Goal: Transaction & Acquisition: Obtain resource

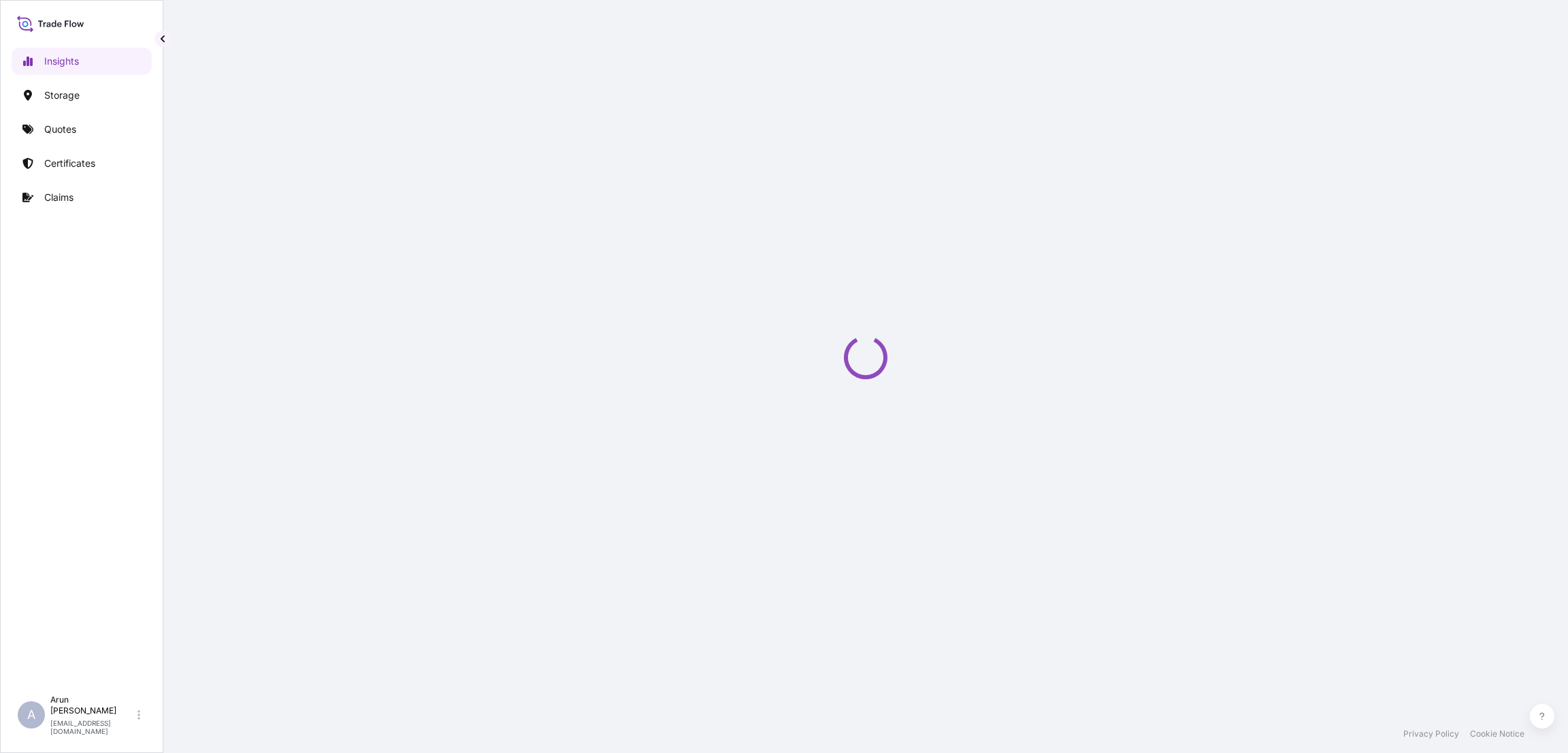
select select "2025"
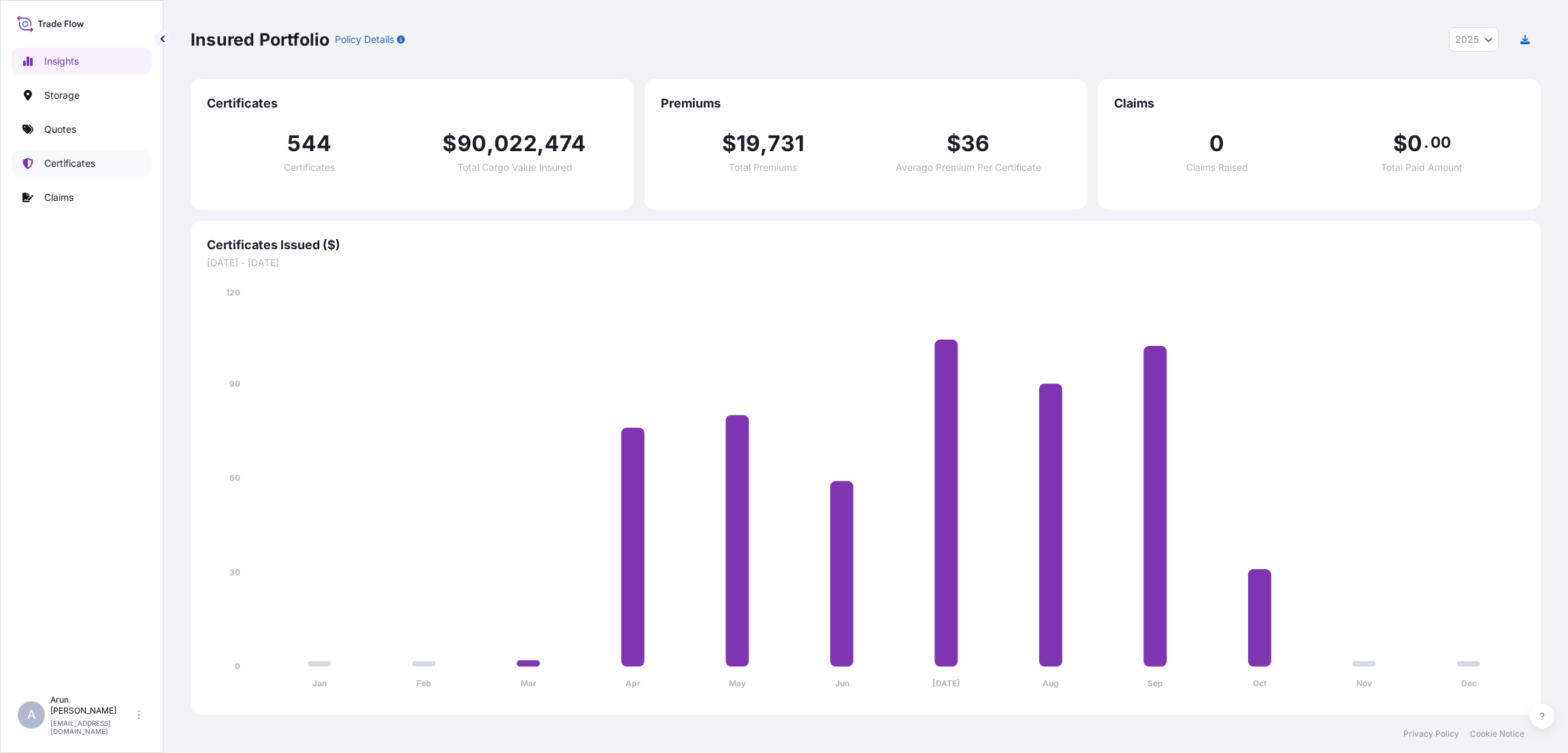
click at [72, 157] on p "Certificates" at bounding box center [69, 164] width 51 height 14
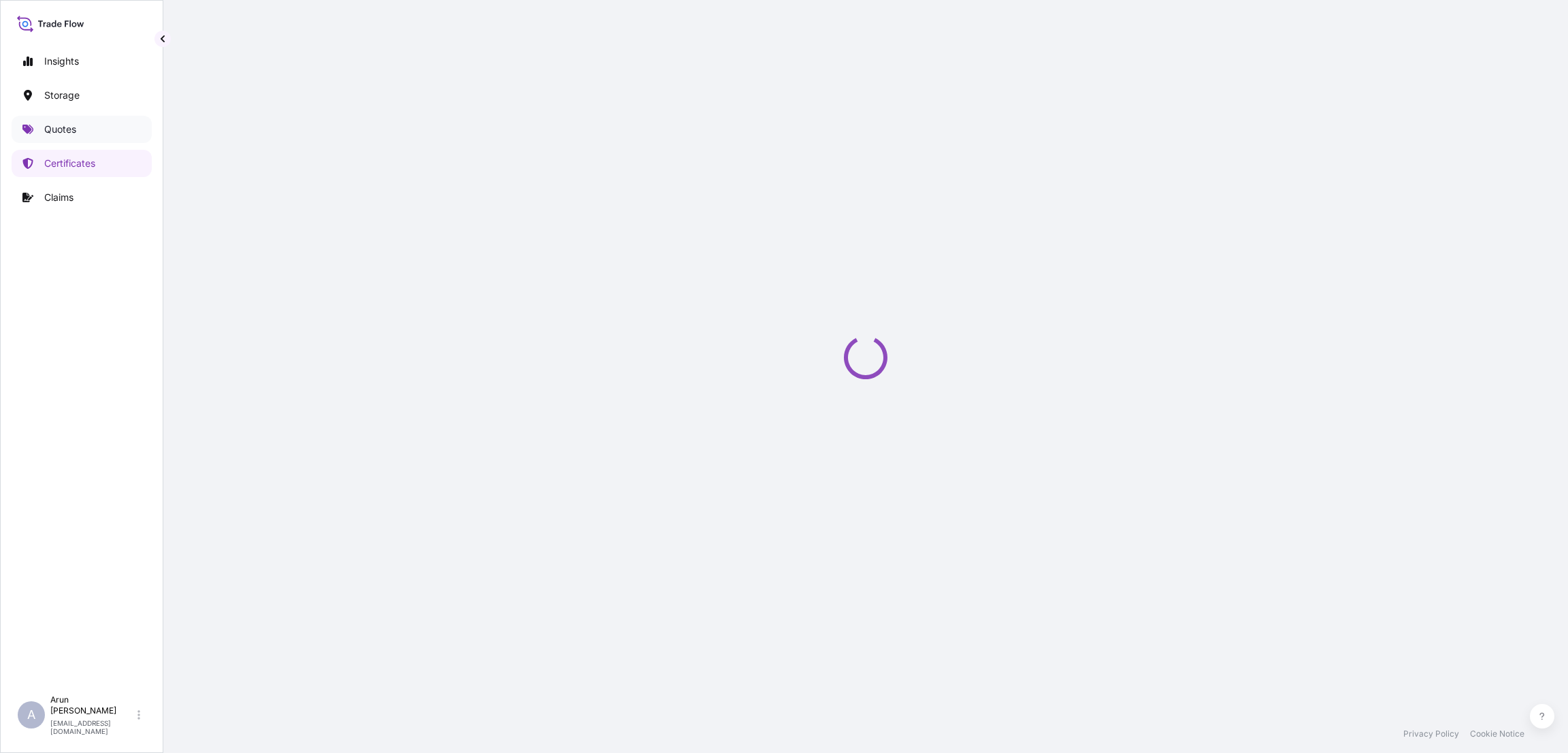
click at [66, 116] on link "Quotes" at bounding box center [82, 129] width 140 height 27
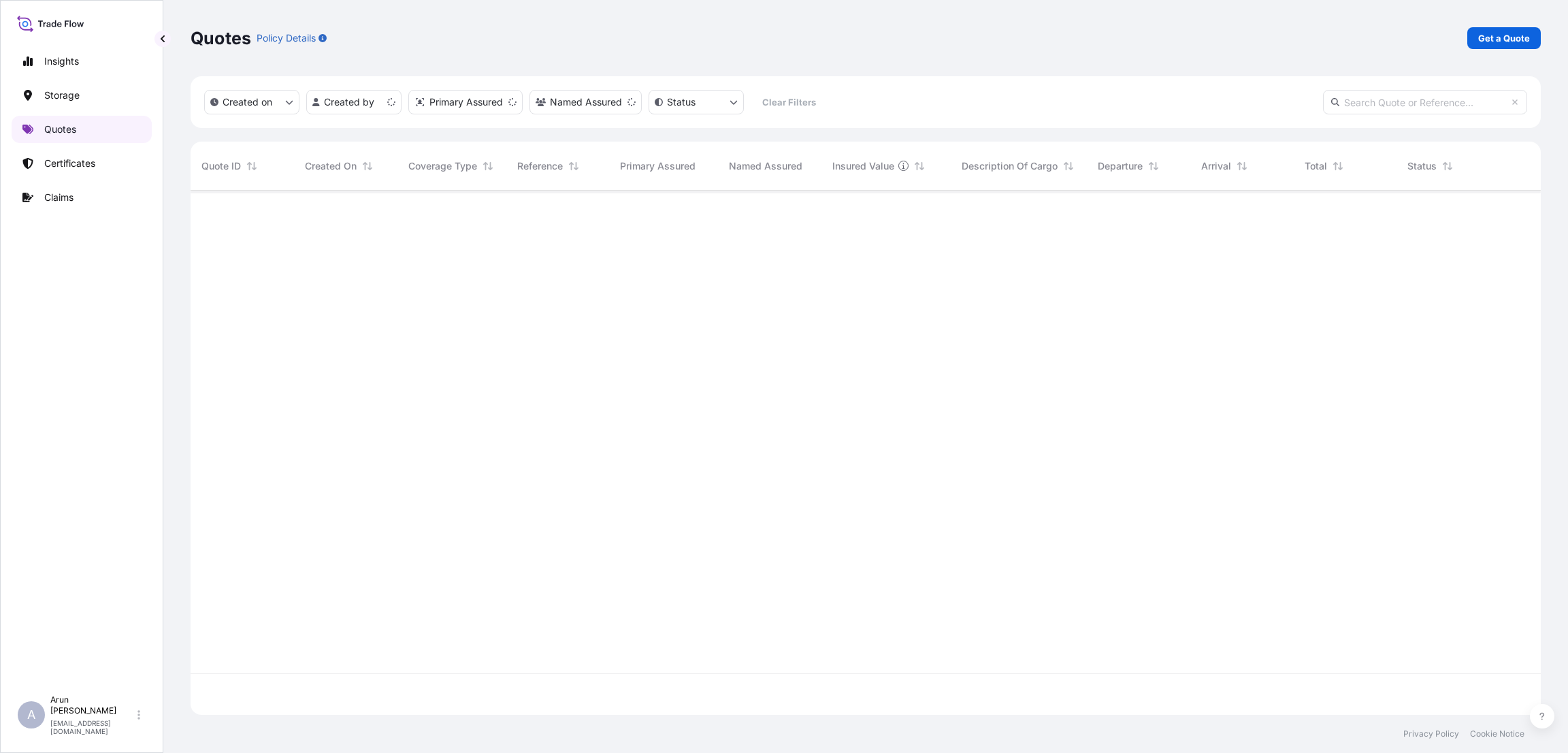
scroll to position [516, 1334]
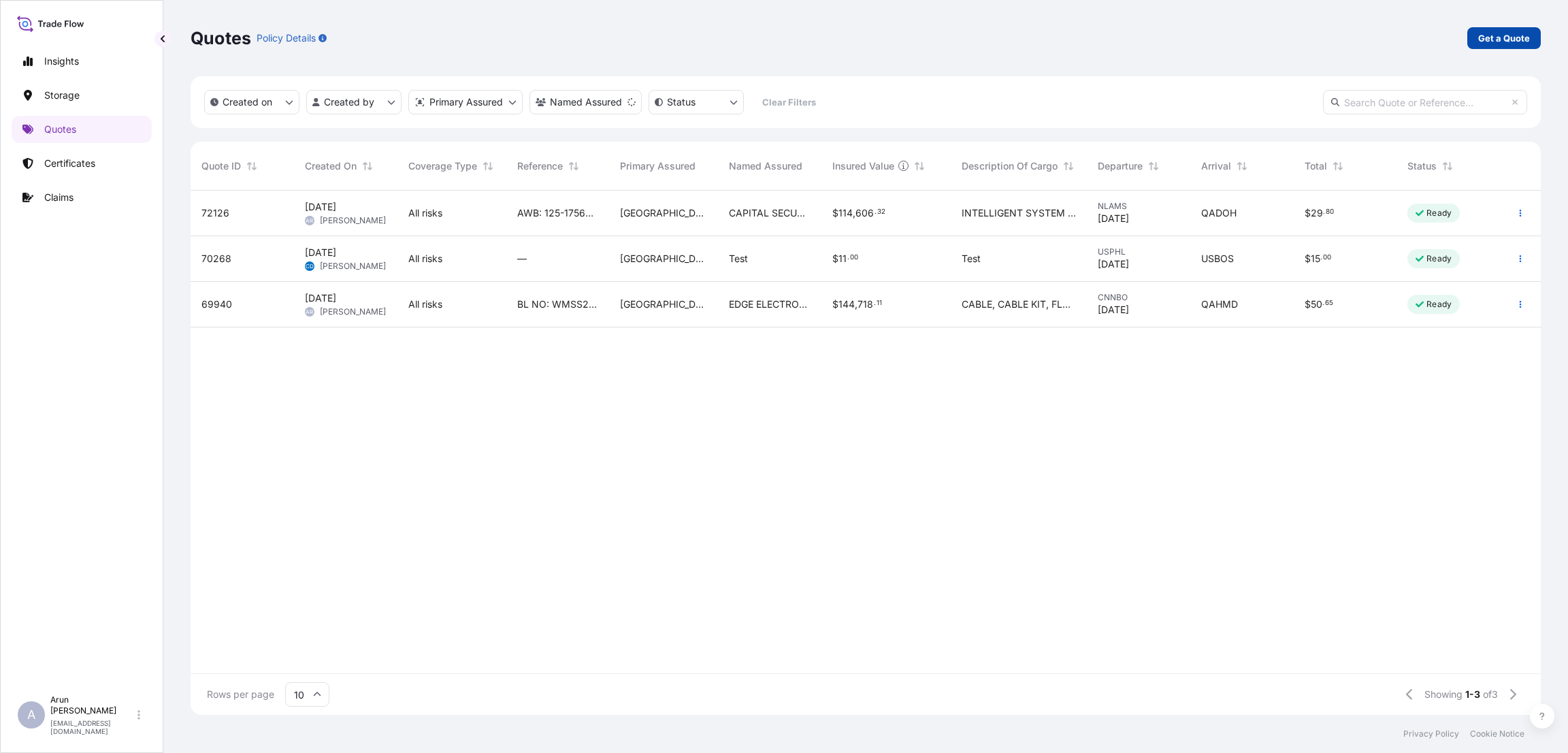
click at [1510, 33] on p "Get a Quote" at bounding box center [1504, 38] width 52 height 14
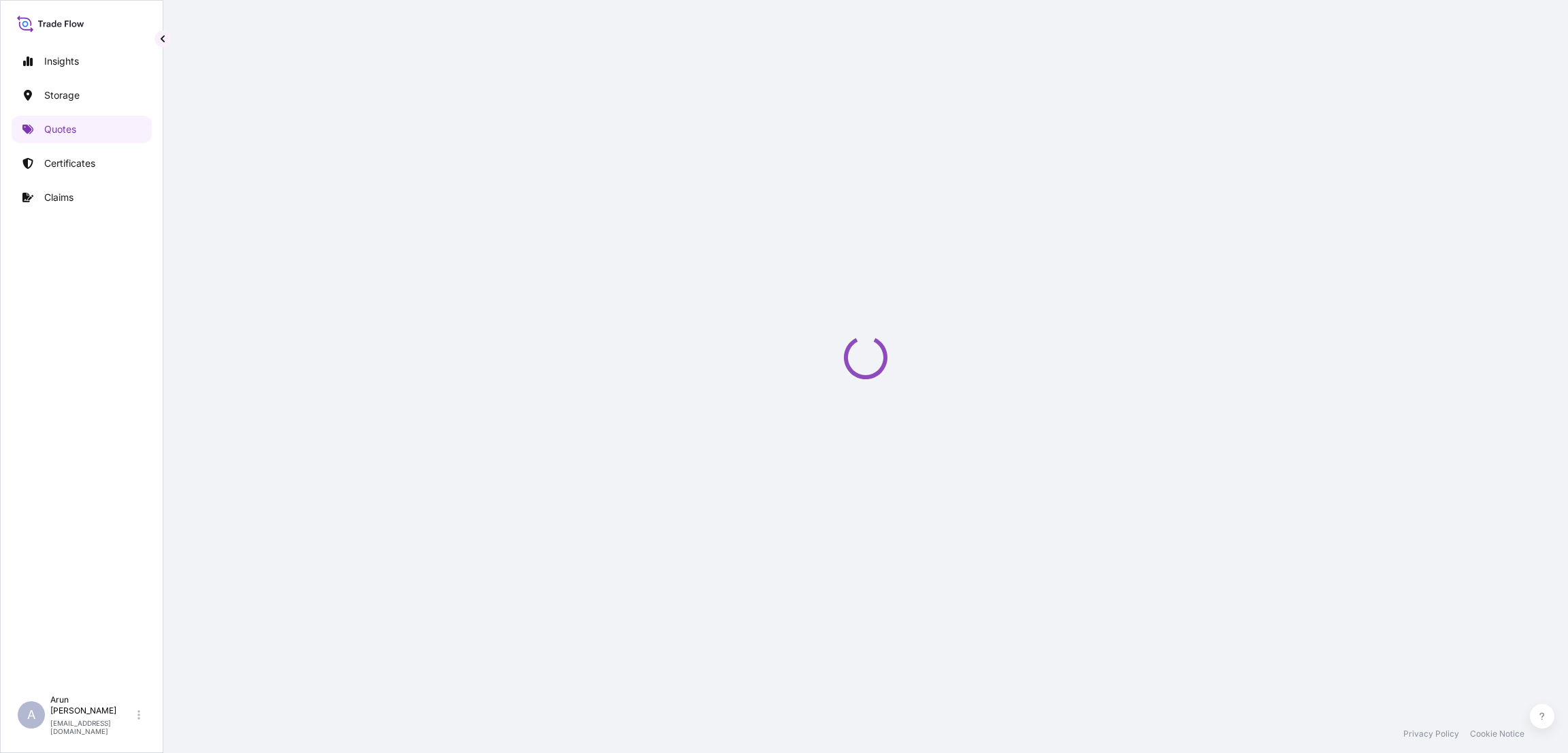
select select "Road / [GEOGRAPHIC_DATA]"
select select "Water"
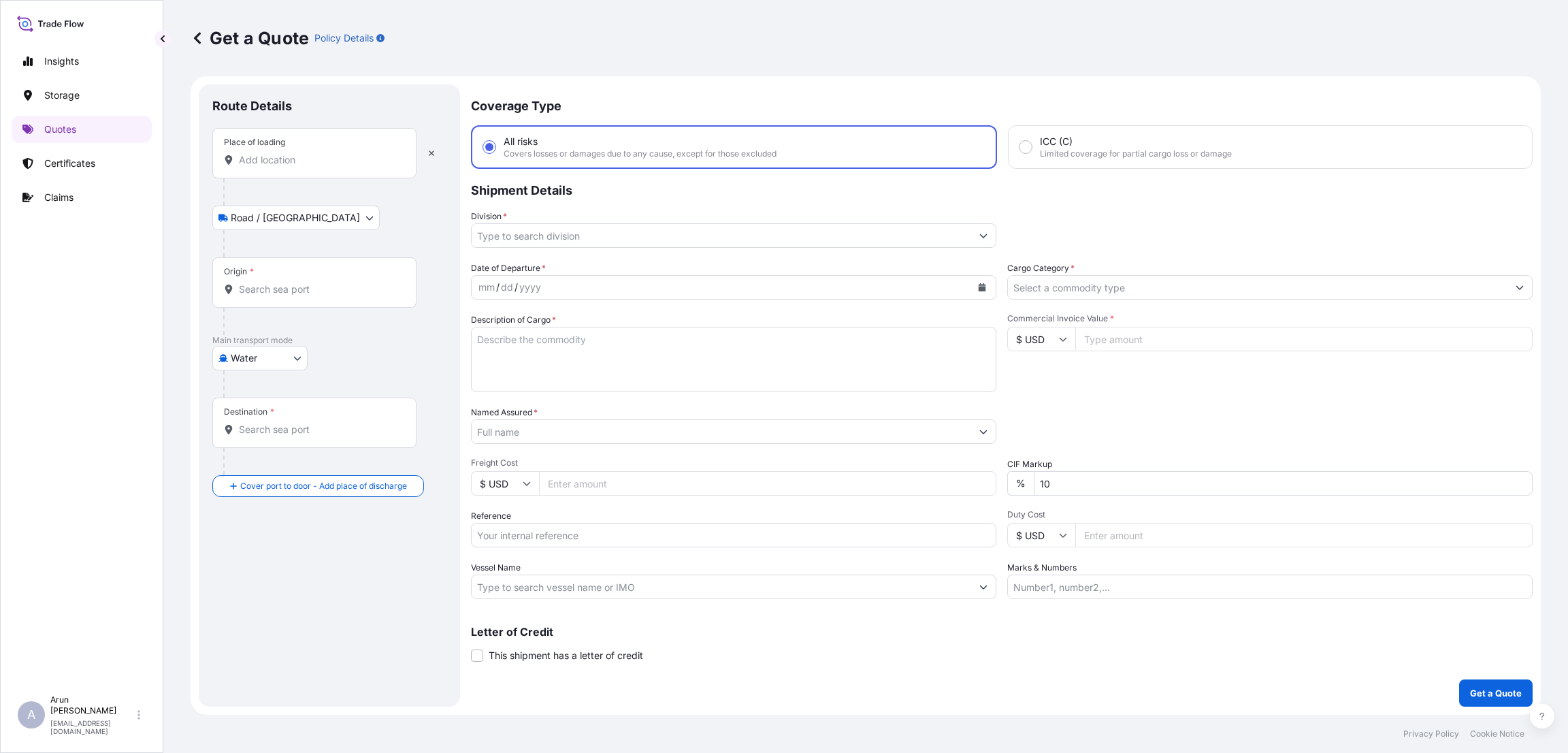
click at [298, 169] on div "Place of loading" at bounding box center [315, 153] width 204 height 50
click at [298, 167] on input "Place of loading" at bounding box center [319, 160] width 161 height 14
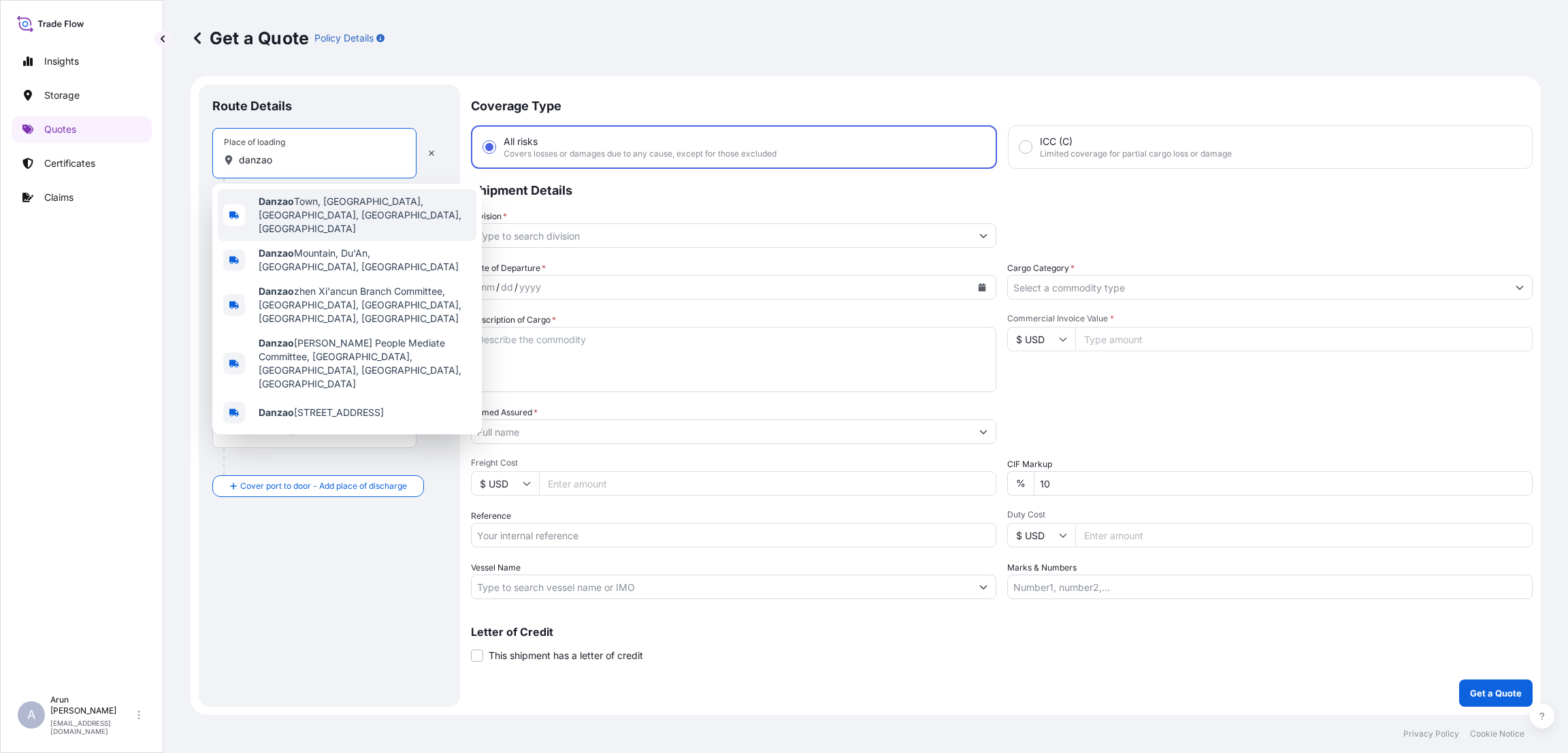
click at [318, 198] on span "[GEOGRAPHIC_DATA], [GEOGRAPHIC_DATA], [GEOGRAPHIC_DATA], [GEOGRAPHIC_DATA], [GE…" at bounding box center [365, 215] width 213 height 41
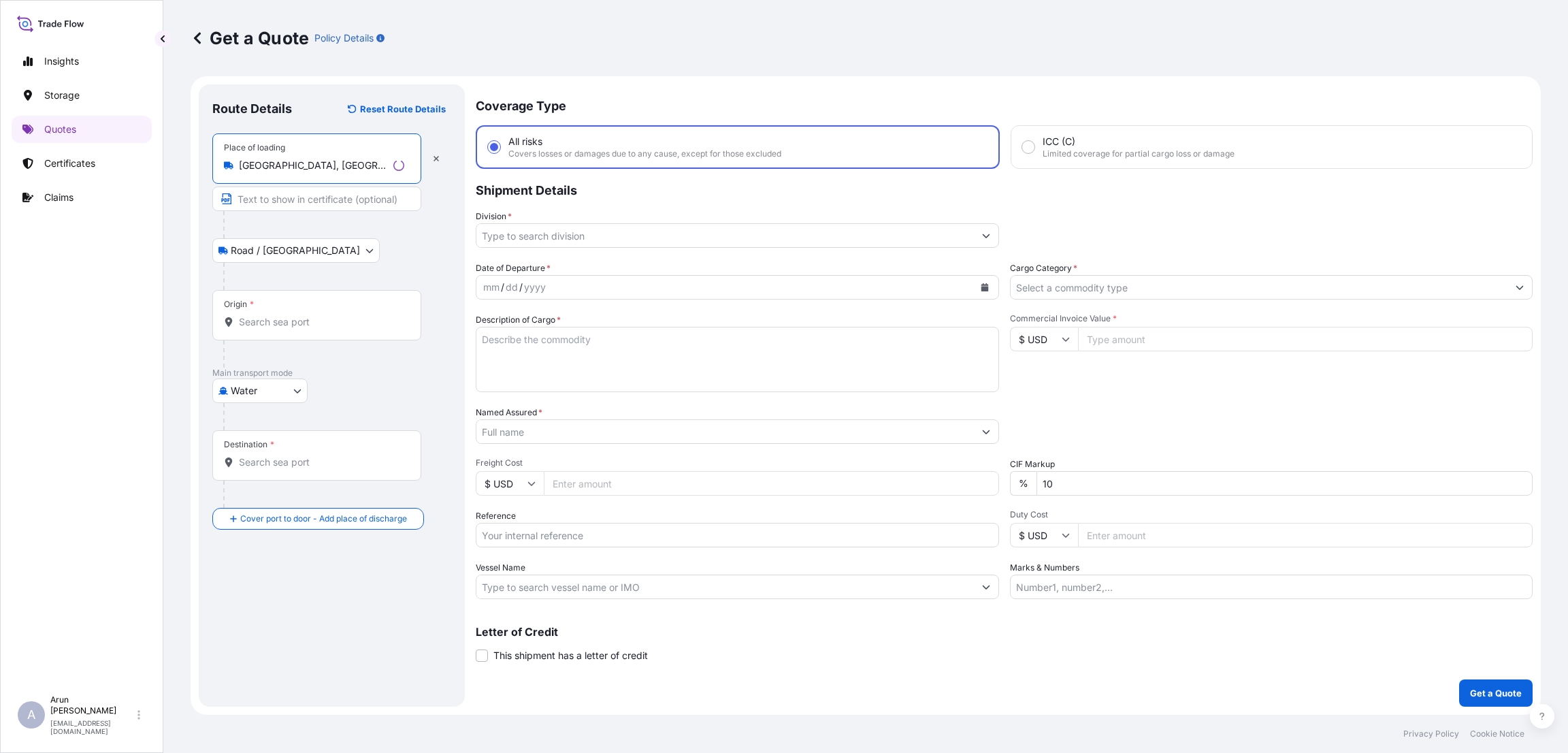
type input "[GEOGRAPHIC_DATA], [GEOGRAPHIC_DATA], [GEOGRAPHIC_DATA], [GEOGRAPHIC_DATA], [GE…"
click at [318, 198] on input "Text to appear on certificate" at bounding box center [315, 199] width 204 height 25
type input "g"
click at [324, 322] on input "Origin *" at bounding box center [319, 322] width 161 height 14
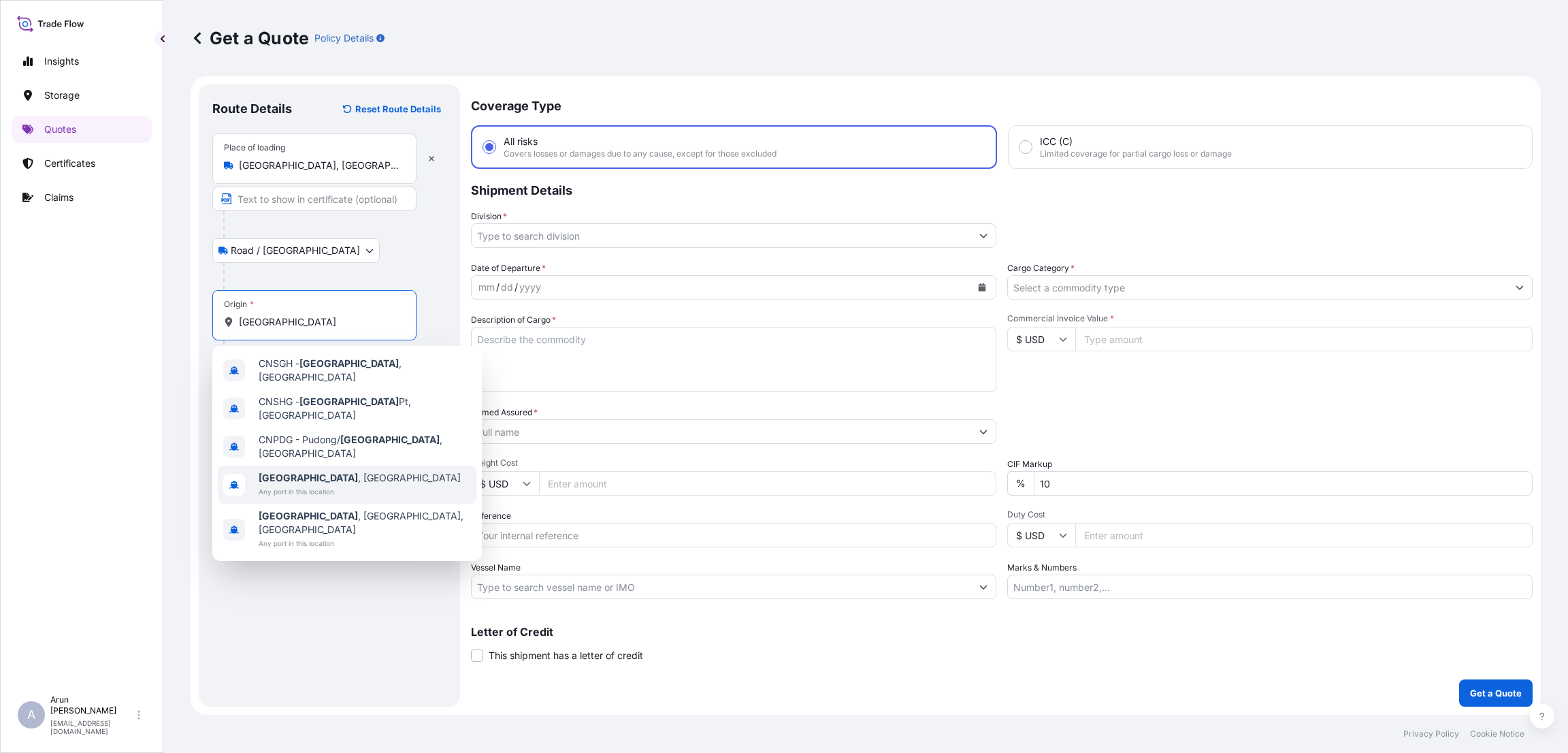
click at [334, 466] on div "[GEOGRAPHIC_DATA] , [GEOGRAPHIC_DATA] Any port in this location" at bounding box center [347, 485] width 259 height 38
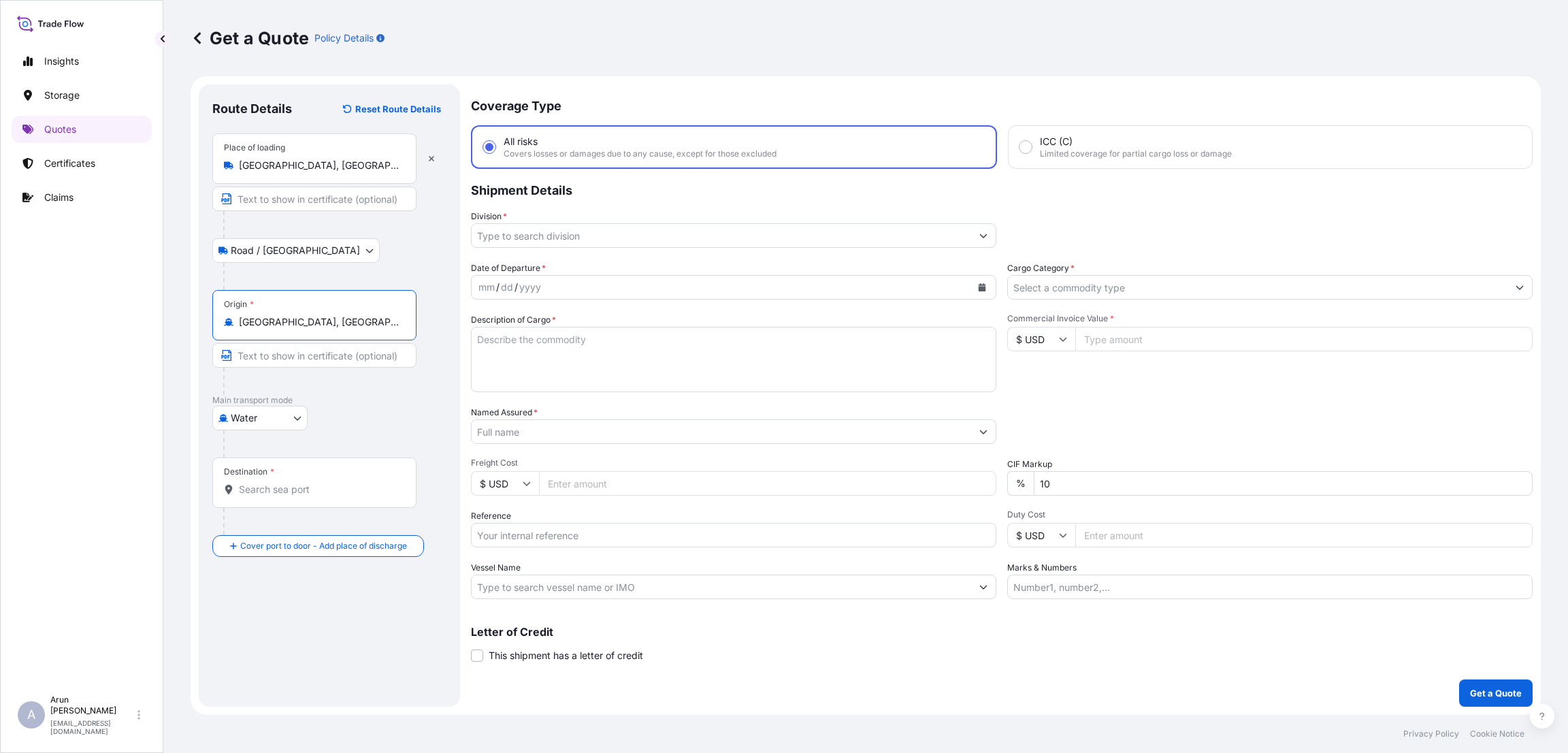
type input "[GEOGRAPHIC_DATA], [GEOGRAPHIC_DATA]"
click at [289, 488] on input "Destination *" at bounding box center [319, 489] width 161 height 14
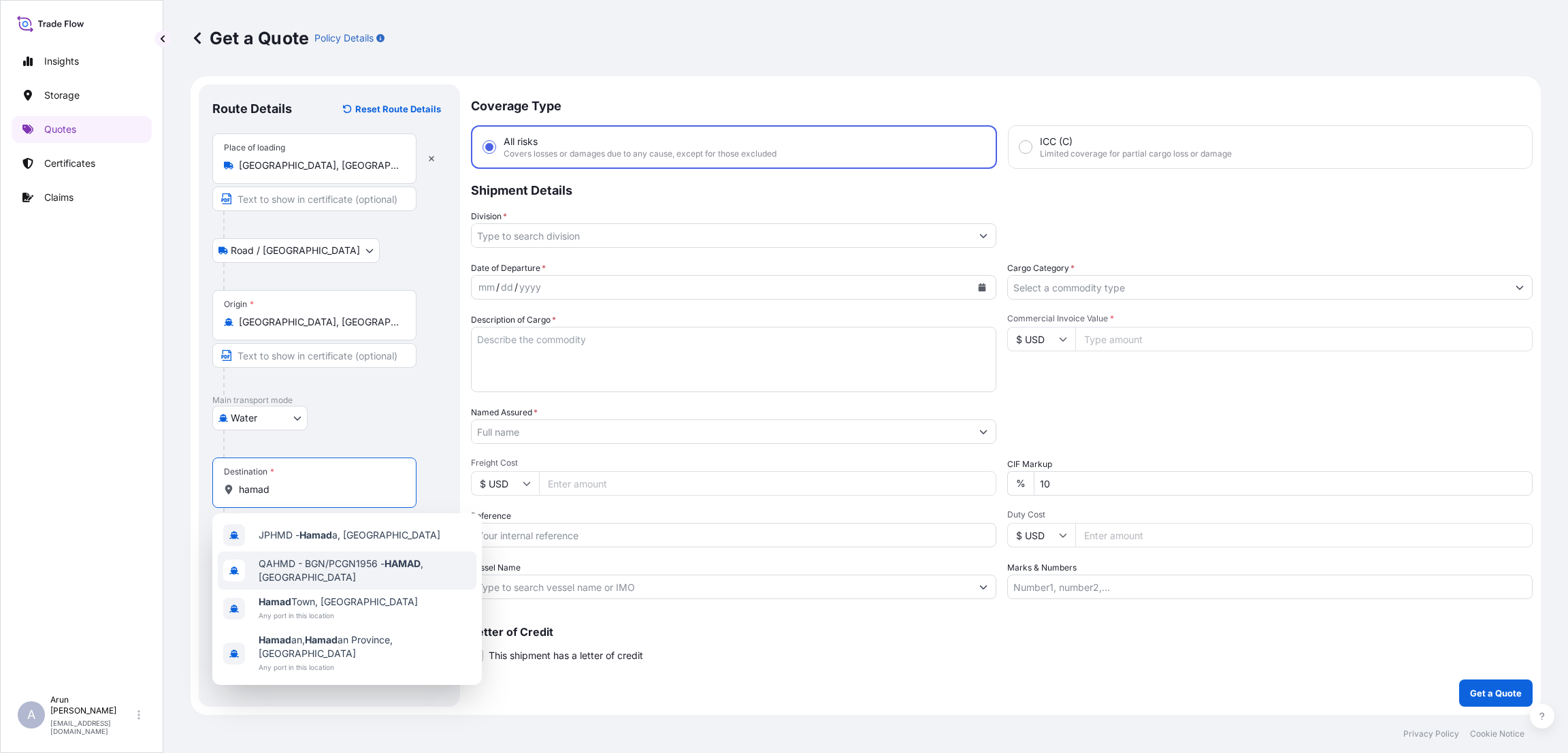
click at [333, 565] on span "QAHMD - BGN/PCGN1956 - HAMAD , [GEOGRAPHIC_DATA]" at bounding box center [365, 570] width 213 height 27
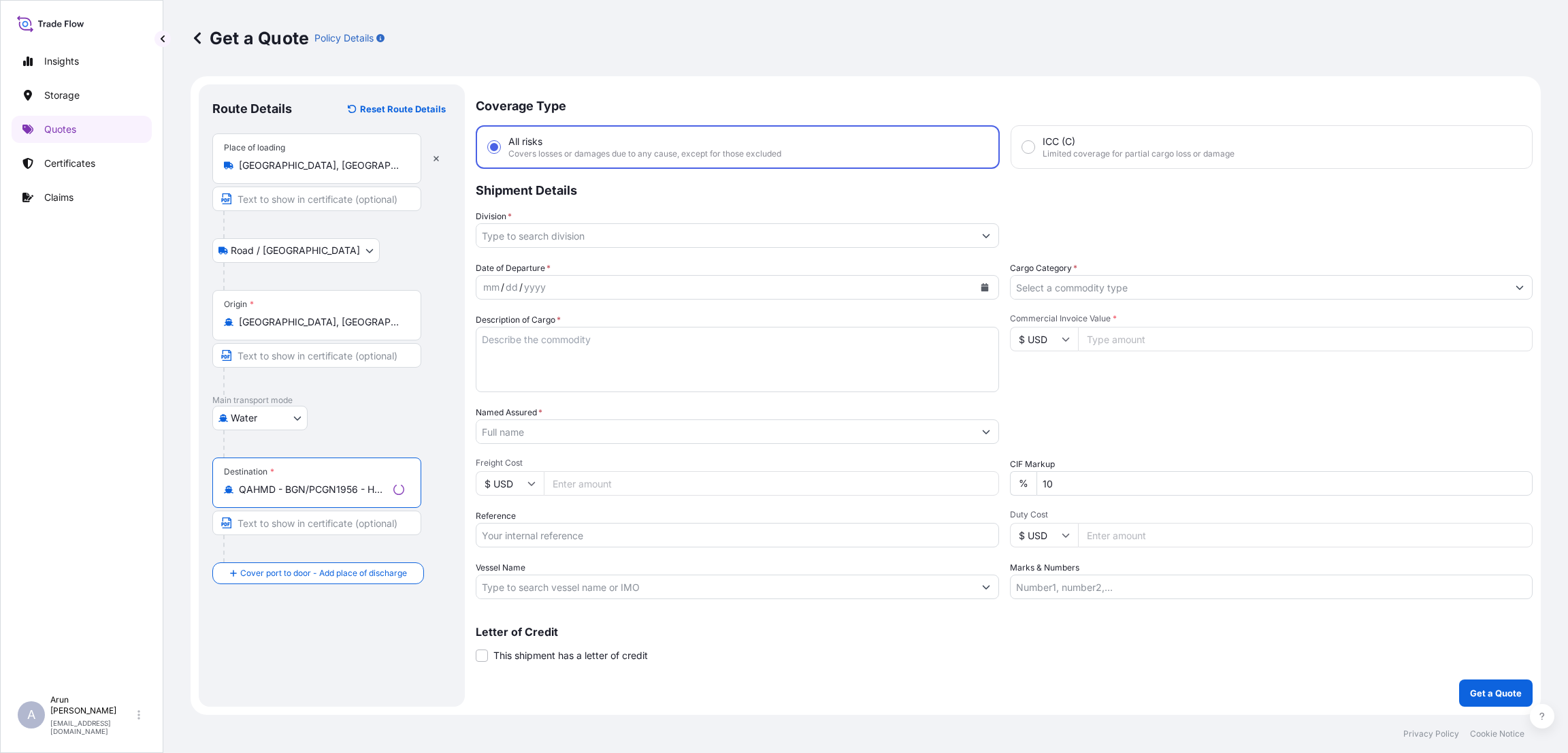
type input "QAHMD - BGN/PCGN1956 - HAMAD, [GEOGRAPHIC_DATA]"
click at [272, 651] on input "Place of Discharge" at bounding box center [319, 646] width 161 height 14
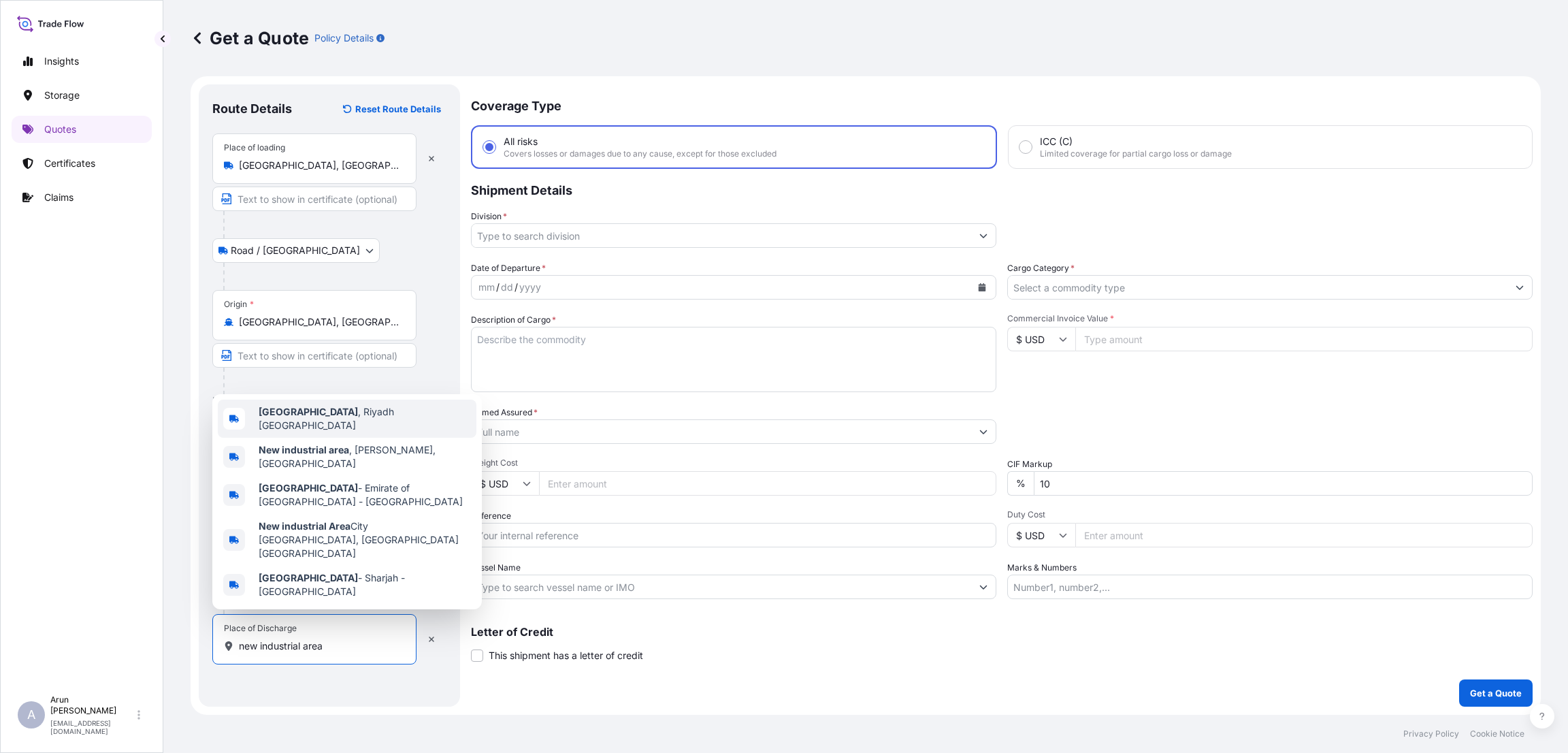
click at [355, 437] on div "[GEOGRAPHIC_DATA] , [GEOGRAPHIC_DATA] [GEOGRAPHIC_DATA]" at bounding box center [347, 419] width 259 height 38
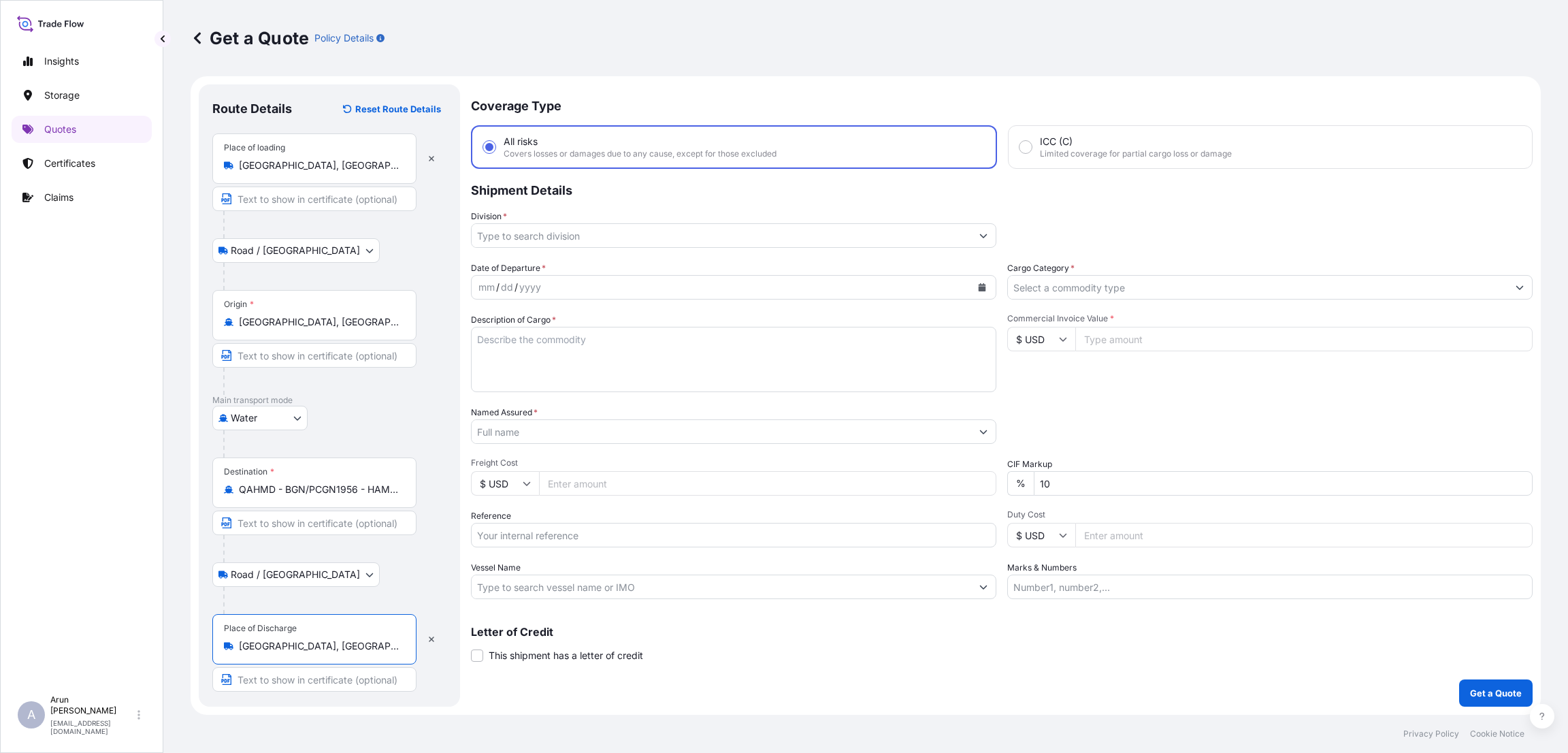
click at [357, 643] on input "[GEOGRAPHIC_DATA], [GEOGRAPHIC_DATA] [GEOGRAPHIC_DATA]" at bounding box center [319, 646] width 161 height 14
drag, startPoint x: 328, startPoint y: 646, endPoint x: 471, endPoint y: 659, distance: 143.6
click at [471, 659] on form "Route Details Reset Route Details Place of loading [GEOGRAPHIC_DATA], [GEOGRAPH…" at bounding box center [866, 395] width 1350 height 639
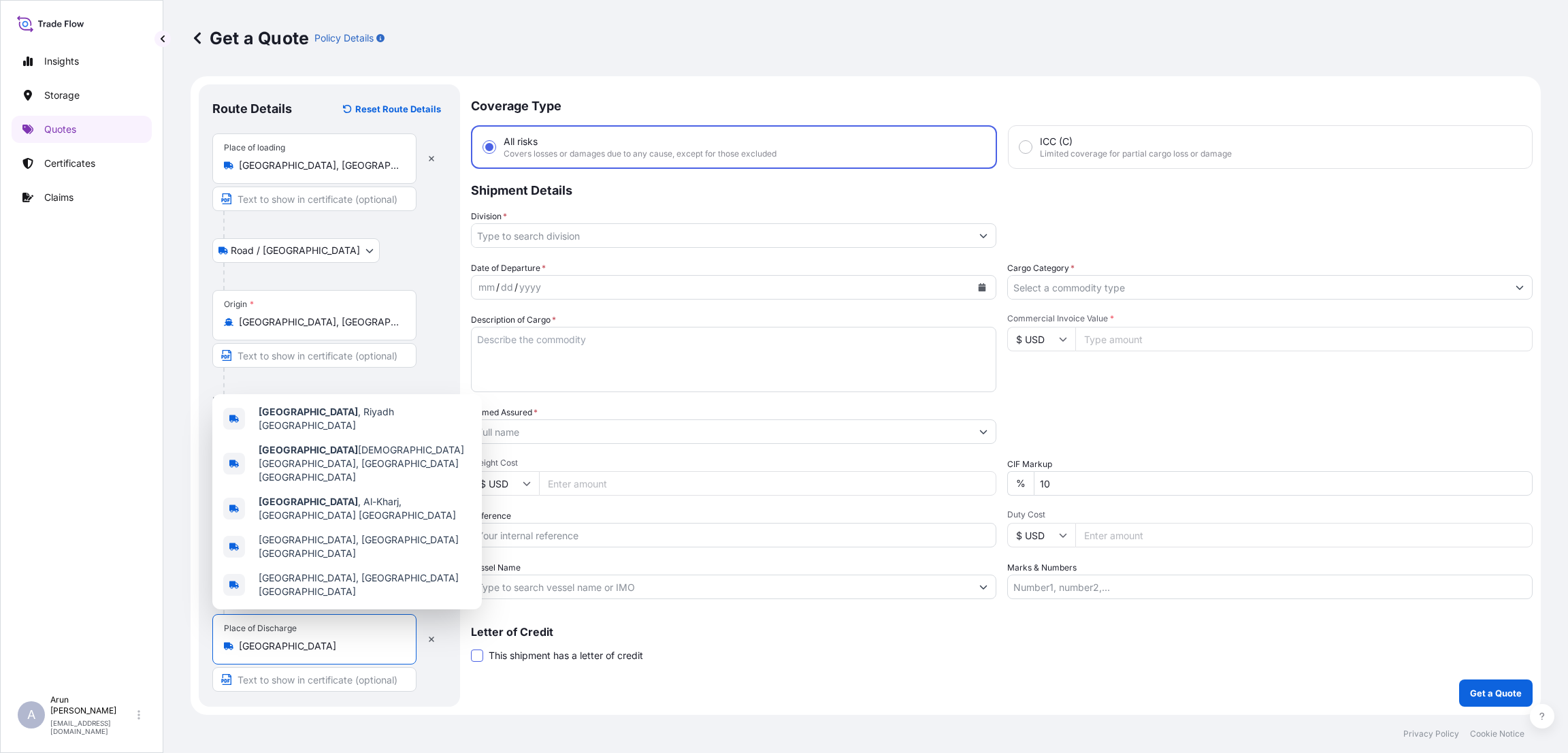
scroll to position [0, 0]
click at [379, 470] on span "New industrial area , [GEOGRAPHIC_DATA], [GEOGRAPHIC_DATA]" at bounding box center [365, 457] width 213 height 27
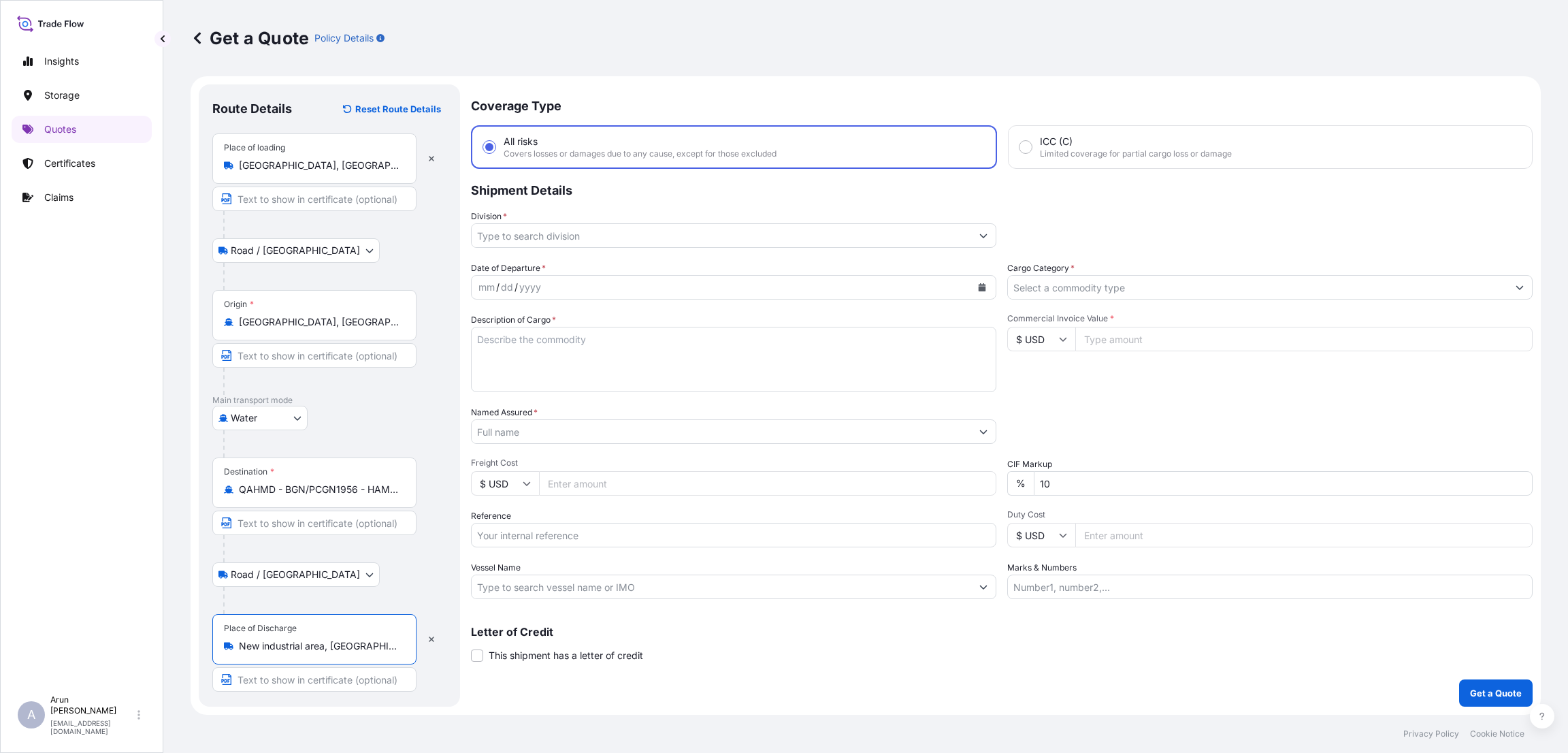
type input "New industrial area, [GEOGRAPHIC_DATA], [GEOGRAPHIC_DATA]"
click at [798, 230] on input "Division *" at bounding box center [721, 236] width 499 height 25
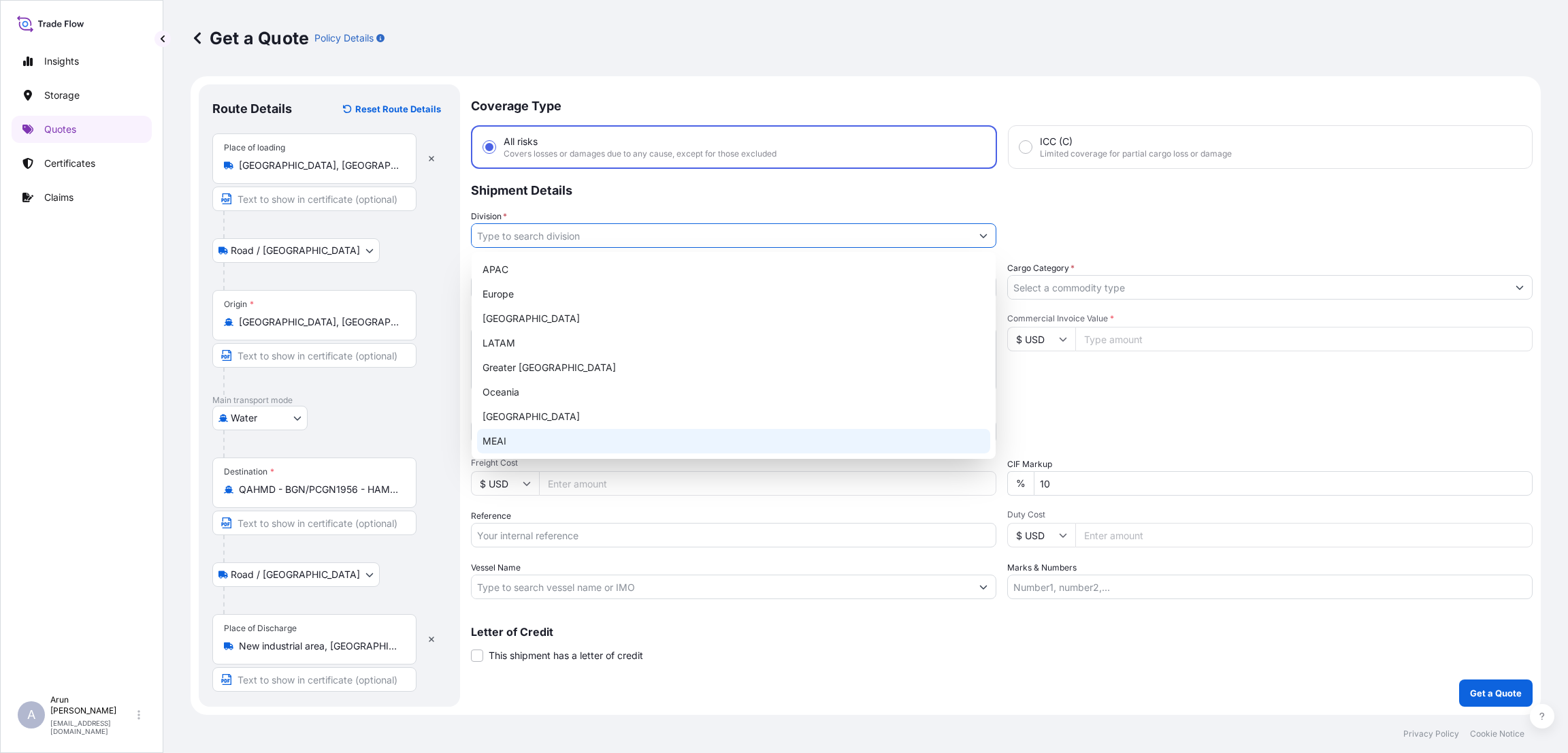
click at [742, 437] on div "MEAI" at bounding box center [733, 441] width 513 height 25
type input "MEAI"
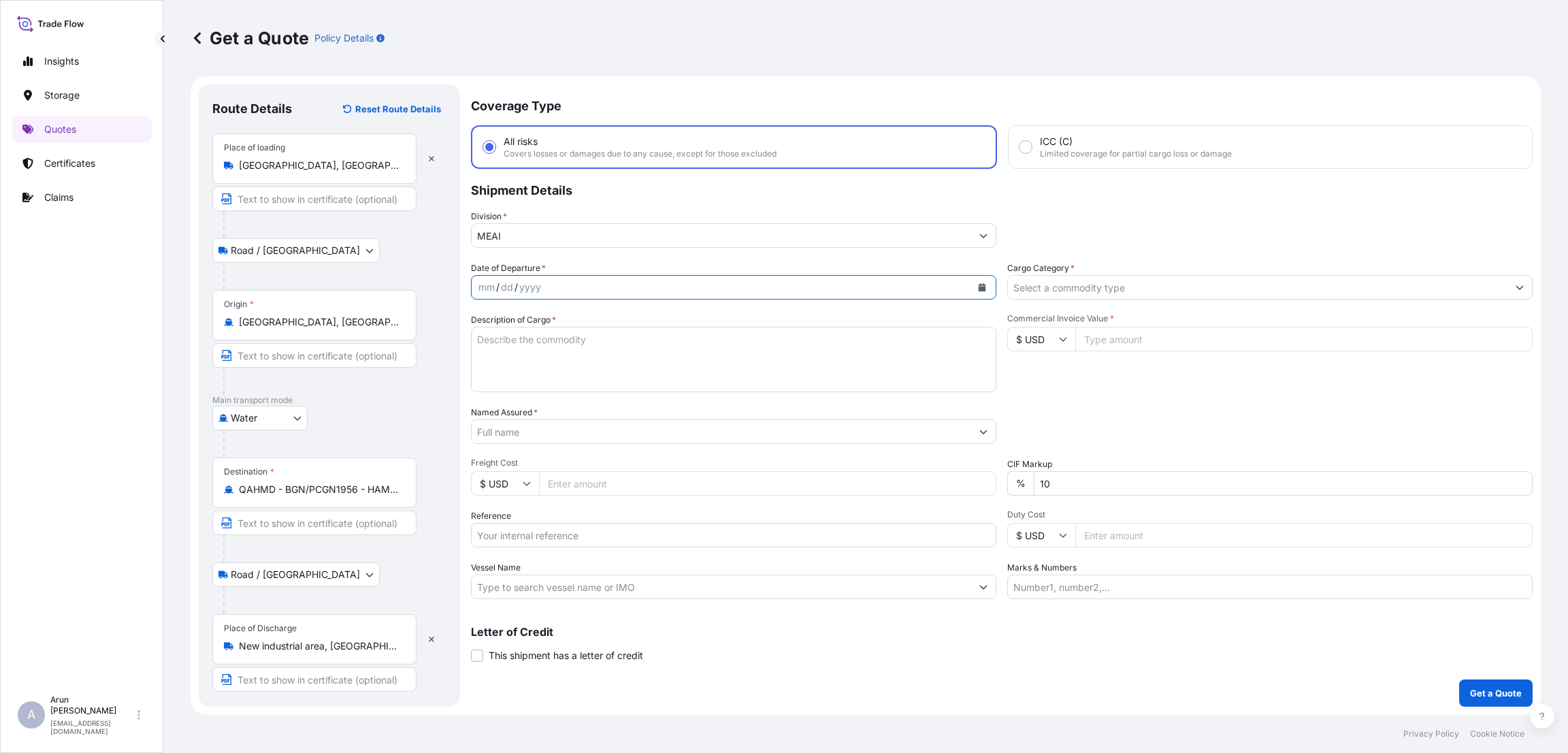
click at [982, 287] on icon "Calendar" at bounding box center [982, 288] width 7 height 8
click at [496, 427] on div "12" at bounding box center [495, 427] width 25 height 25
click at [569, 339] on textarea "Description of Cargo *" at bounding box center [733, 360] width 525 height 65
type textarea "t"
type textarea "a"
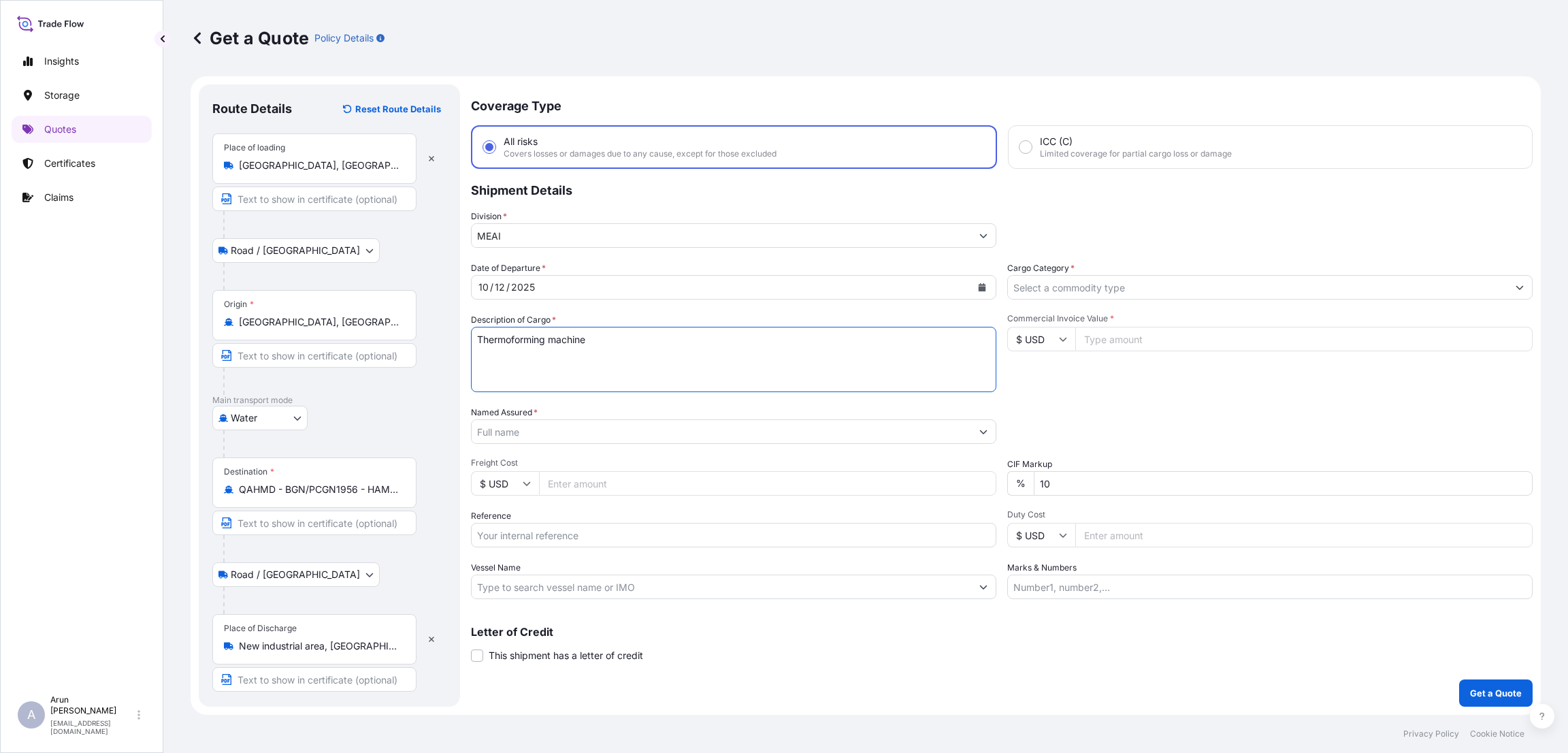
type textarea "Thermoforming machine"
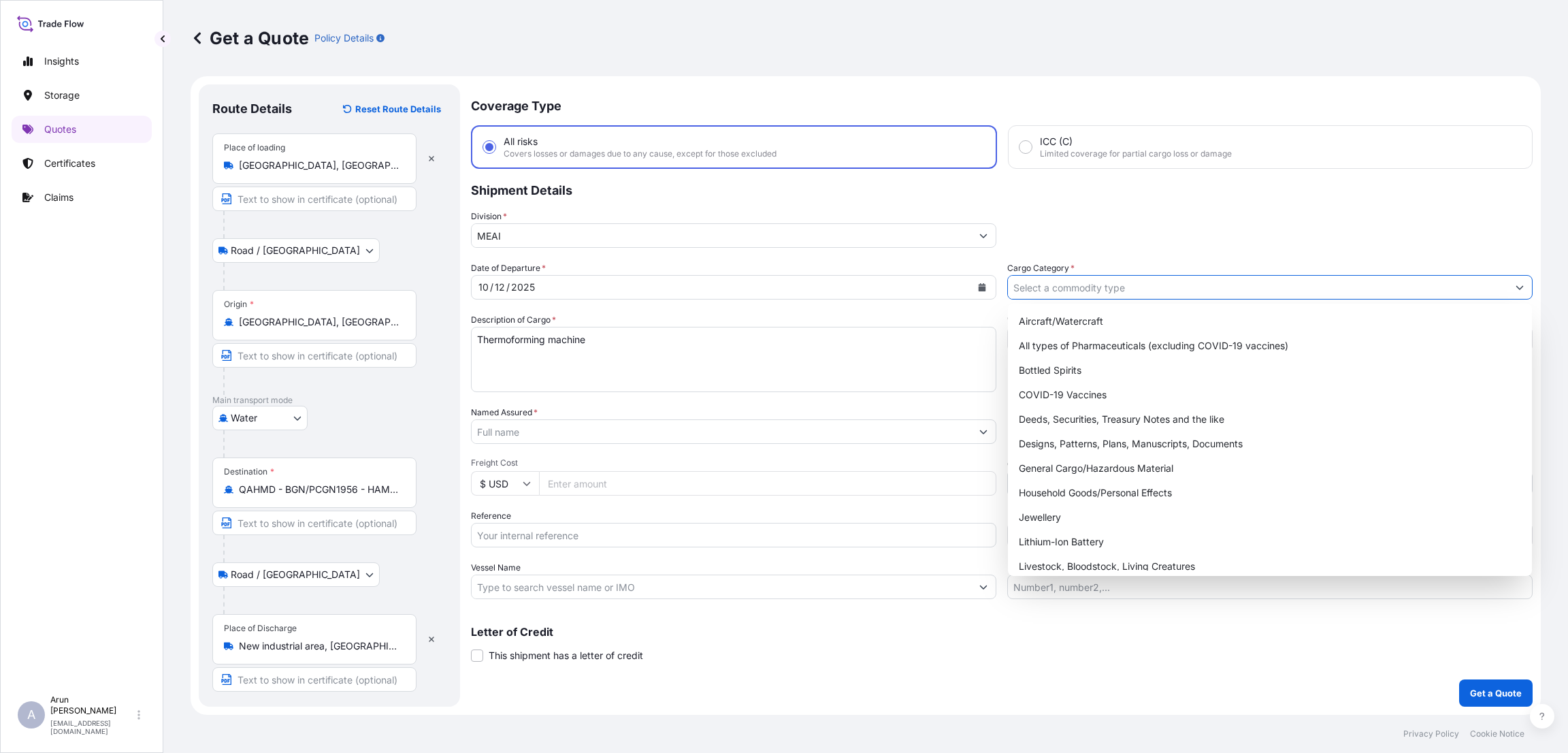
click at [1170, 287] on input "Cargo Category *" at bounding box center [1257, 288] width 499 height 25
click at [1158, 466] on div "General Cargo/Hazardous Material" at bounding box center [1270, 468] width 513 height 25
type input "General Cargo/Hazardous Material"
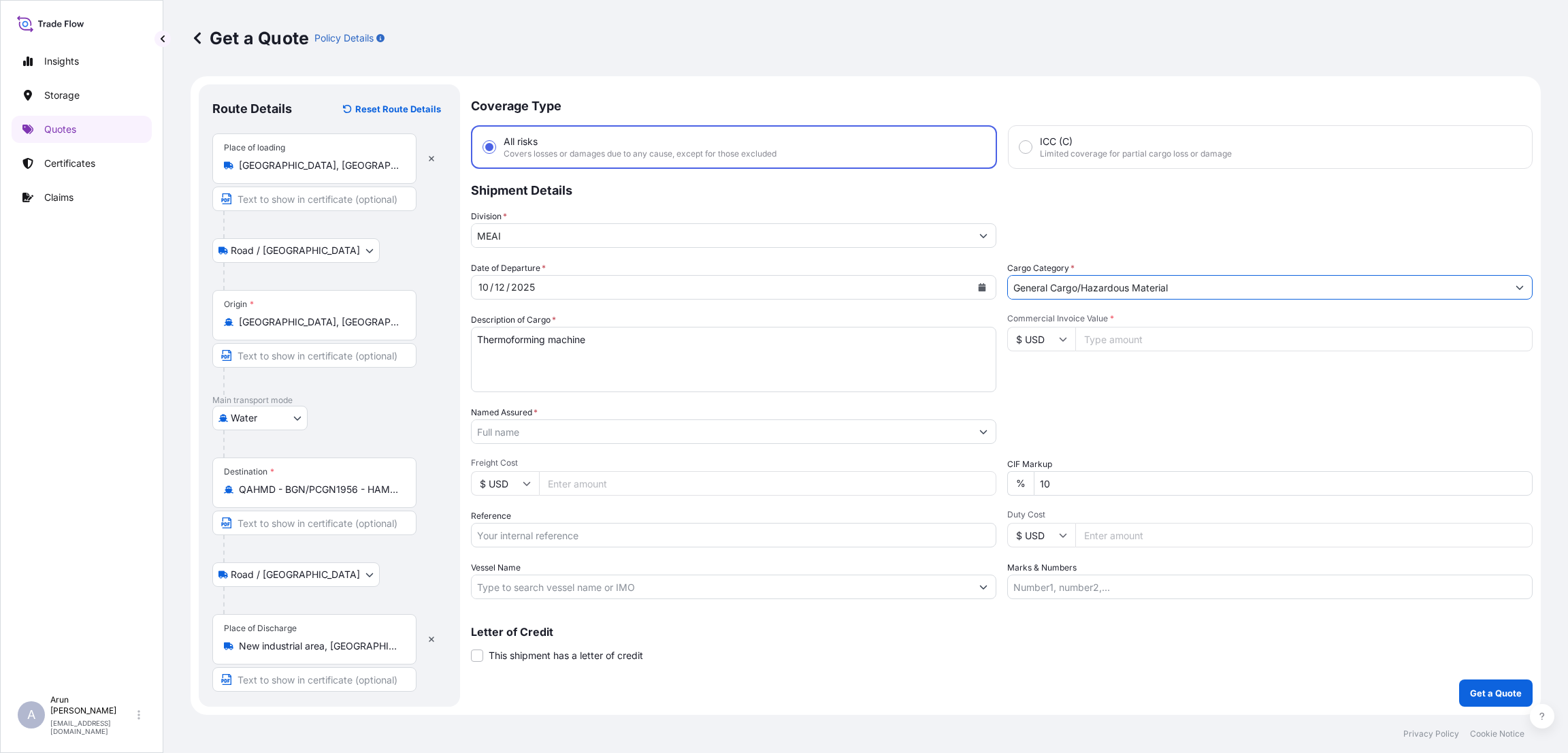
click at [1123, 339] on input "Commercial Invoice Value *" at bounding box center [1304, 339] width 457 height 25
type input "24400"
click at [1118, 409] on div "Packing Category Type to search a container mode Please select a primary mode o…" at bounding box center [1270, 425] width 525 height 38
click at [521, 426] on input "Named Assured *" at bounding box center [721, 431] width 499 height 25
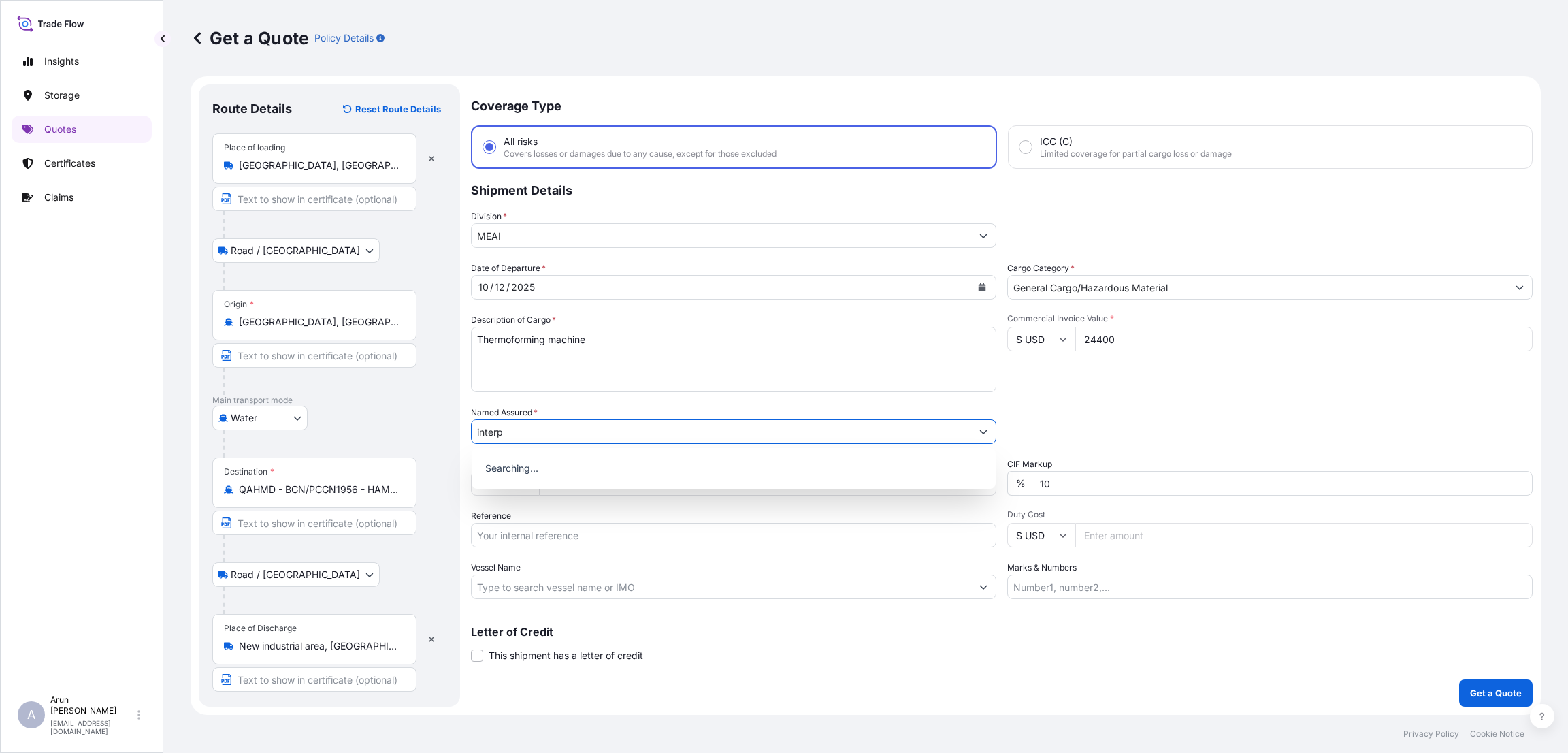
type input "interpl"
drag, startPoint x: 529, startPoint y: 433, endPoint x: 425, endPoint y: 417, distance: 105.2
click at [425, 417] on form "Route Details Reset Route Details Place of loading [GEOGRAPHIC_DATA], [GEOGRAPH…" at bounding box center [866, 395] width 1350 height 639
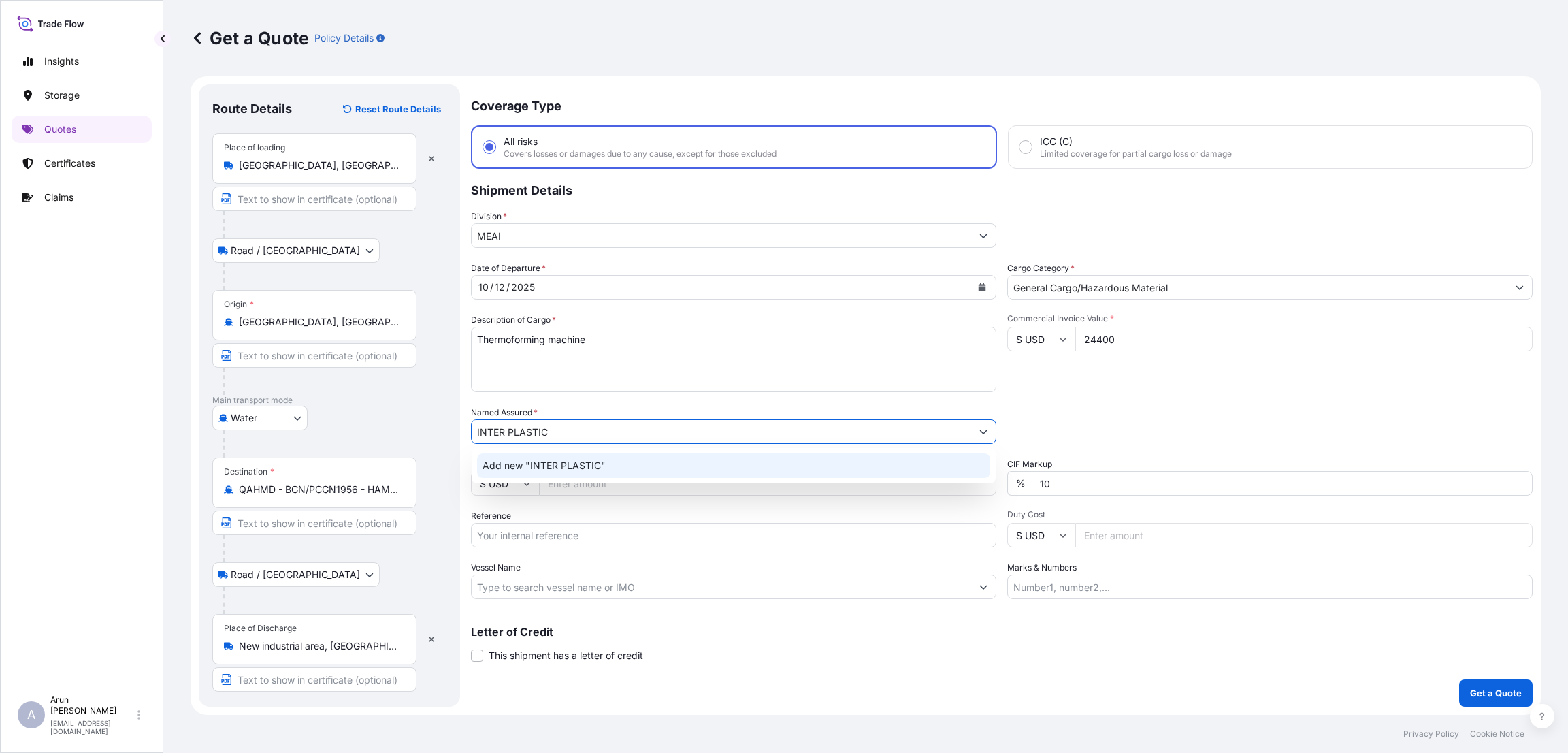
click at [609, 465] on div "Add new "INTER PLASTIC"" at bounding box center [733, 465] width 513 height 25
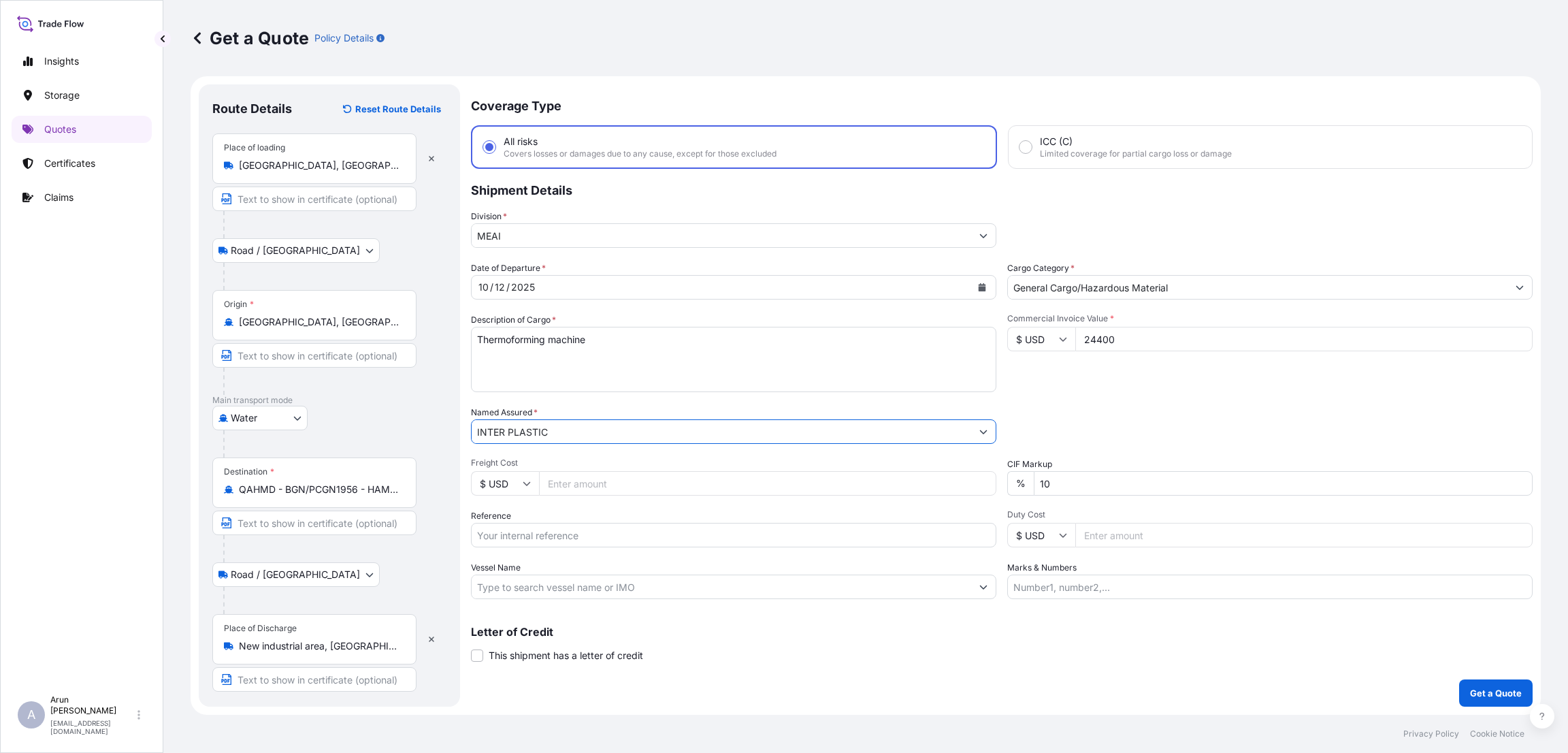
type input "INTER PLASTIC"
click at [636, 477] on input "Freight Cost" at bounding box center [767, 483] width 457 height 25
type input "5000"
click at [1020, 642] on div "Letter of Credit This shipment has a letter of credit Letter of credit * Letter…" at bounding box center [1001, 644] width 1062 height 36
click at [529, 528] on input "Reference" at bounding box center [733, 535] width 525 height 25
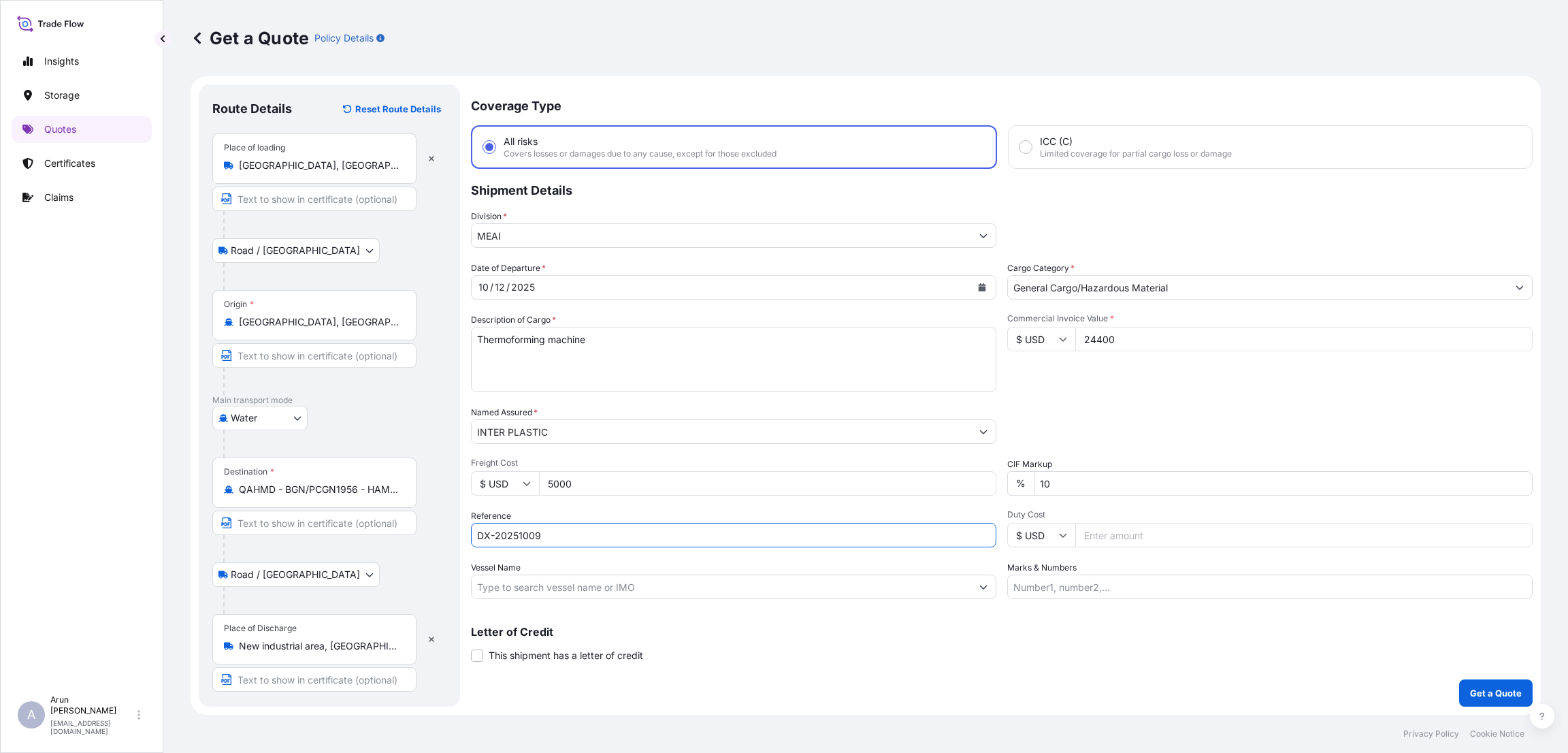
type input "DX-20251009"
click at [888, 675] on div "Coverage Type All risks Covers losses or damages due to any cause, except for t…" at bounding box center [1001, 395] width 1062 height 622
click at [1132, 337] on input "24400" at bounding box center [1304, 339] width 457 height 25
type input "244000"
click at [1101, 414] on div "Packing Category Type to search a container mode Please select a primary mode o…" at bounding box center [1270, 425] width 525 height 38
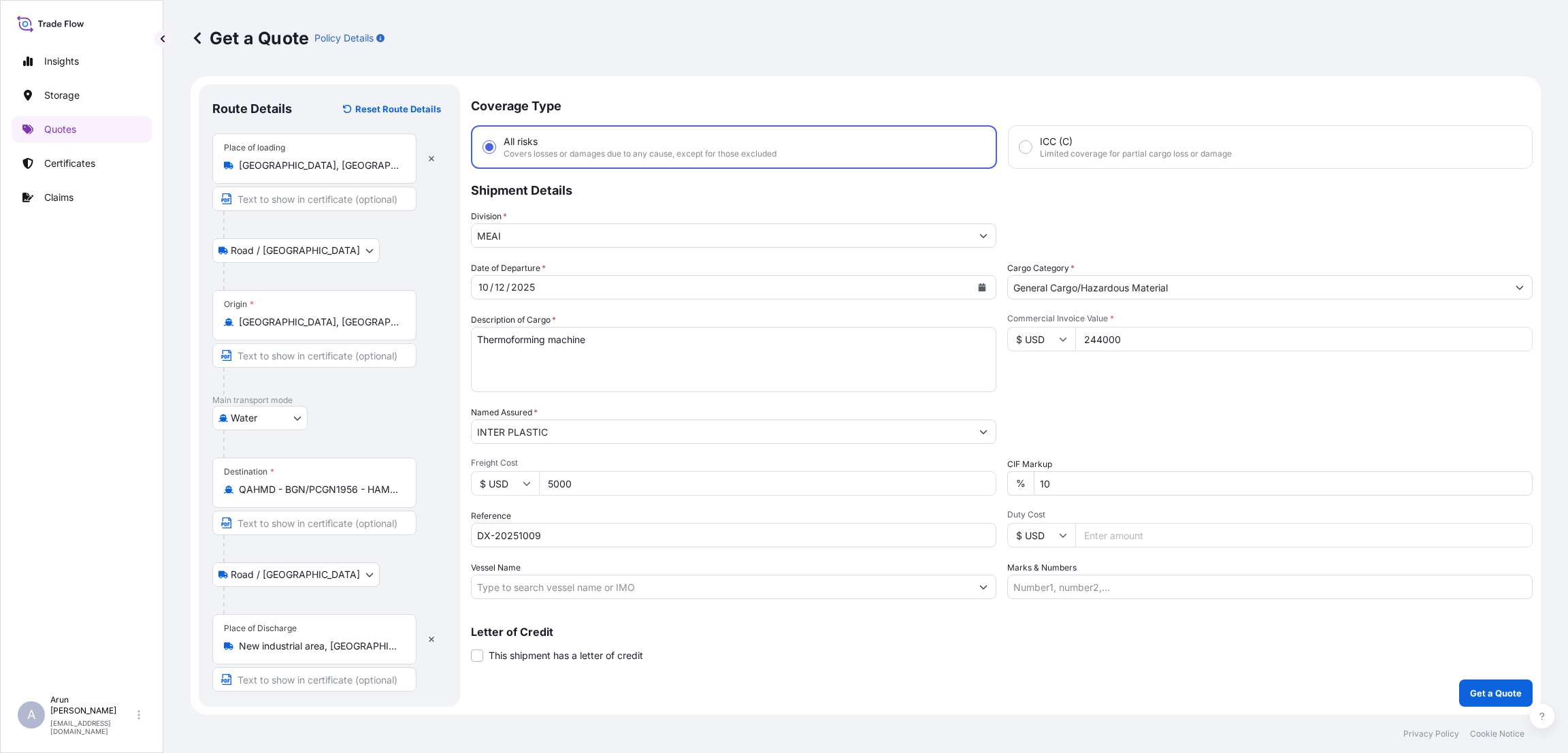
click at [1492, 678] on div "Coverage Type All risks Covers losses or damages due to any cause, except for t…" at bounding box center [1001, 395] width 1062 height 622
click at [1495, 691] on p "Get a Quote" at bounding box center [1496, 693] width 52 height 14
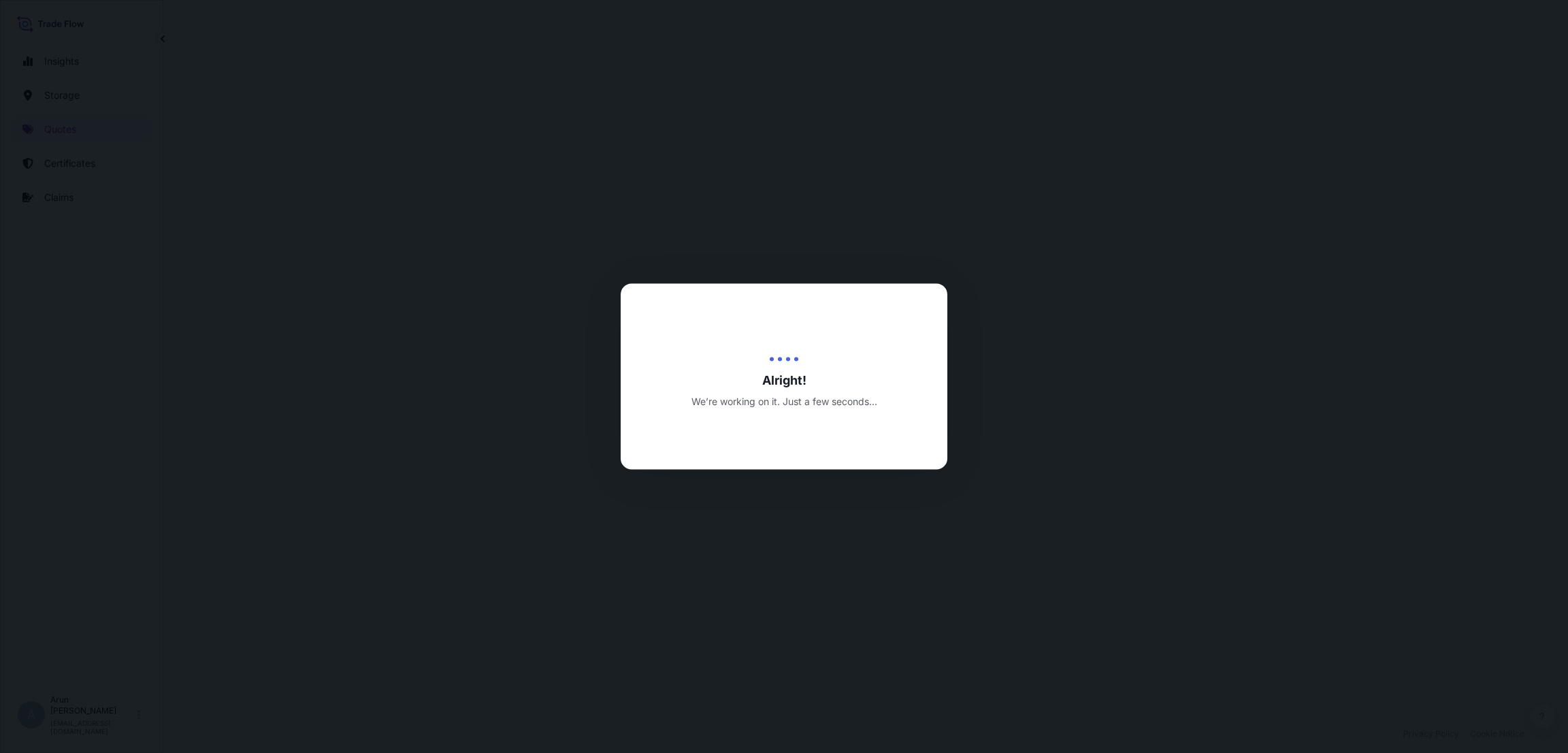
select select "Road / [GEOGRAPHIC_DATA]"
select select "Water"
select select "Road / [GEOGRAPHIC_DATA]"
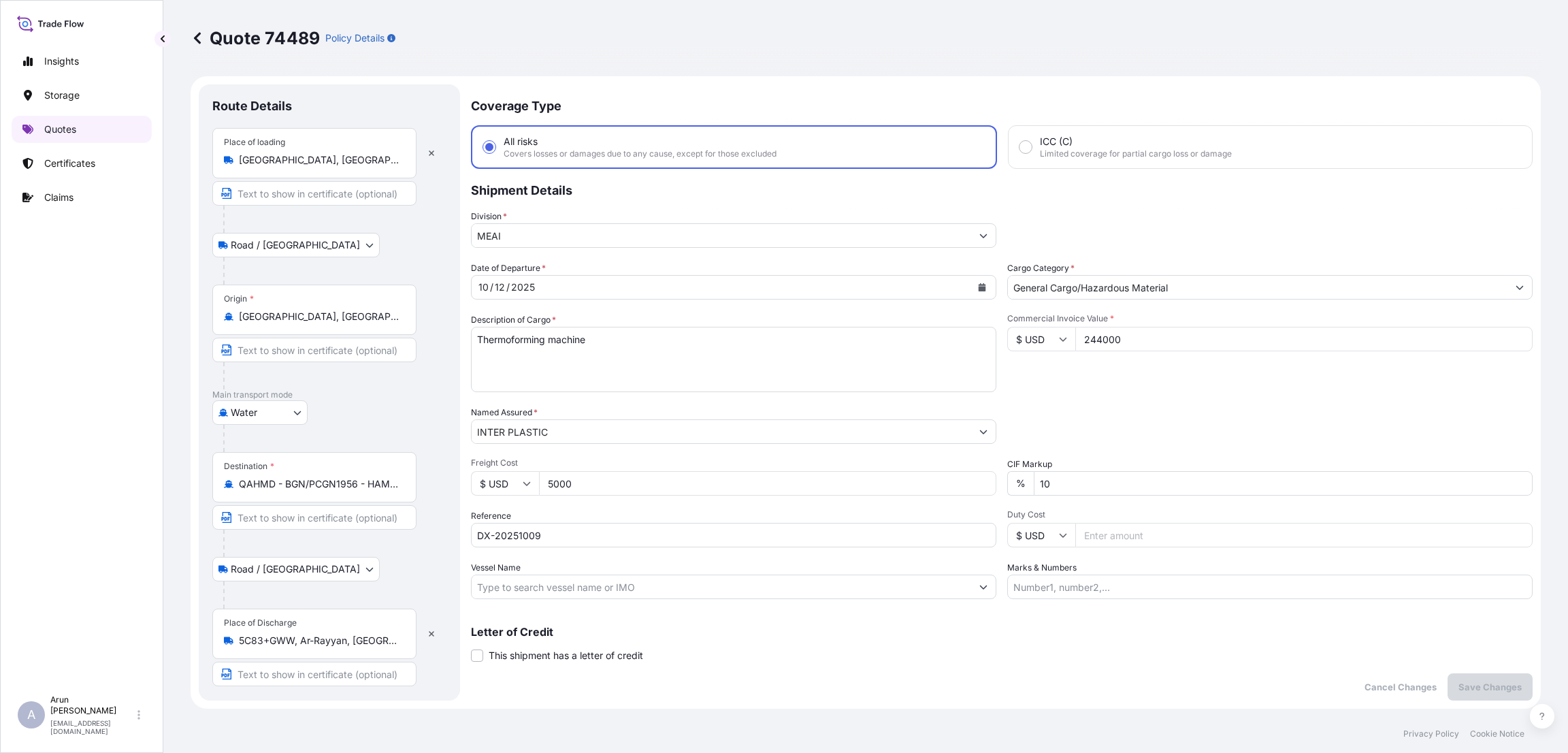
click at [87, 128] on link "Quotes" at bounding box center [82, 129] width 140 height 27
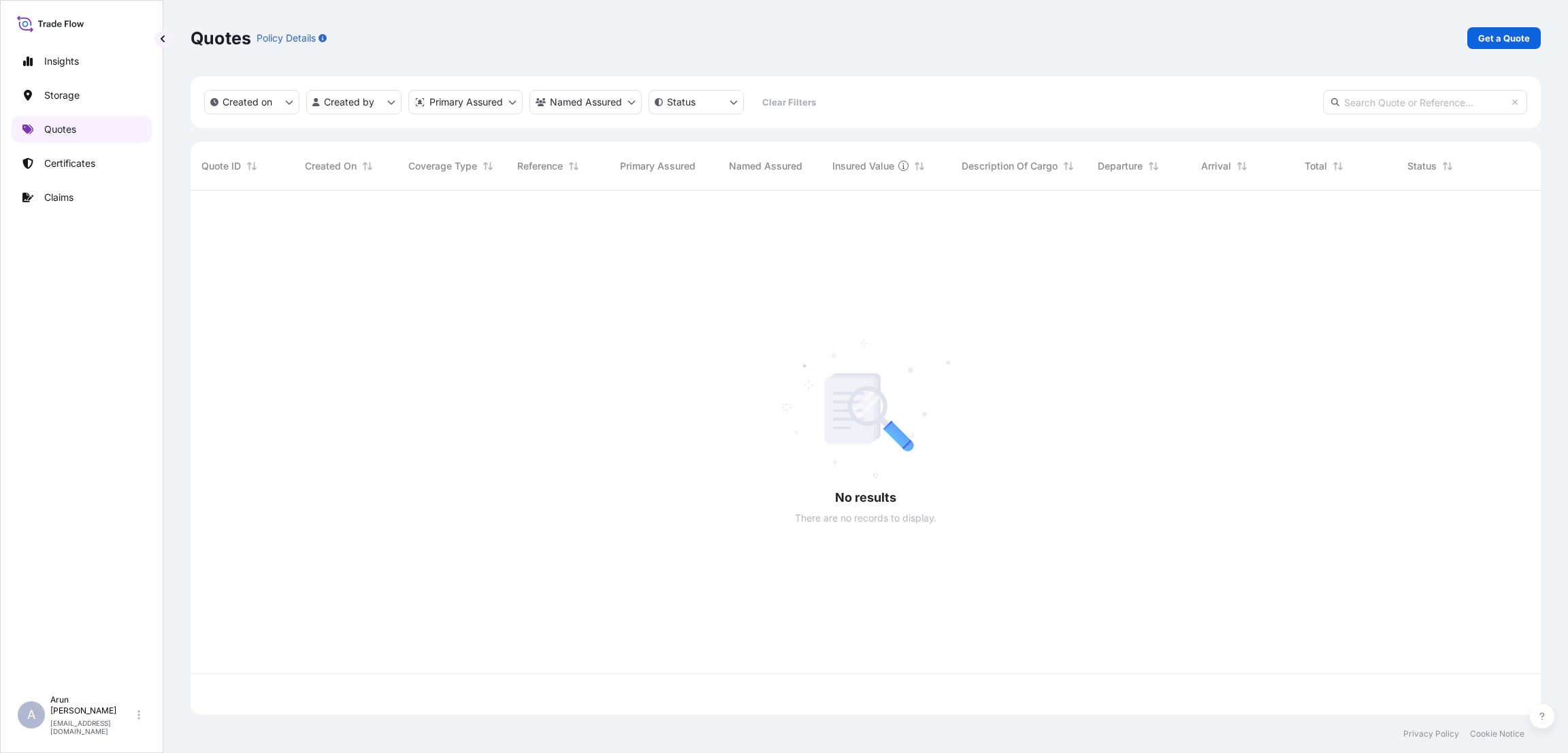
scroll to position [516, 1334]
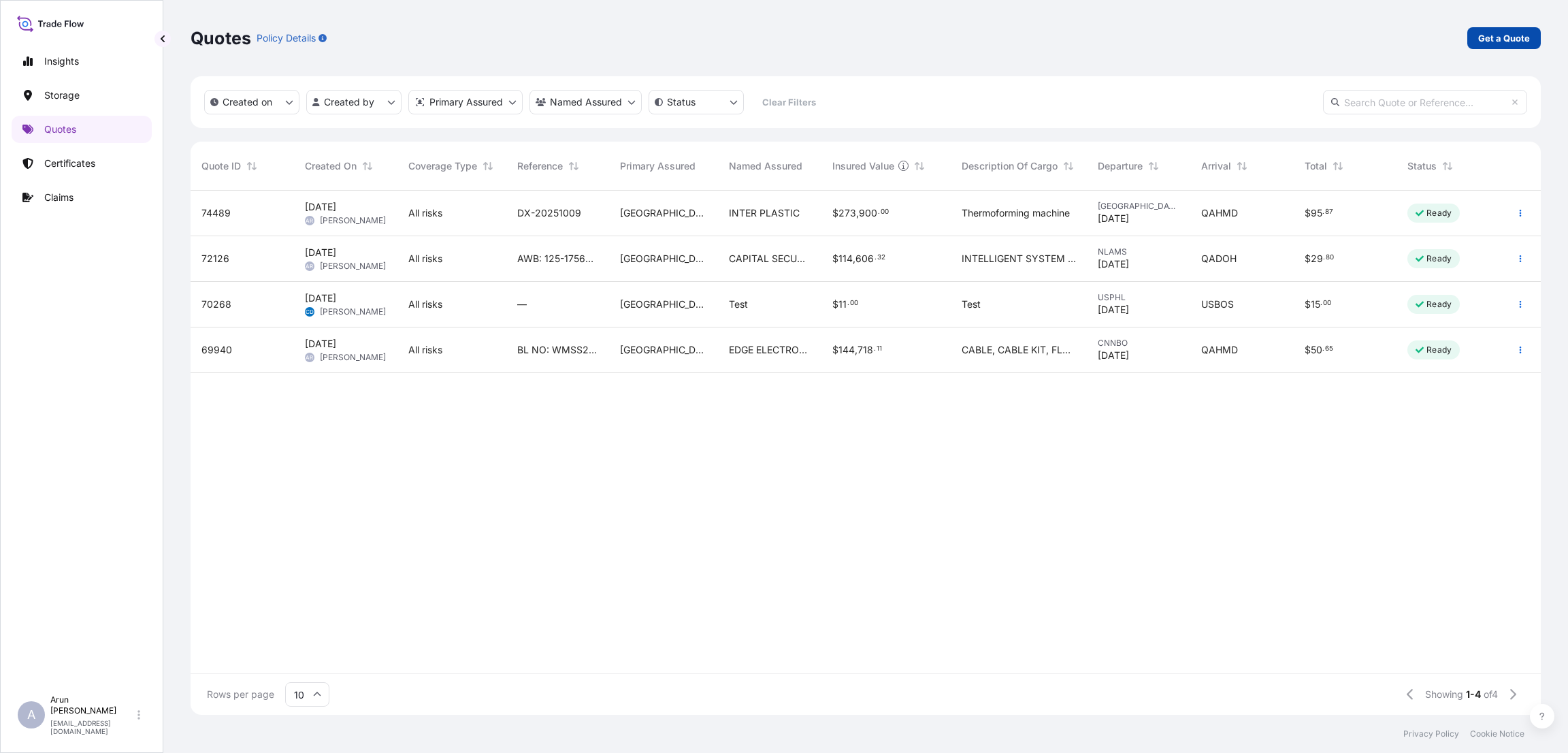
click at [1497, 33] on p "Get a Quote" at bounding box center [1504, 38] width 52 height 14
select select "Water"
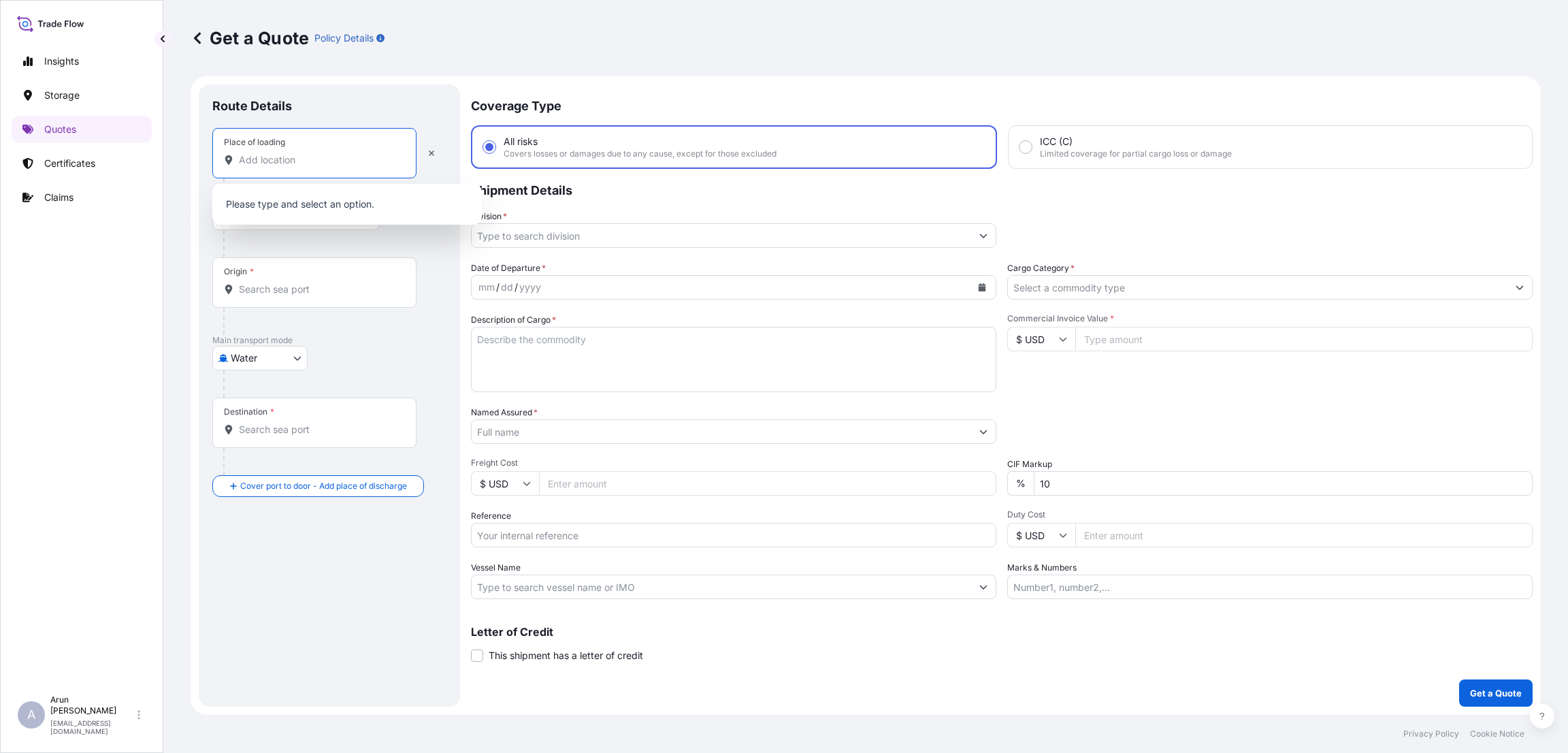
click at [300, 155] on input "Place of loading" at bounding box center [319, 160] width 161 height 14
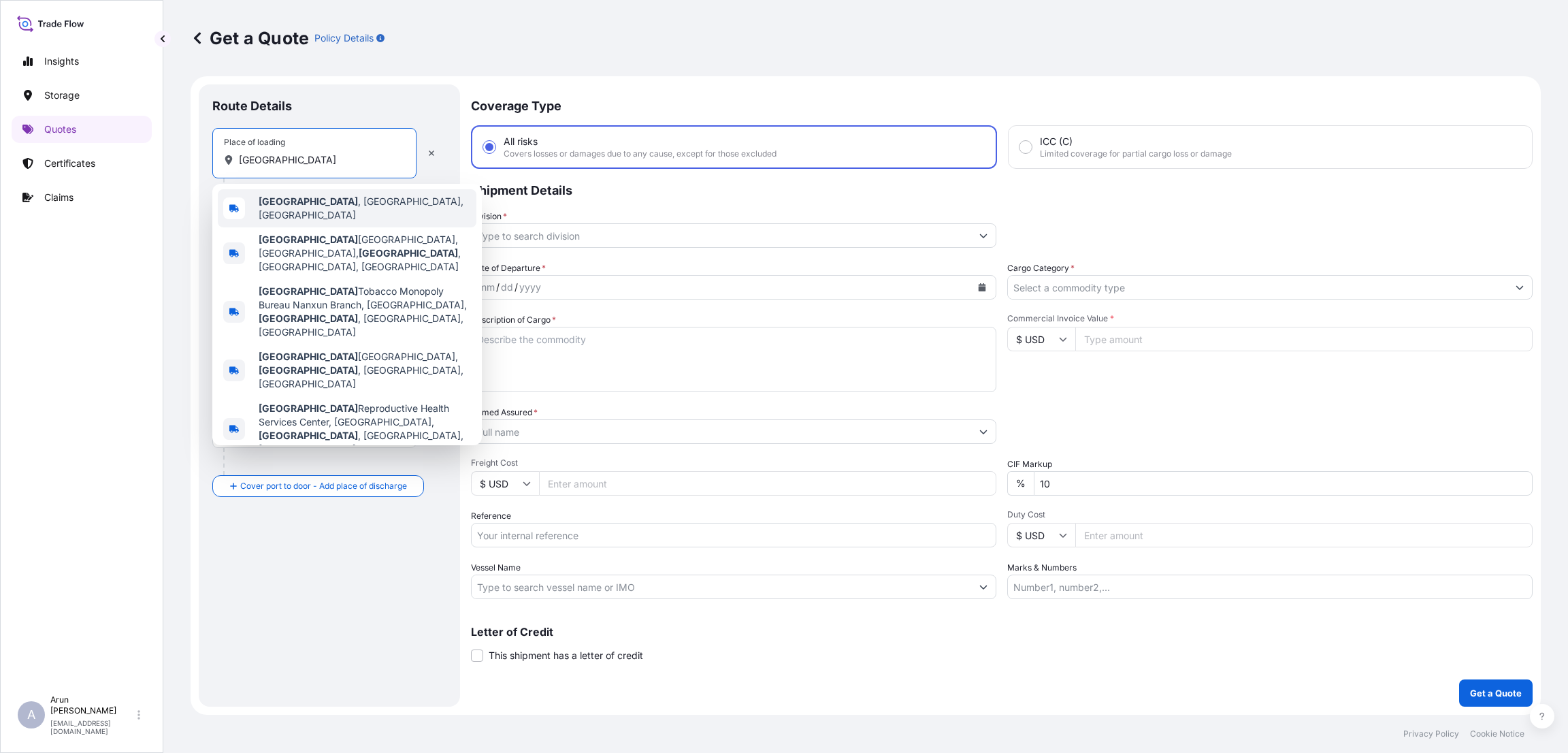
click at [322, 196] on div "[GEOGRAPHIC_DATA] , [GEOGRAPHIC_DATA], [GEOGRAPHIC_DATA]" at bounding box center [347, 209] width 259 height 38
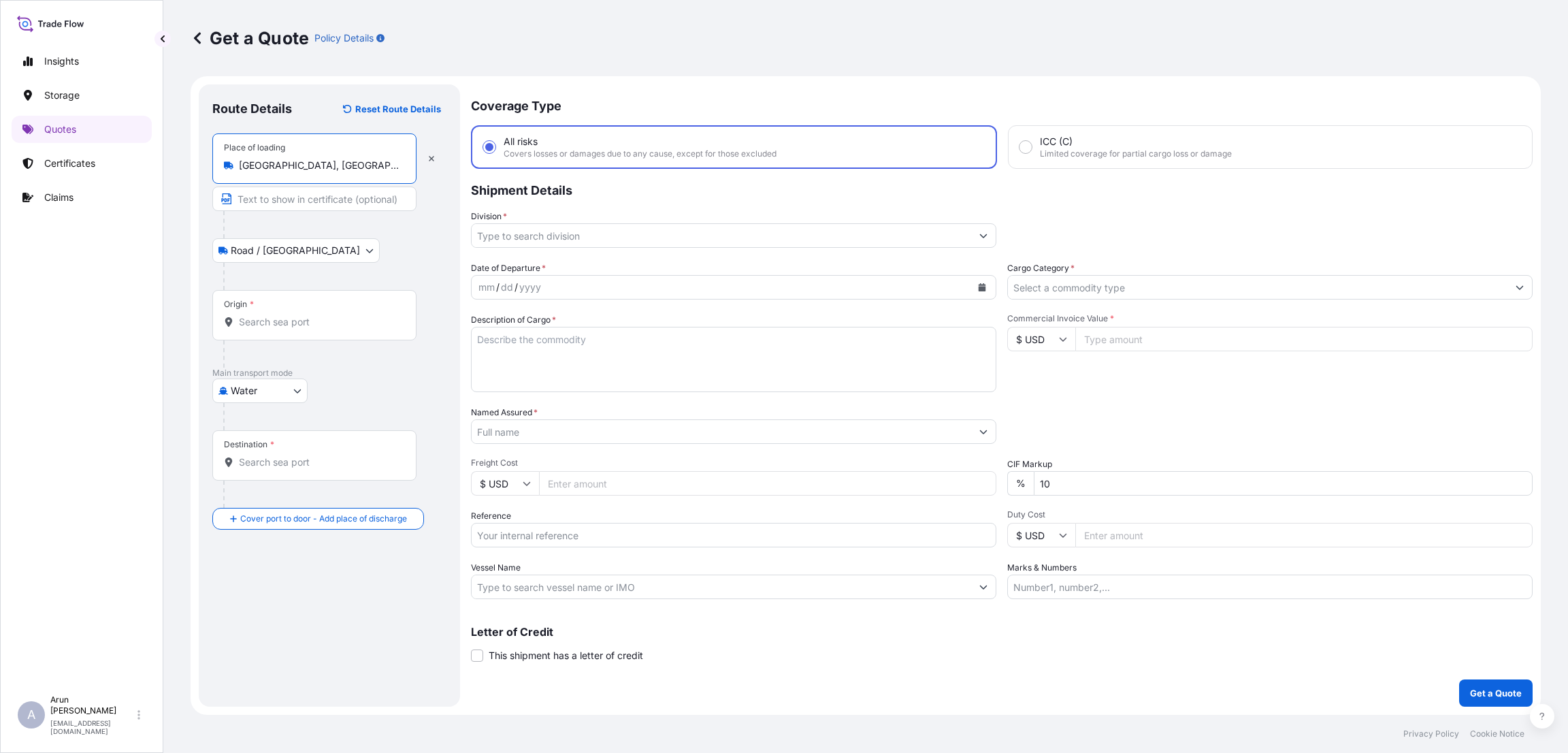
type input "[GEOGRAPHIC_DATA], [GEOGRAPHIC_DATA], [GEOGRAPHIC_DATA]"
click at [268, 327] on input "Origin *" at bounding box center [319, 322] width 161 height 14
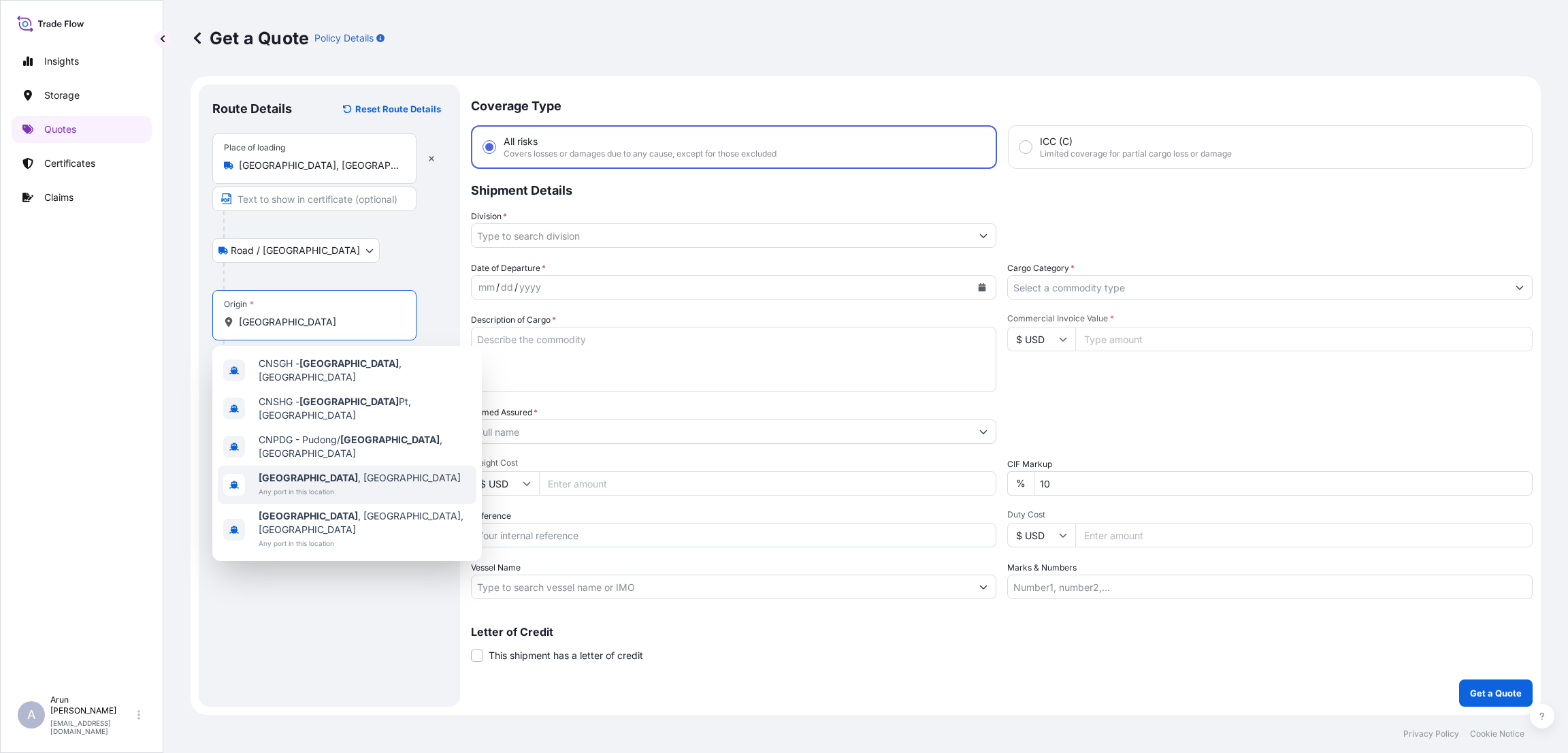
click at [311, 471] on span "[GEOGRAPHIC_DATA] , [GEOGRAPHIC_DATA]" at bounding box center [360, 478] width 202 height 14
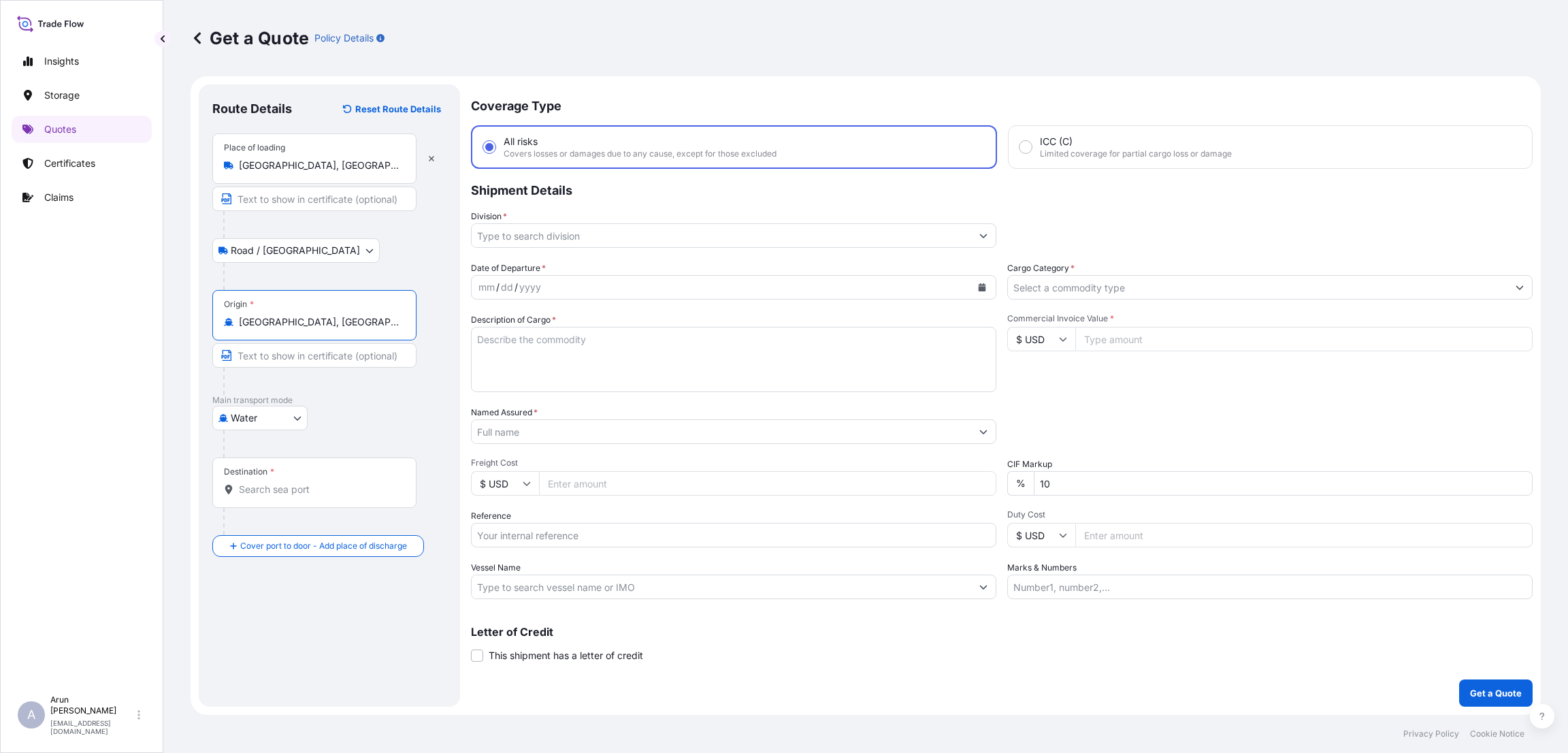
type input "[GEOGRAPHIC_DATA], [GEOGRAPHIC_DATA]"
click at [271, 491] on input "Destination *" at bounding box center [319, 489] width 161 height 14
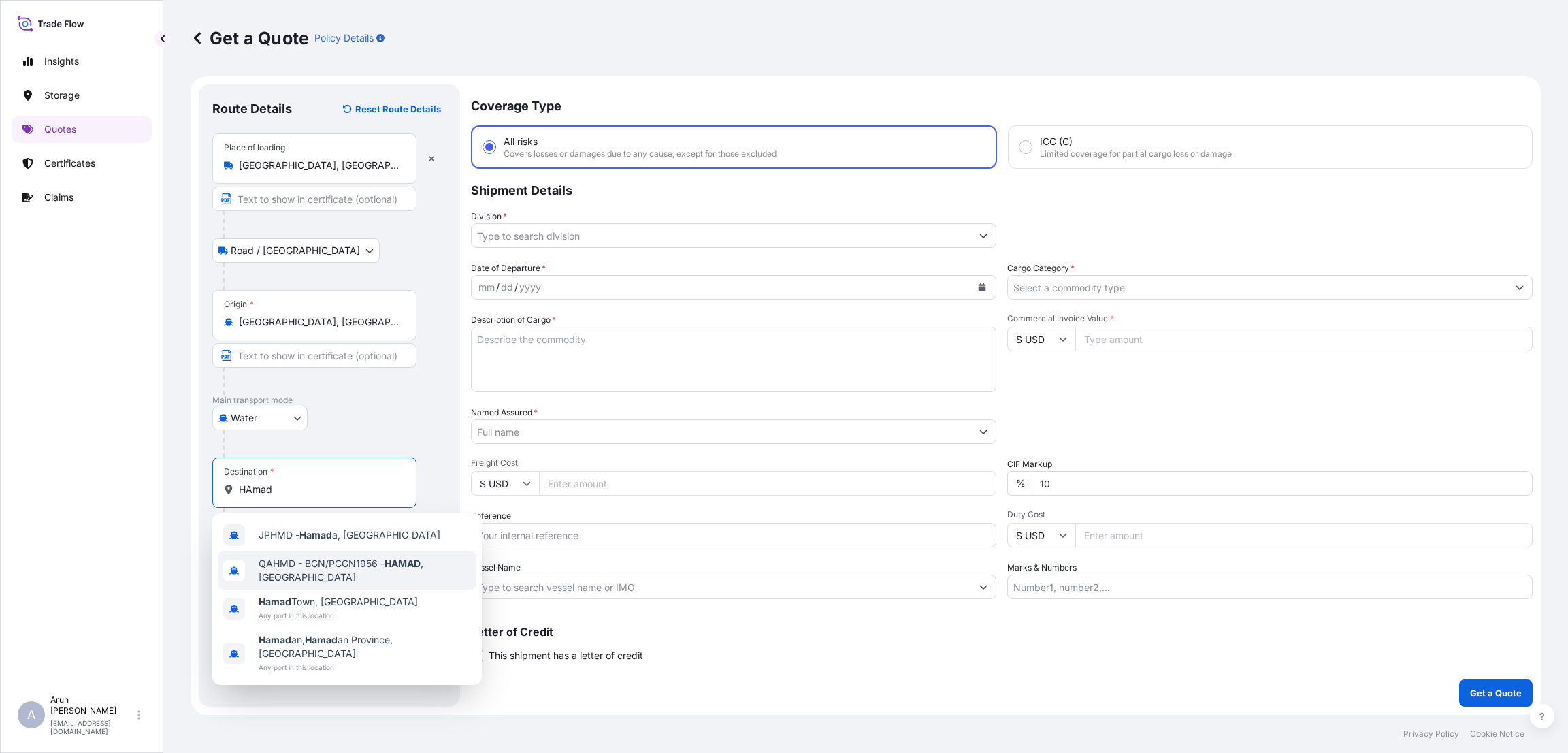
click at [330, 566] on span "QAHMD - BGN/PCGN1956 - HAMAD , [GEOGRAPHIC_DATA]" at bounding box center [365, 570] width 213 height 27
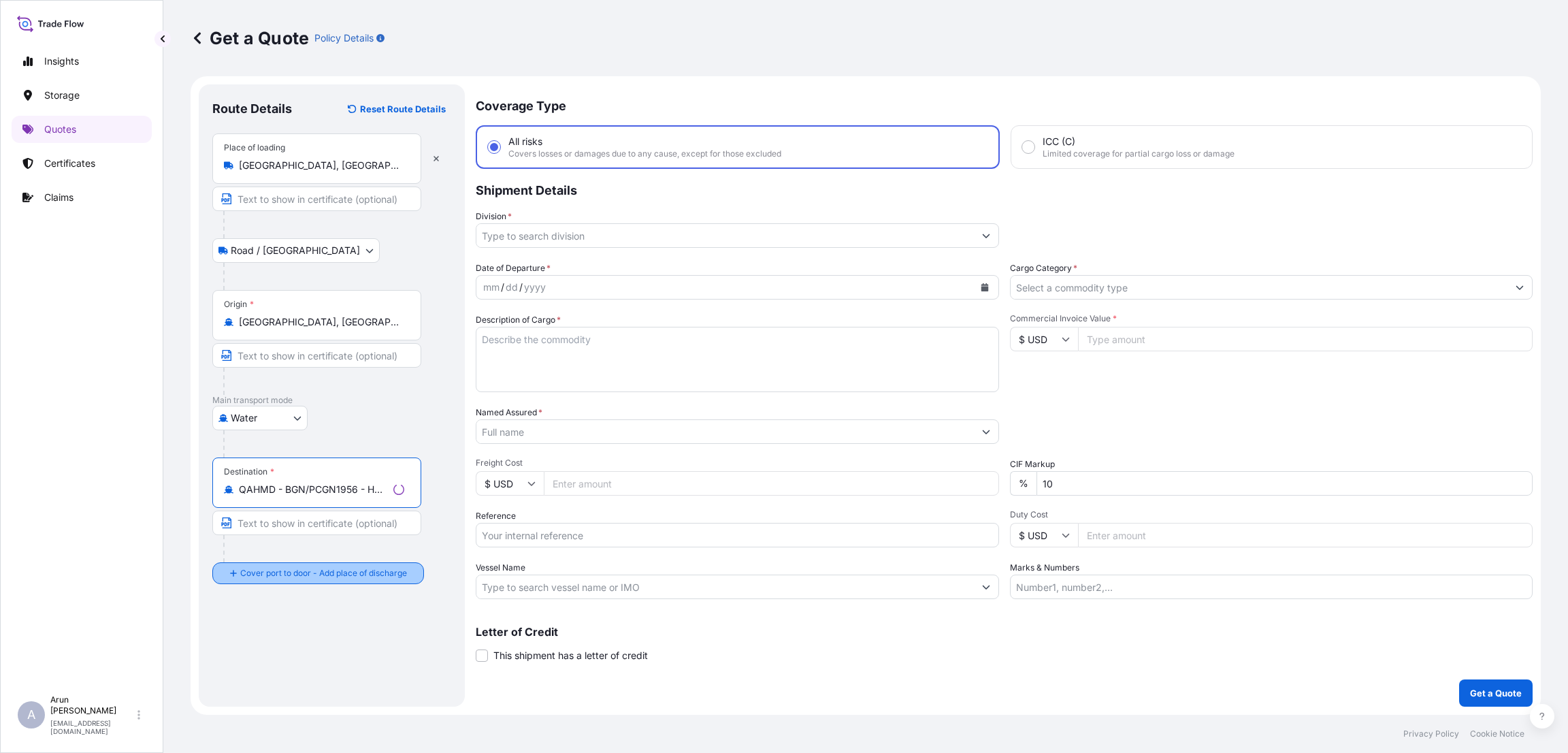
type input "QAHMD - BGN/PCGN1956 - HAMAD, [GEOGRAPHIC_DATA]"
click at [300, 655] on div "Place of Discharge" at bounding box center [315, 639] width 204 height 50
click at [300, 653] on input "Place of Discharge" at bounding box center [319, 646] width 161 height 14
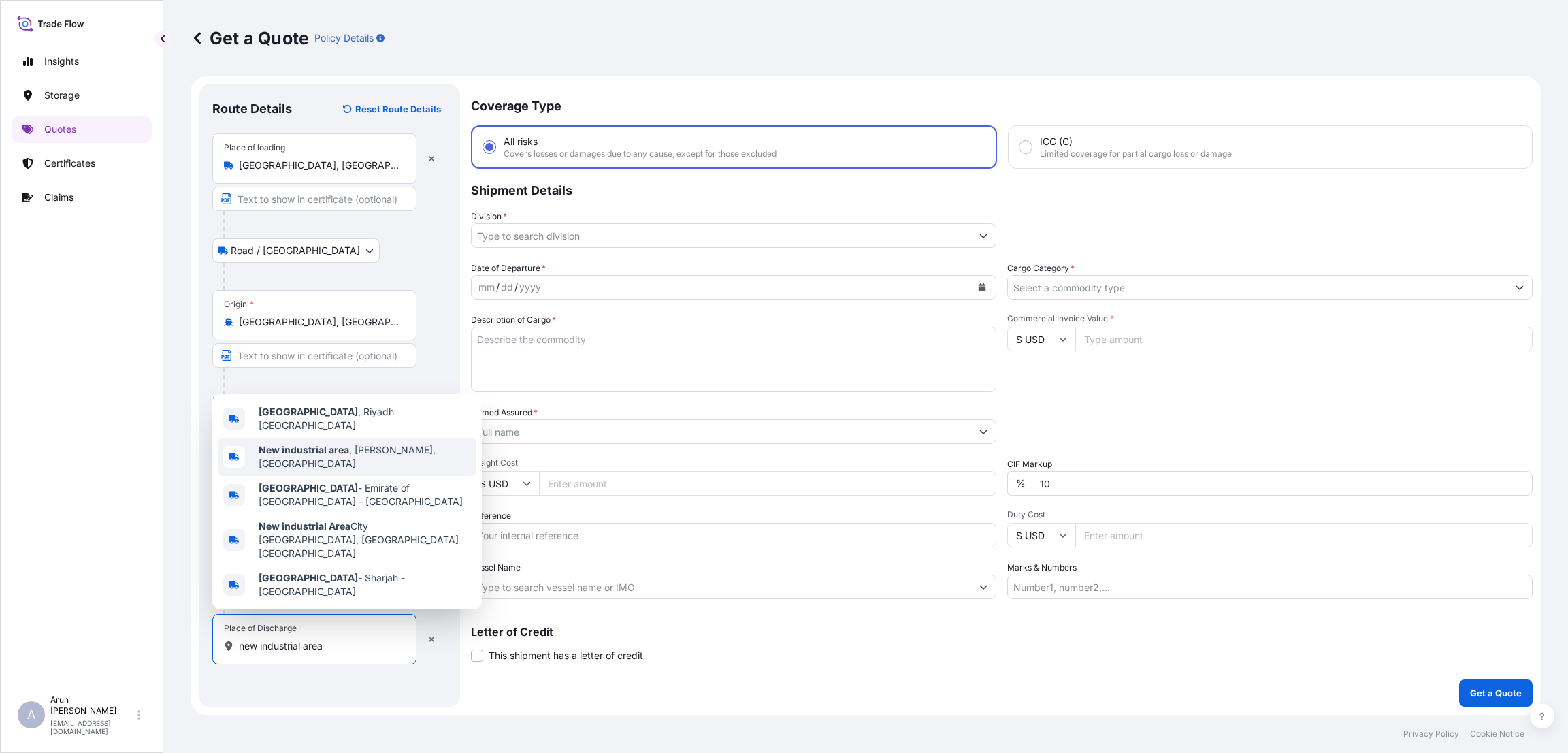
click at [396, 459] on div "New industrial area , [GEOGRAPHIC_DATA], [GEOGRAPHIC_DATA]" at bounding box center [347, 457] width 259 height 38
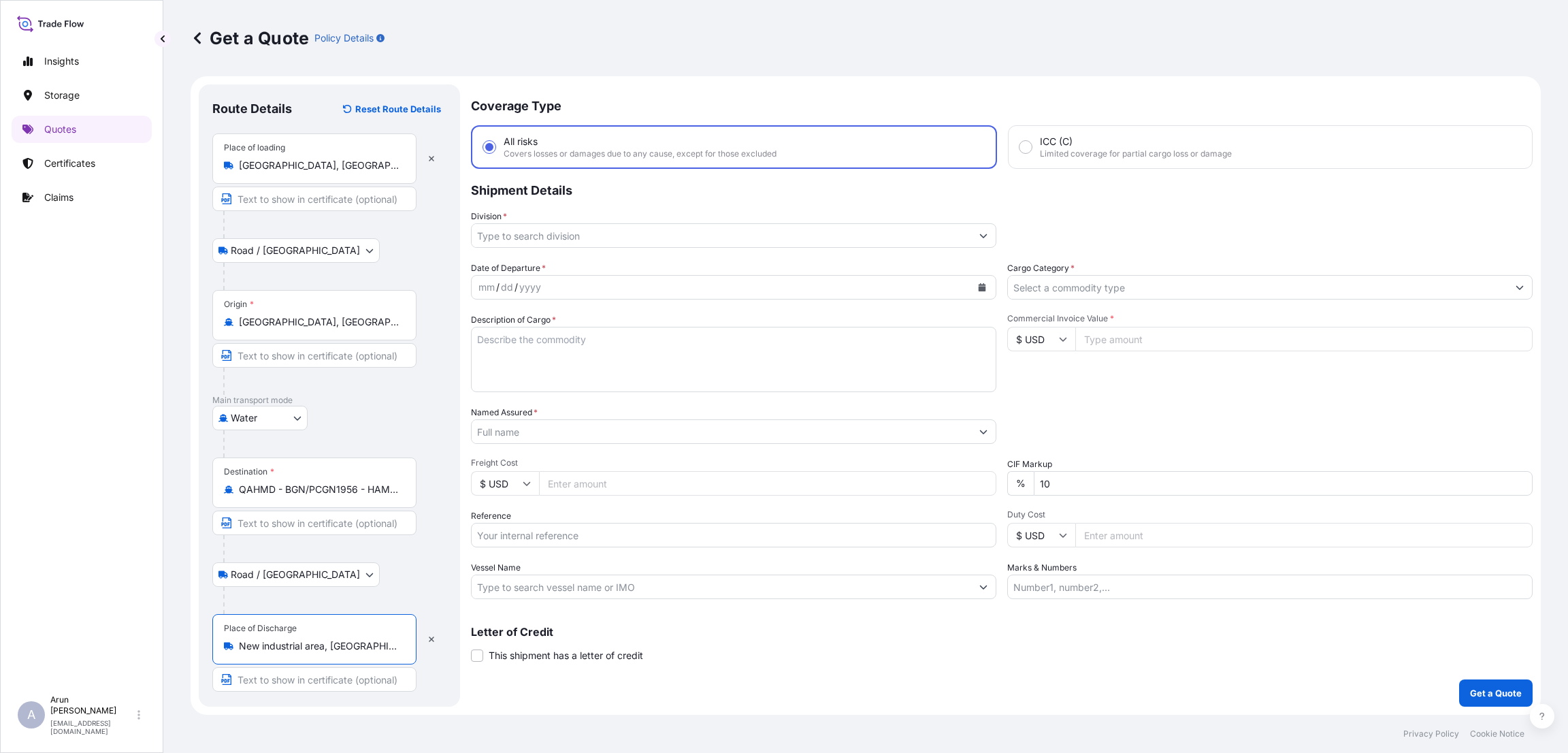
type input "New industrial area, [GEOGRAPHIC_DATA], [GEOGRAPHIC_DATA]"
click at [595, 231] on input "Division *" at bounding box center [721, 236] width 499 height 25
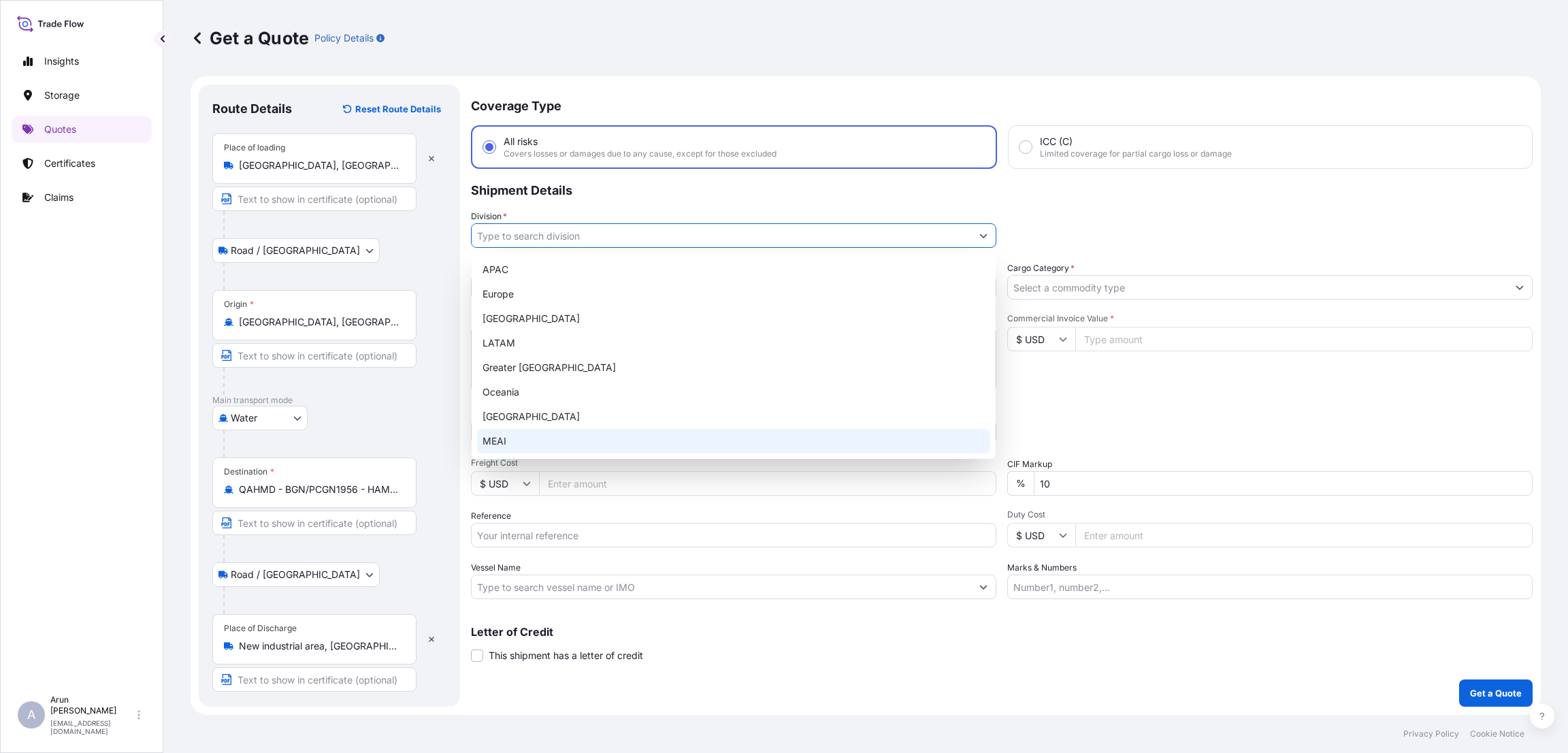
click at [579, 444] on div "MEAI" at bounding box center [733, 441] width 513 height 25
type input "MEAI"
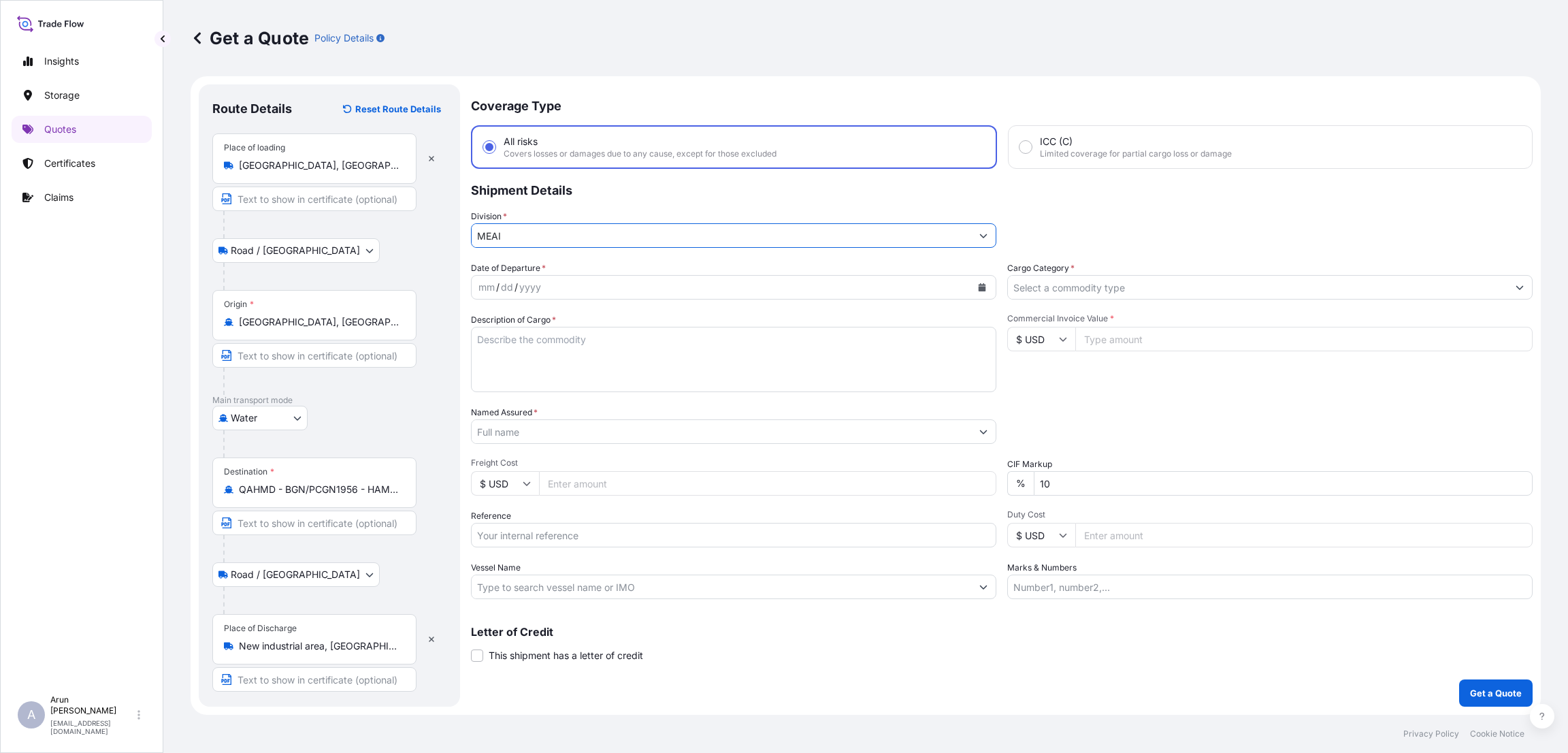
click at [983, 287] on icon "Calendar" at bounding box center [982, 288] width 7 height 8
click at [499, 422] on div "12" at bounding box center [495, 427] width 25 height 25
click at [622, 343] on textarea "Description of Cargo *" at bounding box center [733, 360] width 525 height 65
type textarea "pet sheet extrusion line"
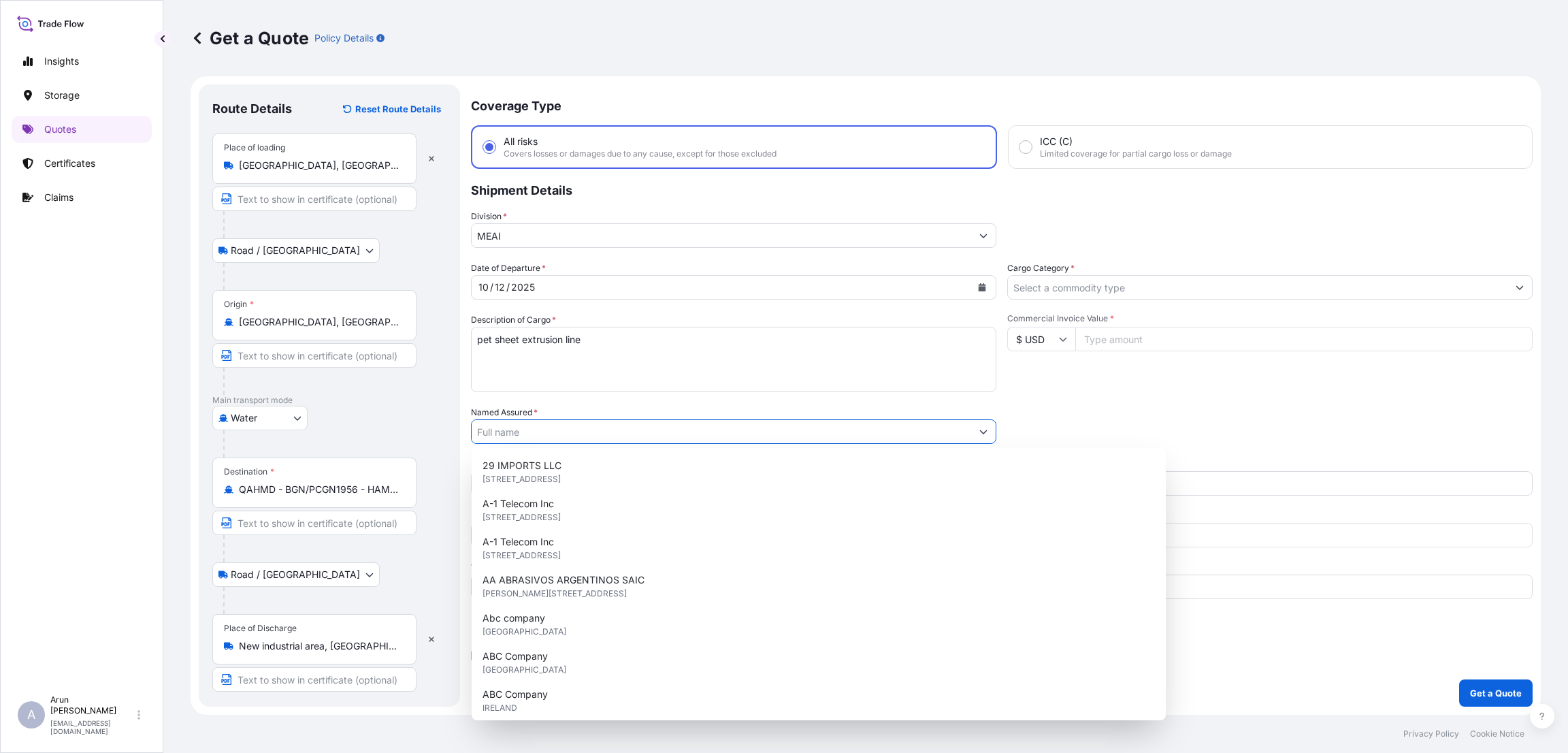
click at [572, 432] on input "Named Assured *" at bounding box center [721, 431] width 499 height 25
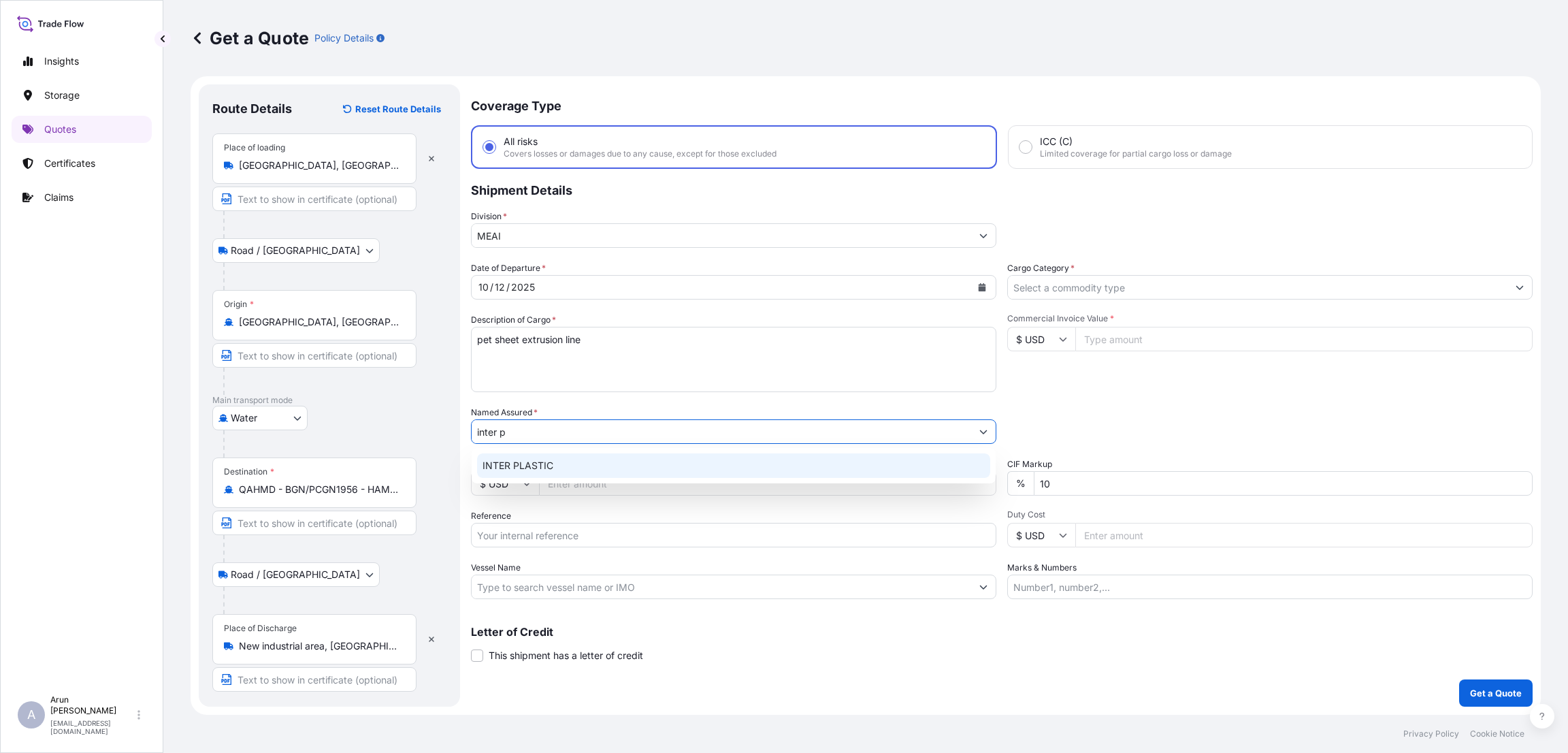
click at [564, 459] on div "INTER PLASTIC" at bounding box center [733, 465] width 513 height 25
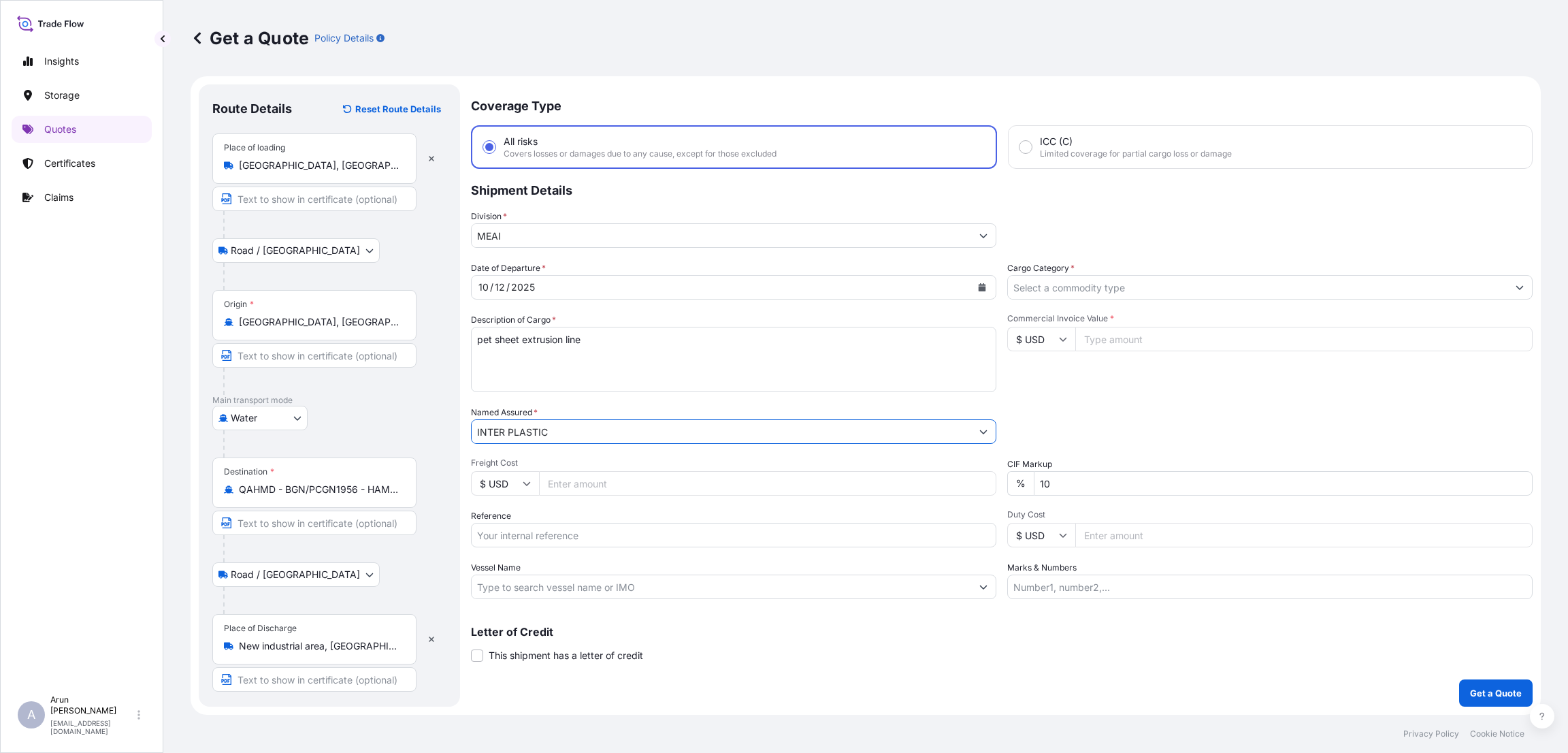
type input "INTER PLASTIC"
click at [1069, 286] on input "Cargo Category *" at bounding box center [1257, 288] width 499 height 25
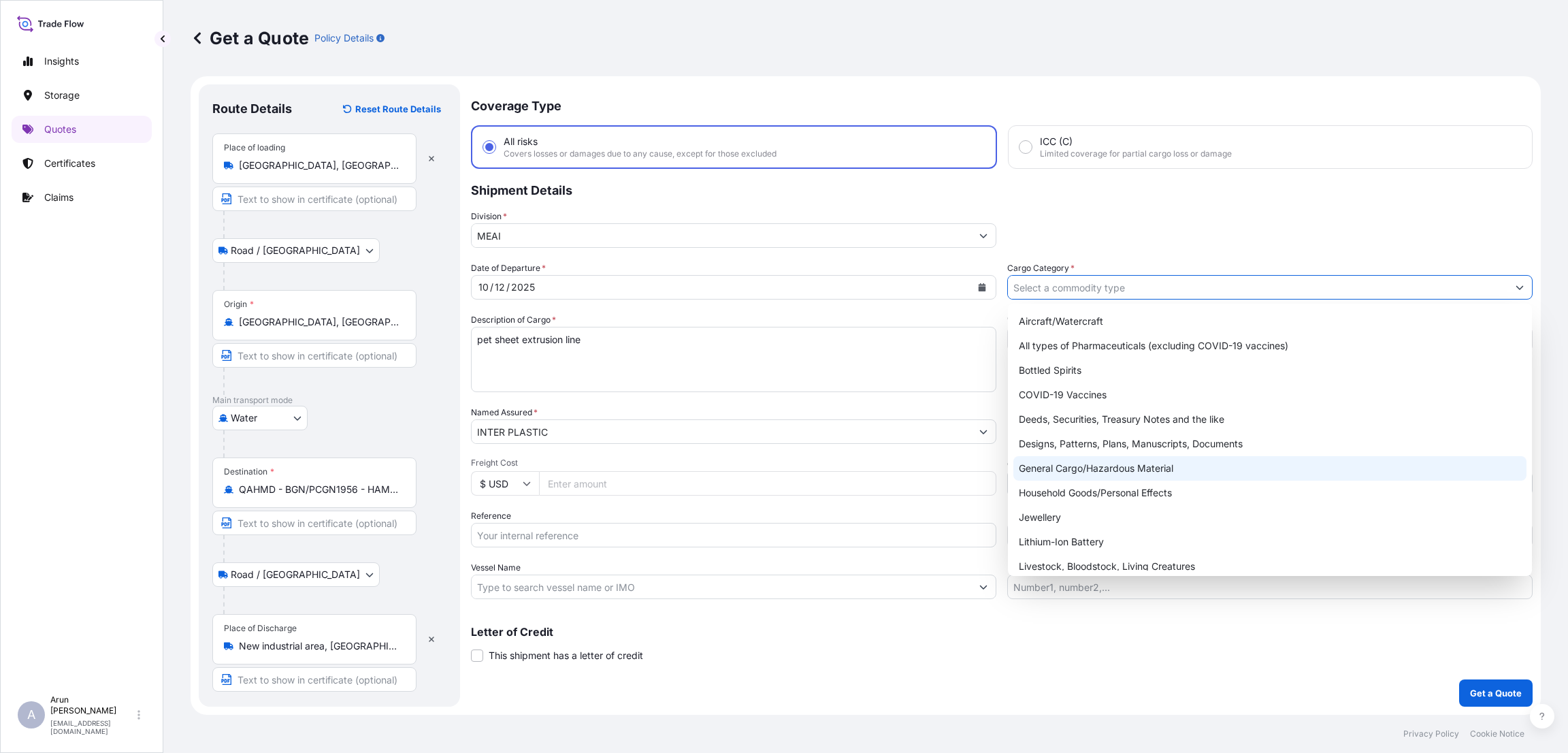
click at [1083, 462] on div "General Cargo/Hazardous Material" at bounding box center [1270, 468] width 513 height 25
type input "General Cargo/Hazardous Material"
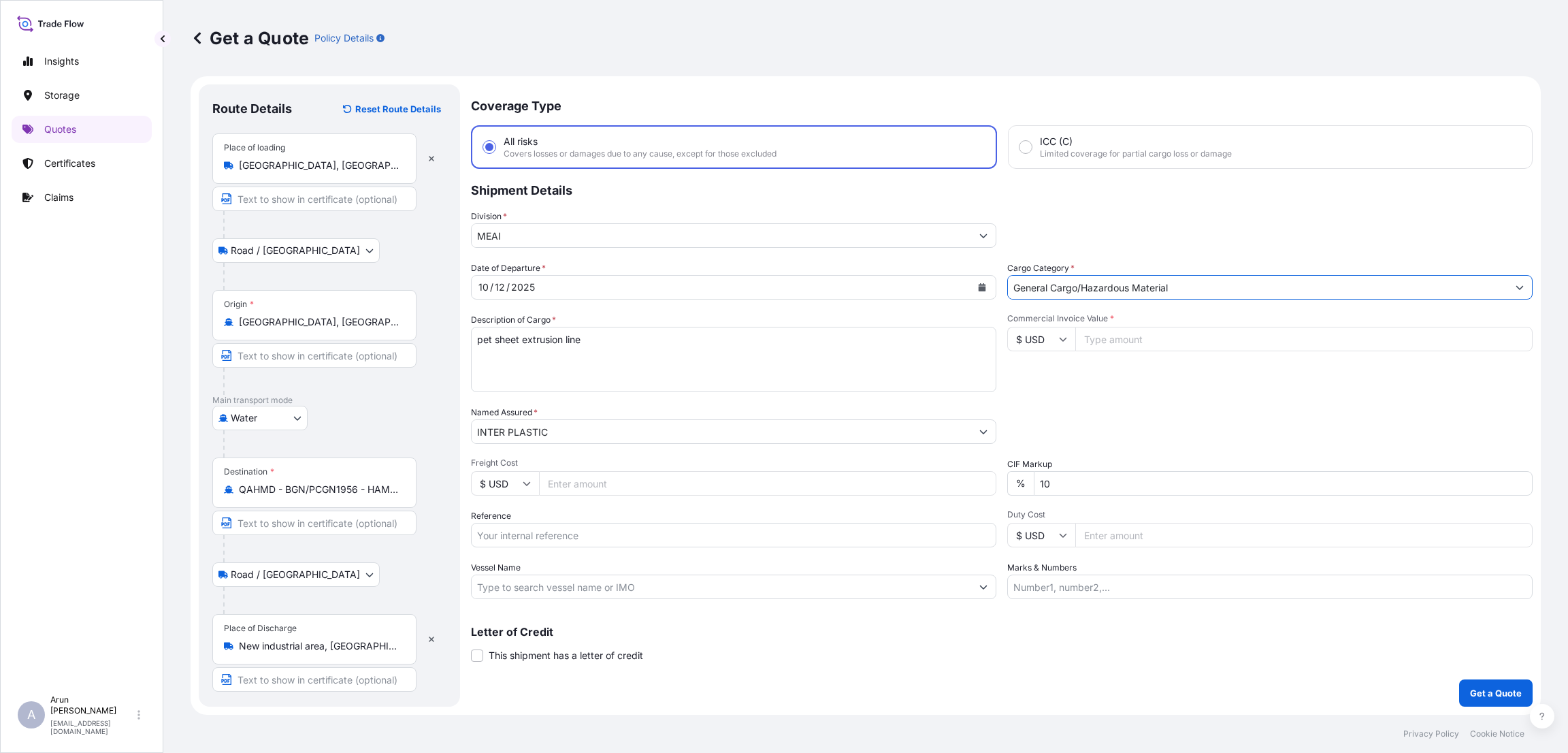
click at [1116, 329] on input "Commercial Invoice Value *" at bounding box center [1304, 339] width 457 height 25
type input "667000"
click at [1088, 406] on div "Packing Category Type to search a container mode Please select a primary mode o…" at bounding box center [1270, 425] width 525 height 38
click at [578, 478] on input "Freight Cost" at bounding box center [767, 483] width 457 height 25
type input "5000"
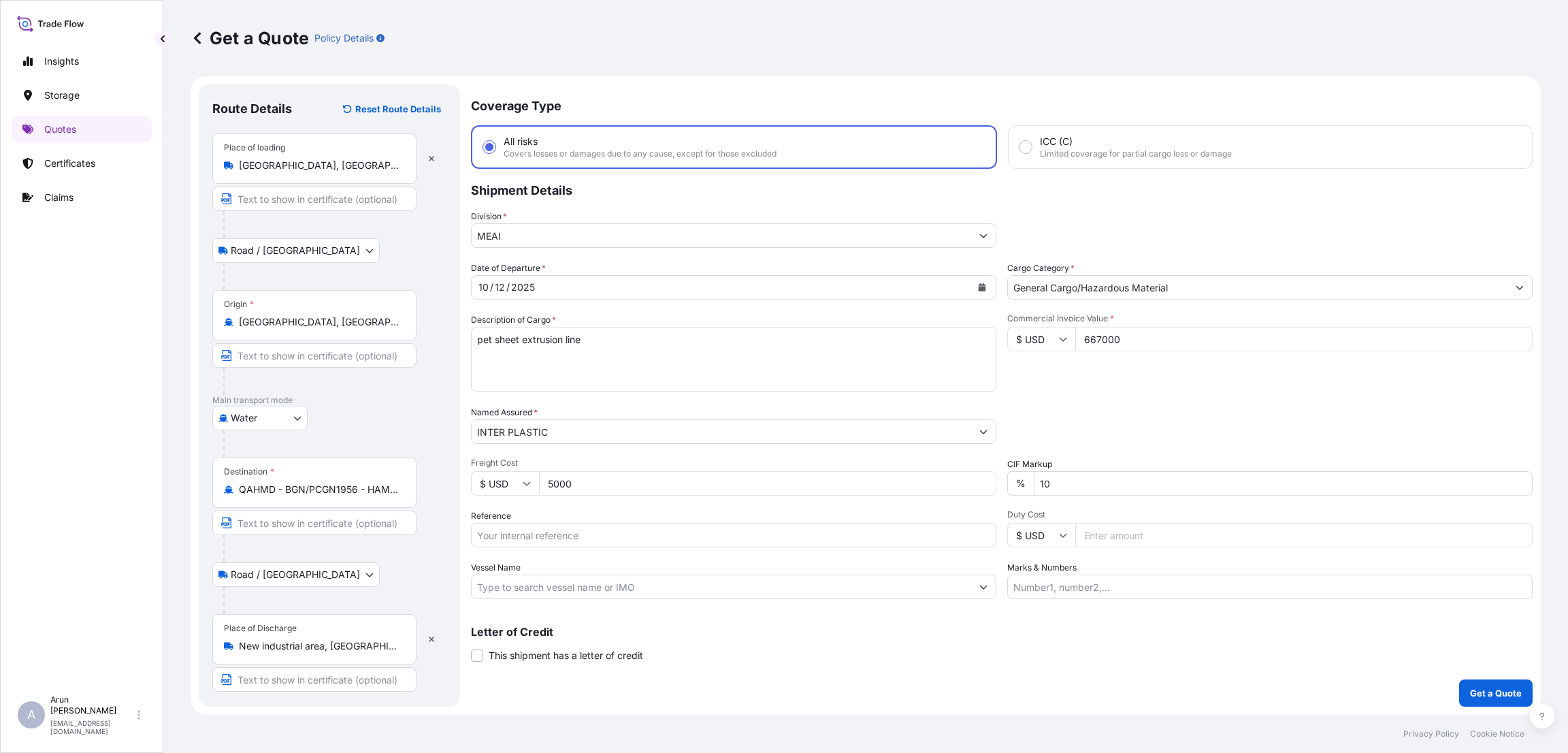
click at [1150, 407] on div "Packing Category Type to search a container mode Please select a primary mode o…" at bounding box center [1270, 425] width 525 height 38
click at [599, 535] on input "Reference" at bounding box center [733, 535] width 525 height 25
type input "z"
type input "ZCHD-X-251008-2"
click at [1497, 692] on p "Get a Quote" at bounding box center [1496, 693] width 52 height 14
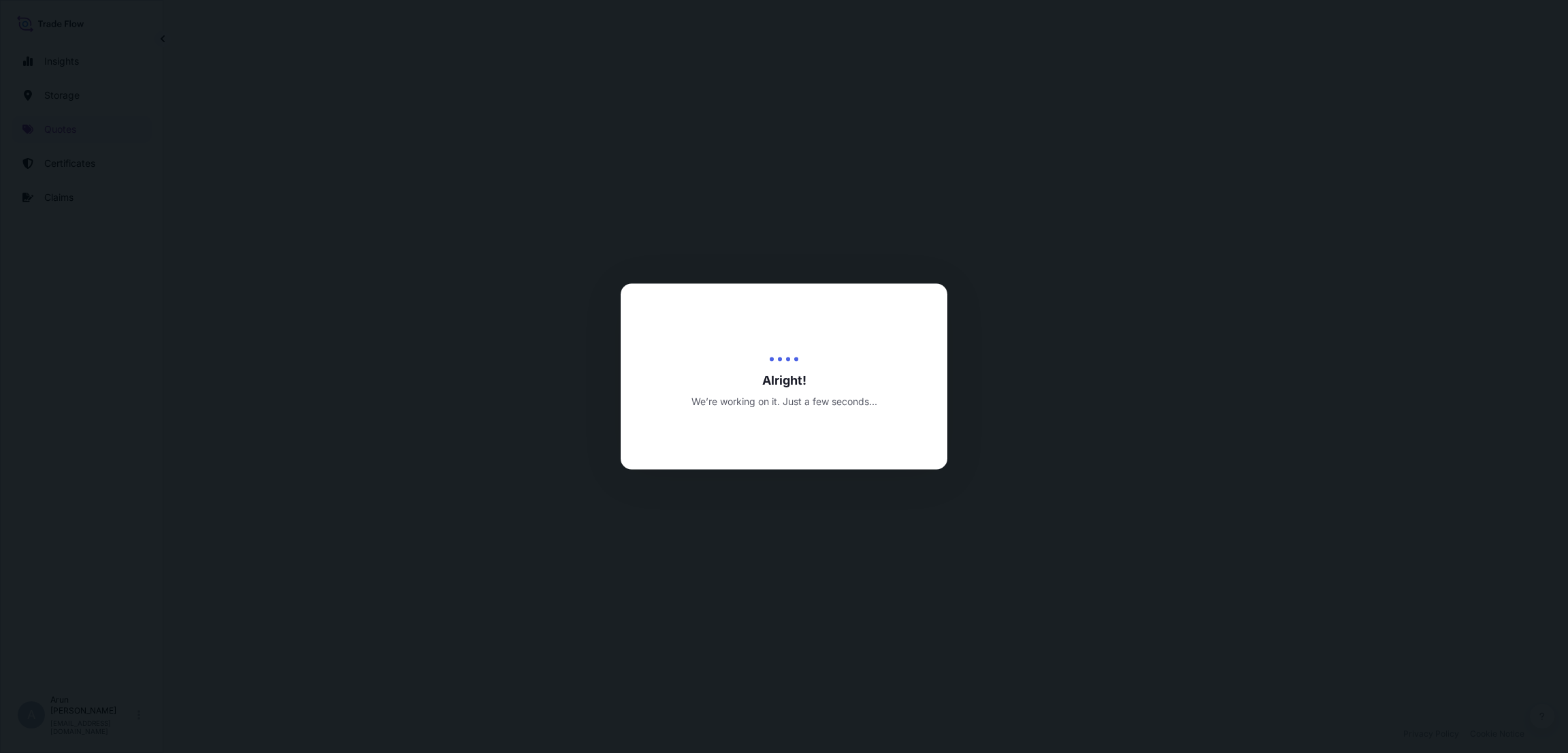
select select "Road / [GEOGRAPHIC_DATA]"
select select "Water"
select select "Road / [GEOGRAPHIC_DATA]"
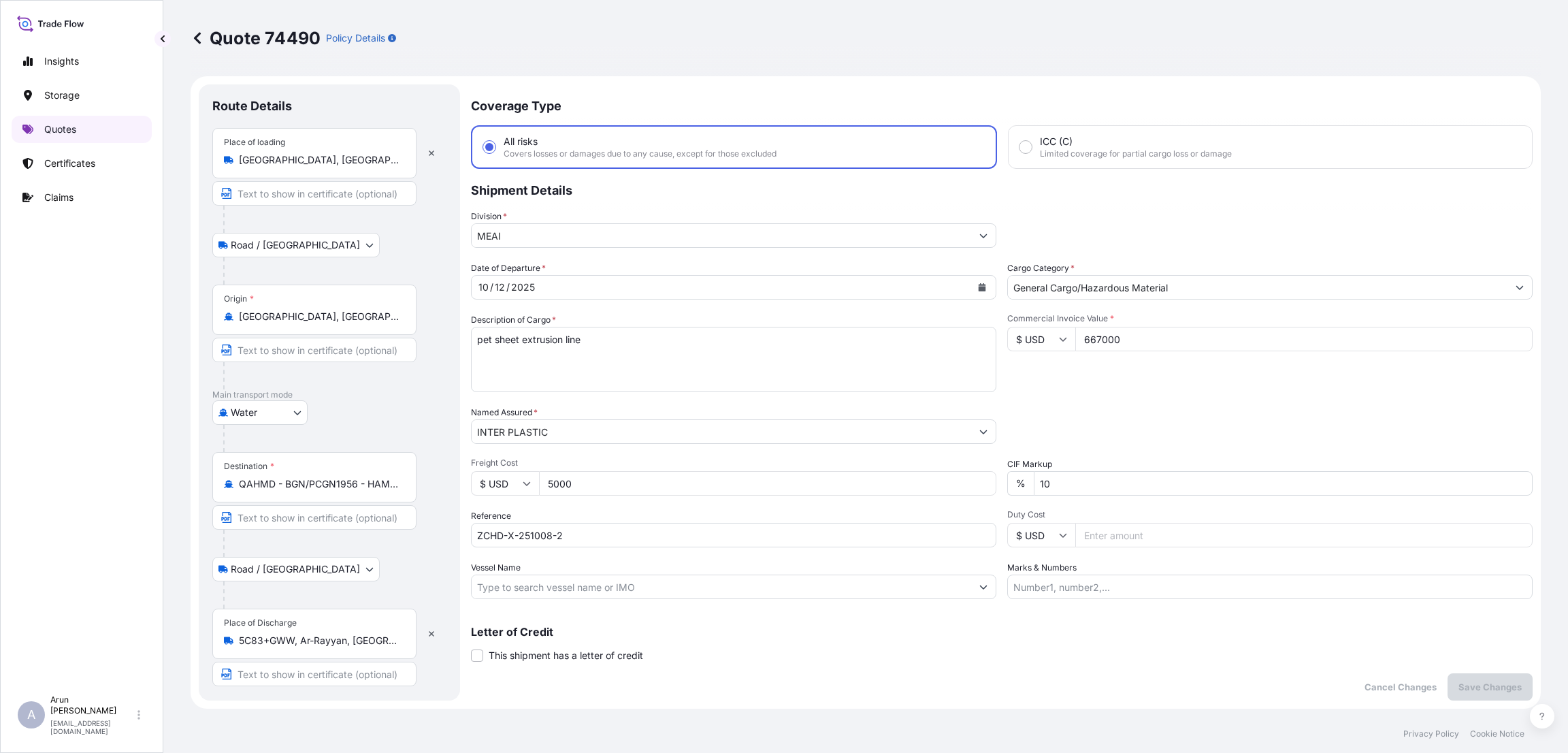
click at [80, 125] on link "Quotes" at bounding box center [82, 129] width 140 height 27
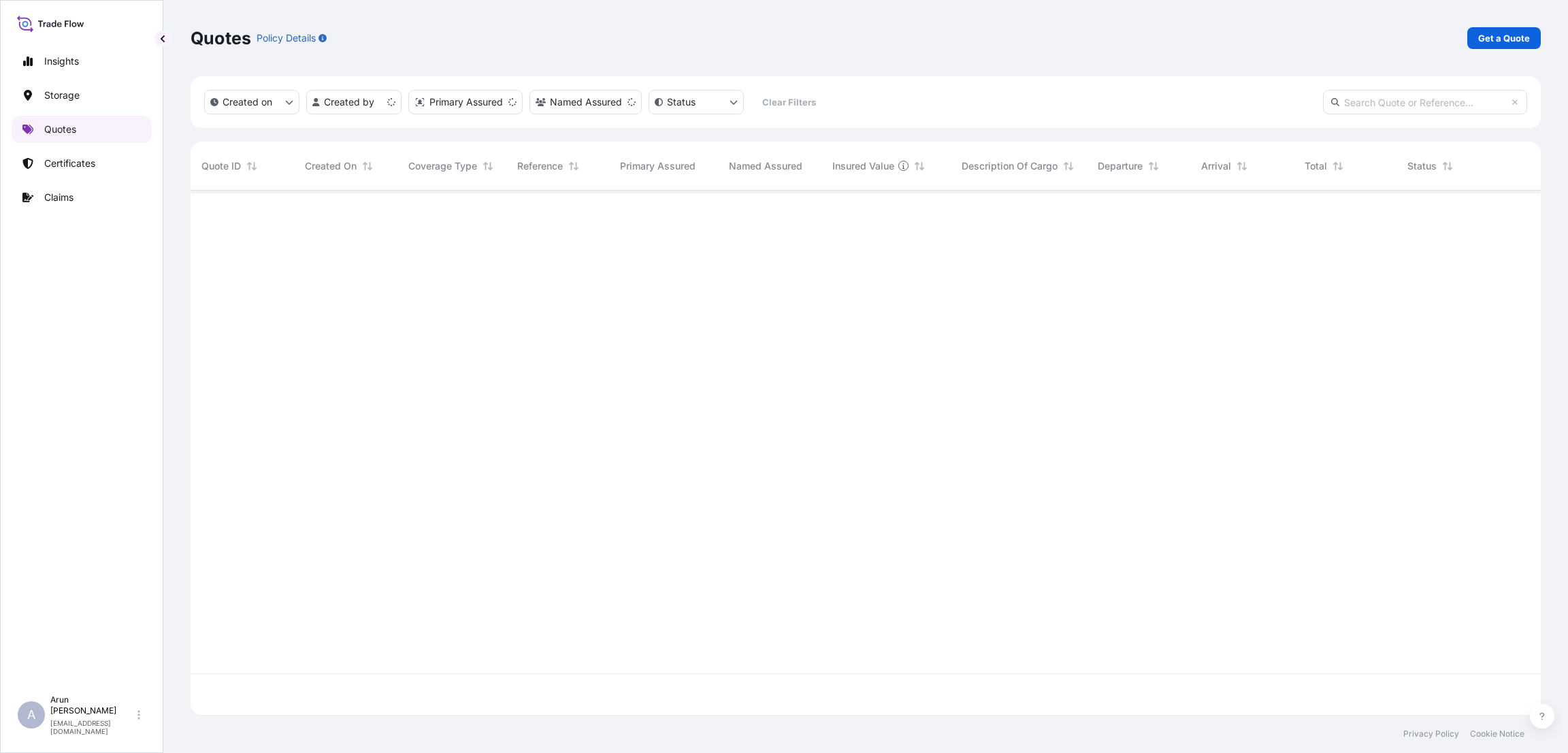
scroll to position [516, 1334]
click at [1503, 38] on p "Get a Quote" at bounding box center [1504, 38] width 52 height 14
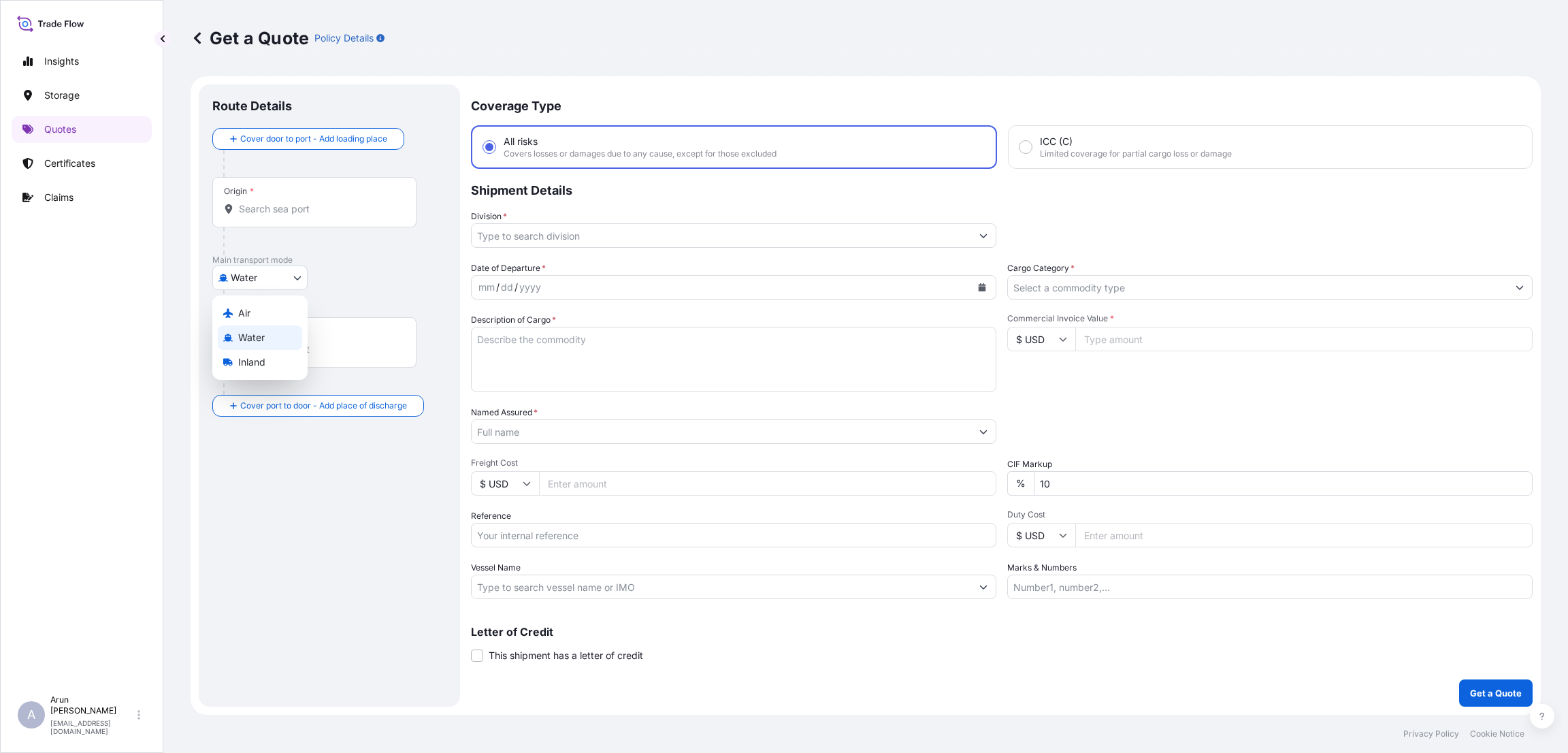
click at [291, 275] on body "Insights Storage Quotes Certificates Claims A [PERSON_NAME] [PERSON_NAME][EMAIL…" at bounding box center [784, 376] width 1568 height 753
click at [277, 309] on div "Air" at bounding box center [260, 313] width 84 height 25
select select "Air"
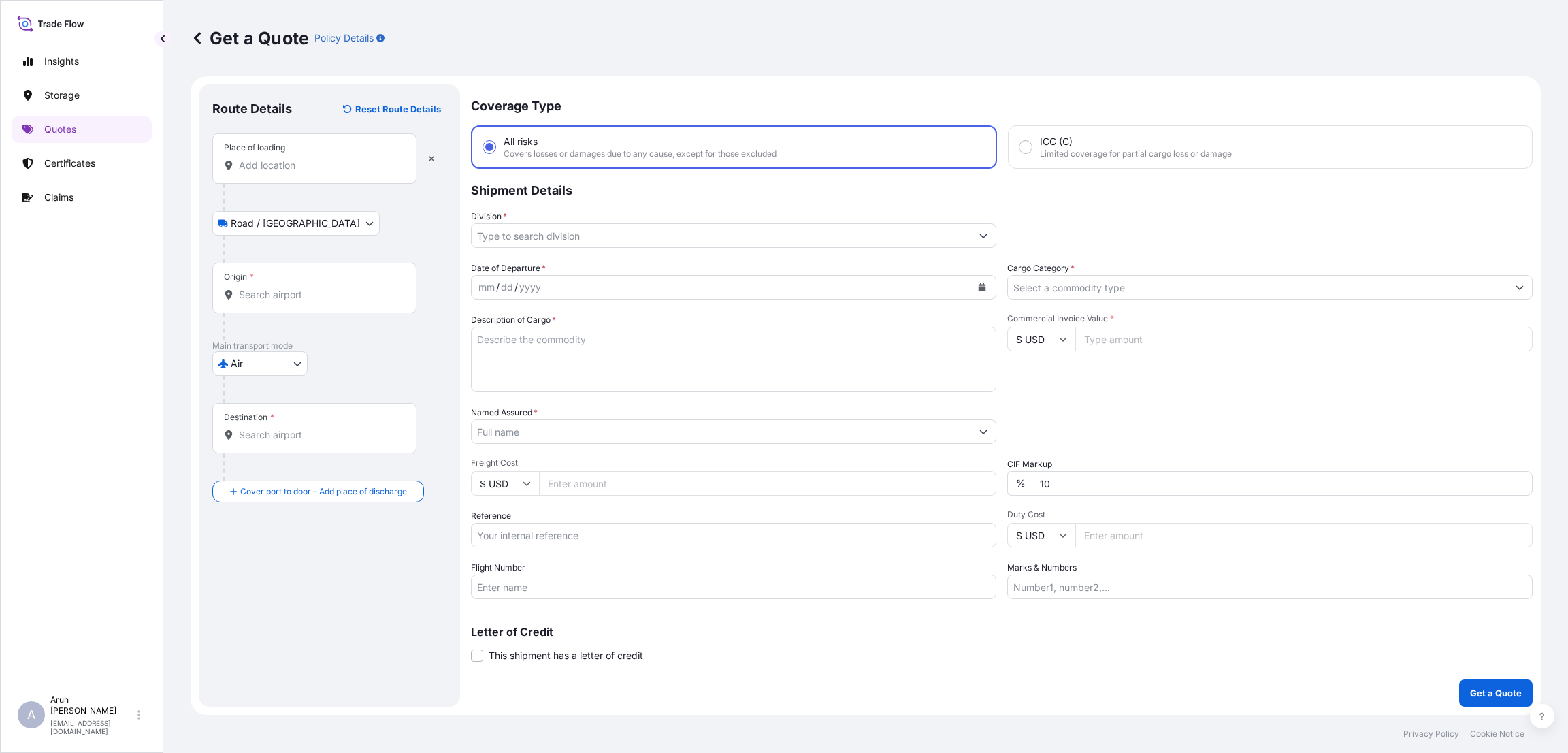
click at [322, 163] on input "Place of loading" at bounding box center [319, 166] width 161 height 14
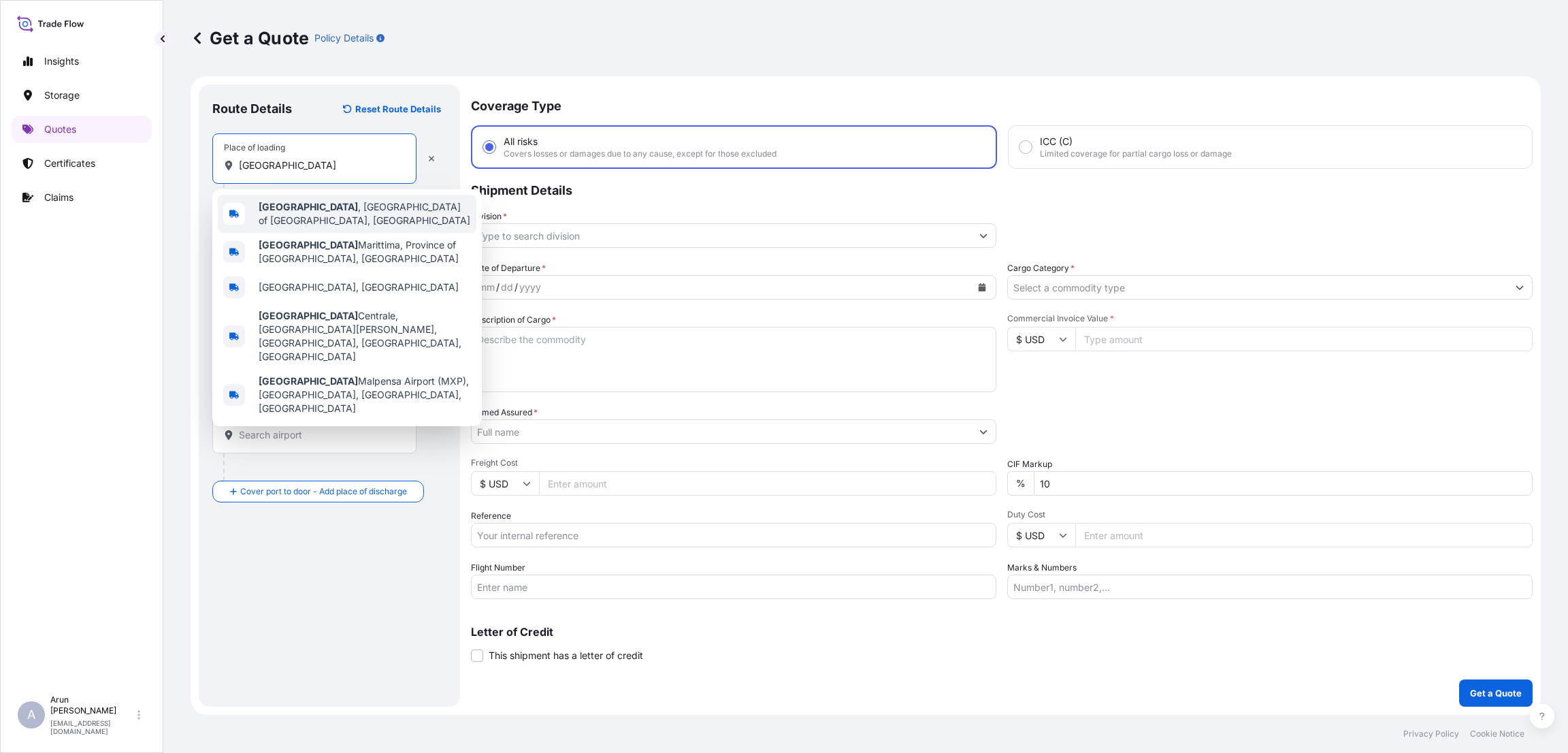
click at [306, 219] on div "[GEOGRAPHIC_DATA] , [GEOGRAPHIC_DATA], [GEOGRAPHIC_DATA]" at bounding box center [347, 214] width 259 height 38
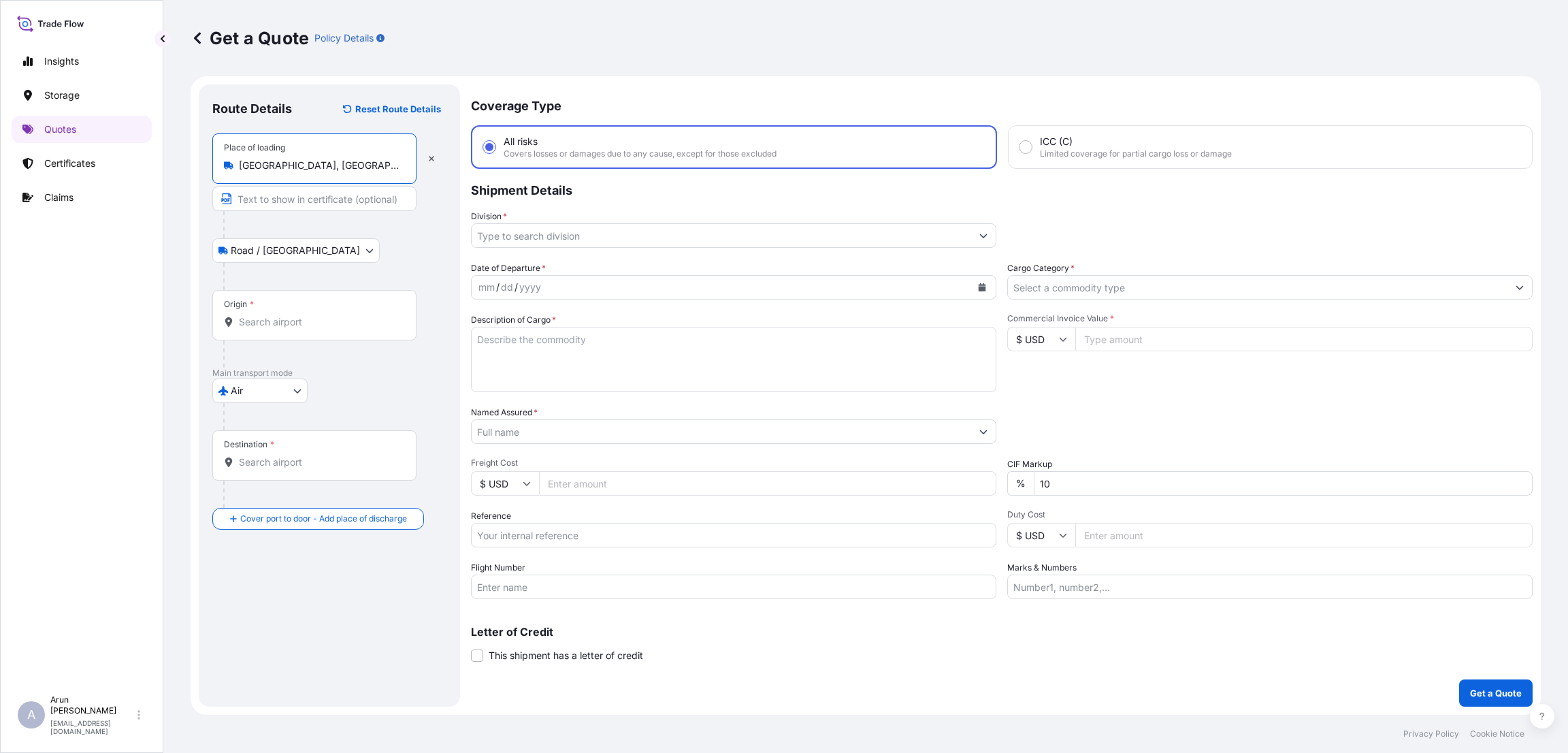
type input "[GEOGRAPHIC_DATA], [GEOGRAPHIC_DATA], [GEOGRAPHIC_DATA]"
click at [279, 321] on input "Origin *" at bounding box center [319, 322] width 161 height 14
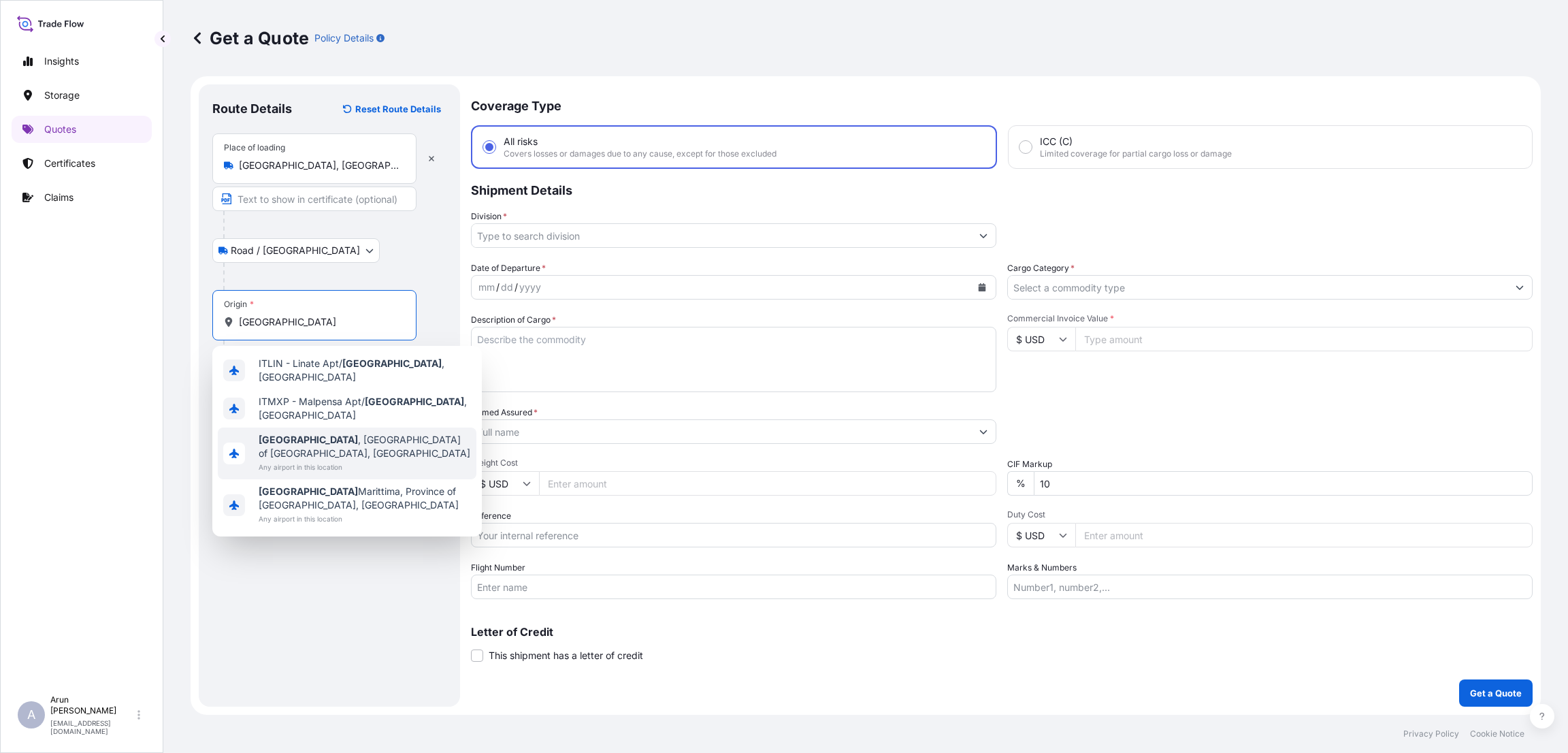
click at [350, 433] on span "[GEOGRAPHIC_DATA] , [GEOGRAPHIC_DATA], [GEOGRAPHIC_DATA]" at bounding box center [365, 446] width 213 height 27
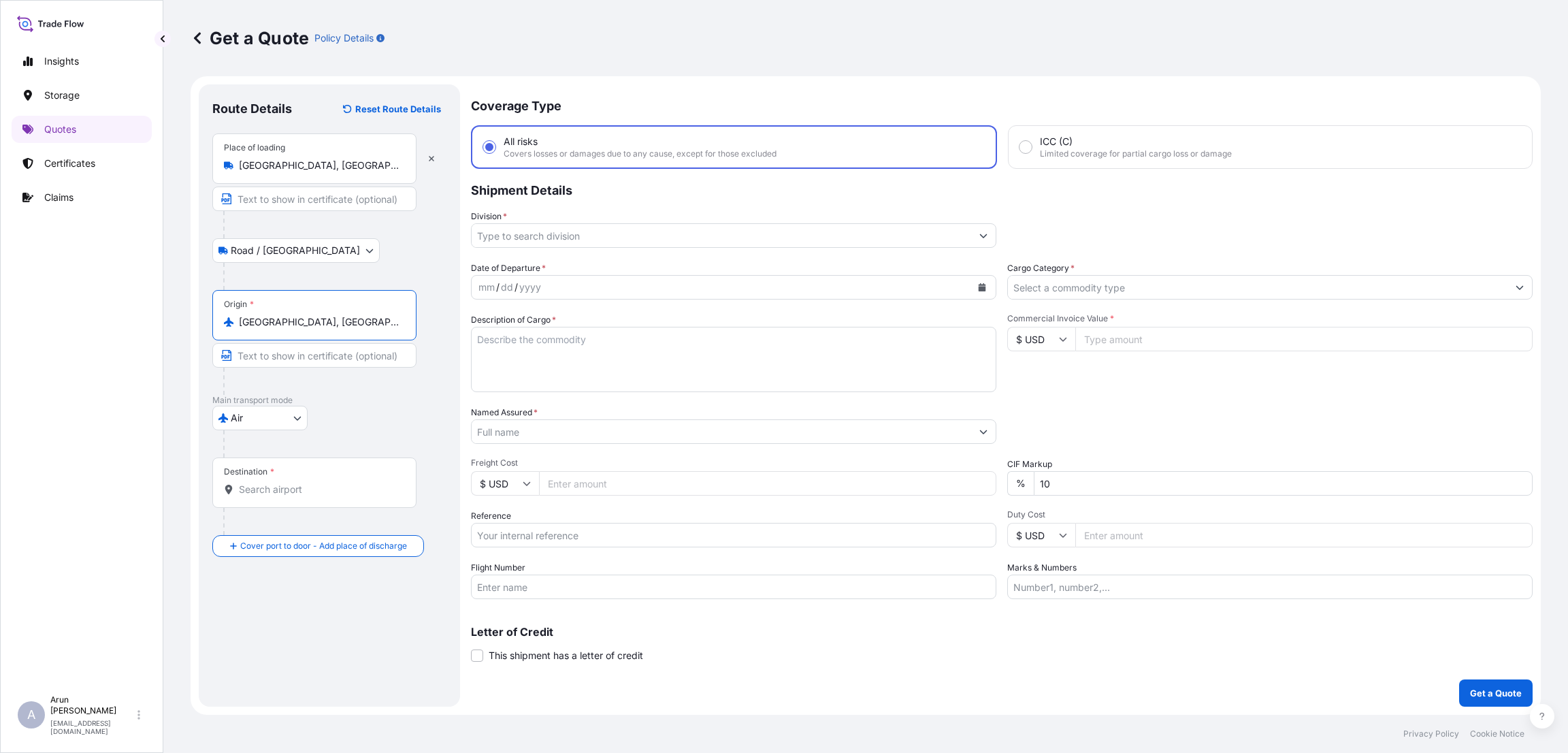
type input "[GEOGRAPHIC_DATA], [GEOGRAPHIC_DATA], [GEOGRAPHIC_DATA]"
click at [276, 491] on input "Destination *" at bounding box center [319, 489] width 161 height 14
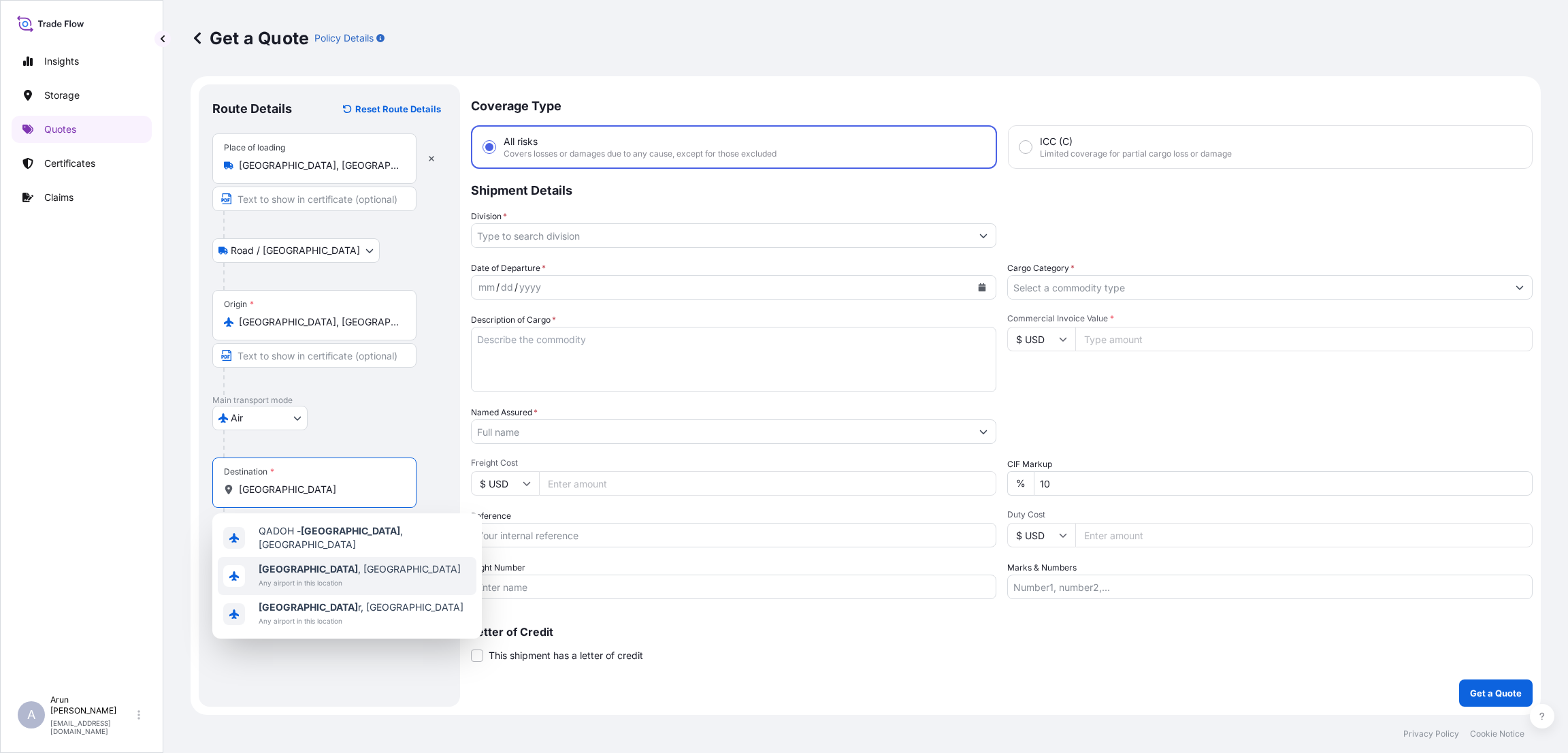
click at [311, 563] on span "[GEOGRAPHIC_DATA] , [GEOGRAPHIC_DATA]" at bounding box center [360, 569] width 202 height 14
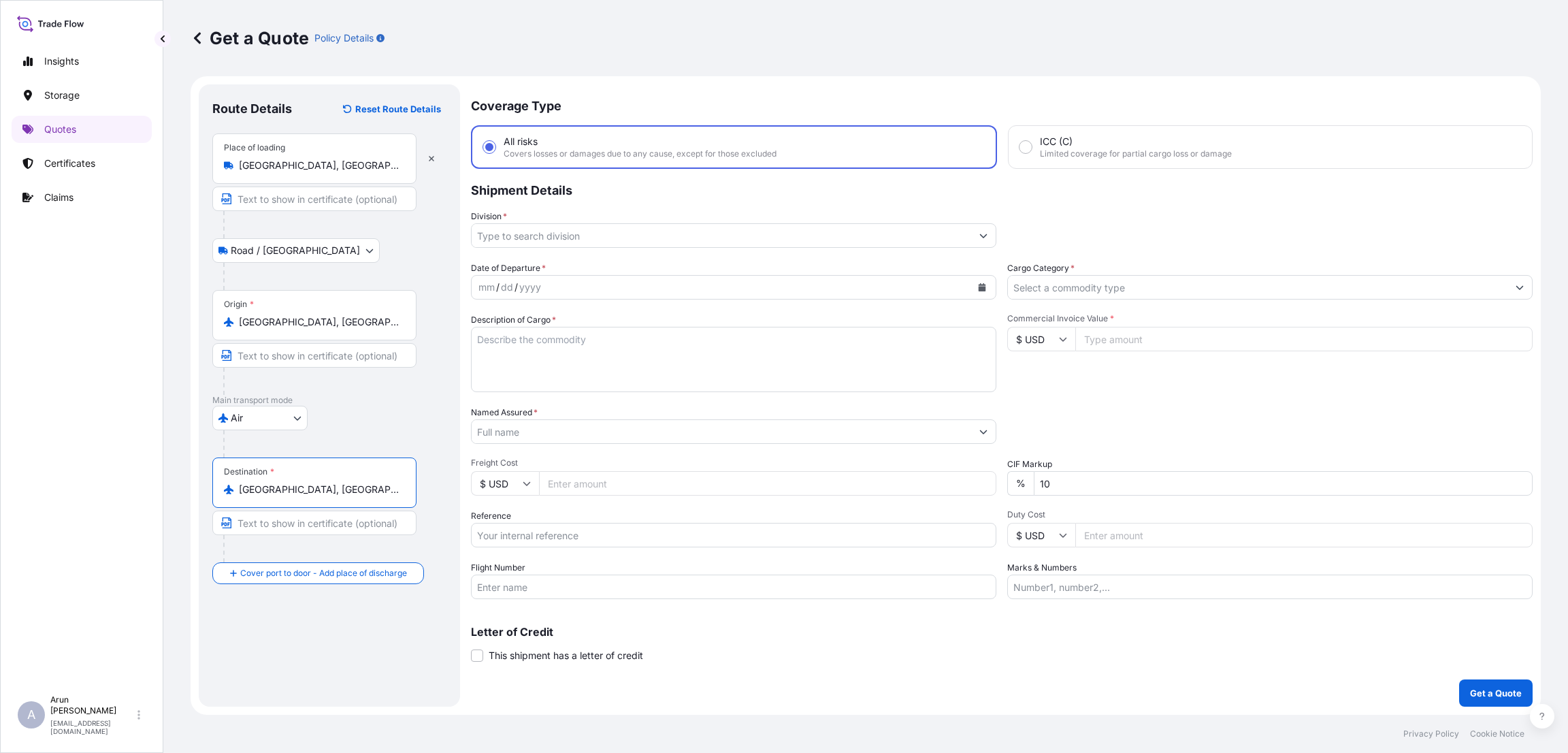
type input "[GEOGRAPHIC_DATA], [GEOGRAPHIC_DATA]"
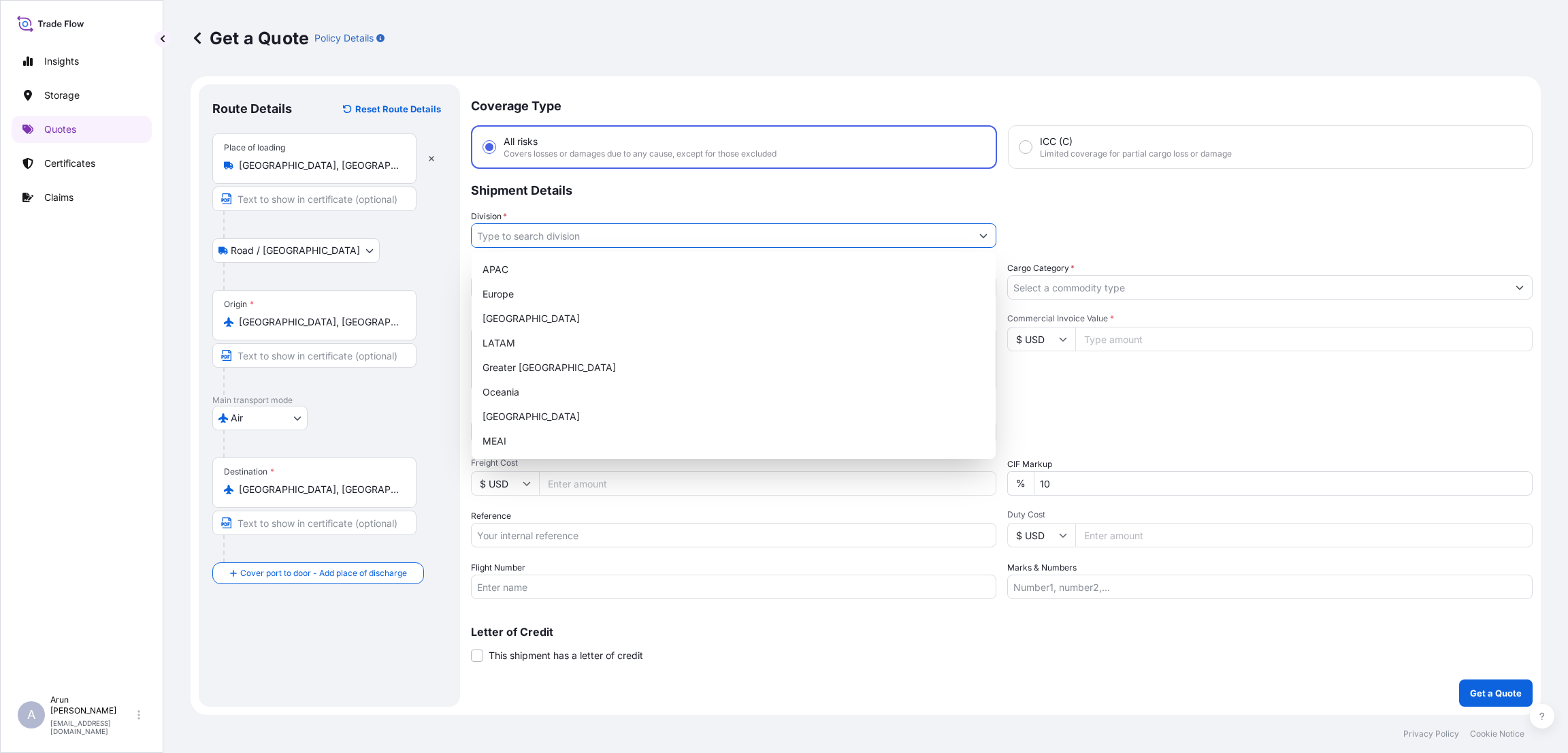
click at [586, 239] on input "Division *" at bounding box center [721, 236] width 499 height 25
click at [546, 442] on div "MEAI" at bounding box center [733, 441] width 513 height 25
type input "MEAI"
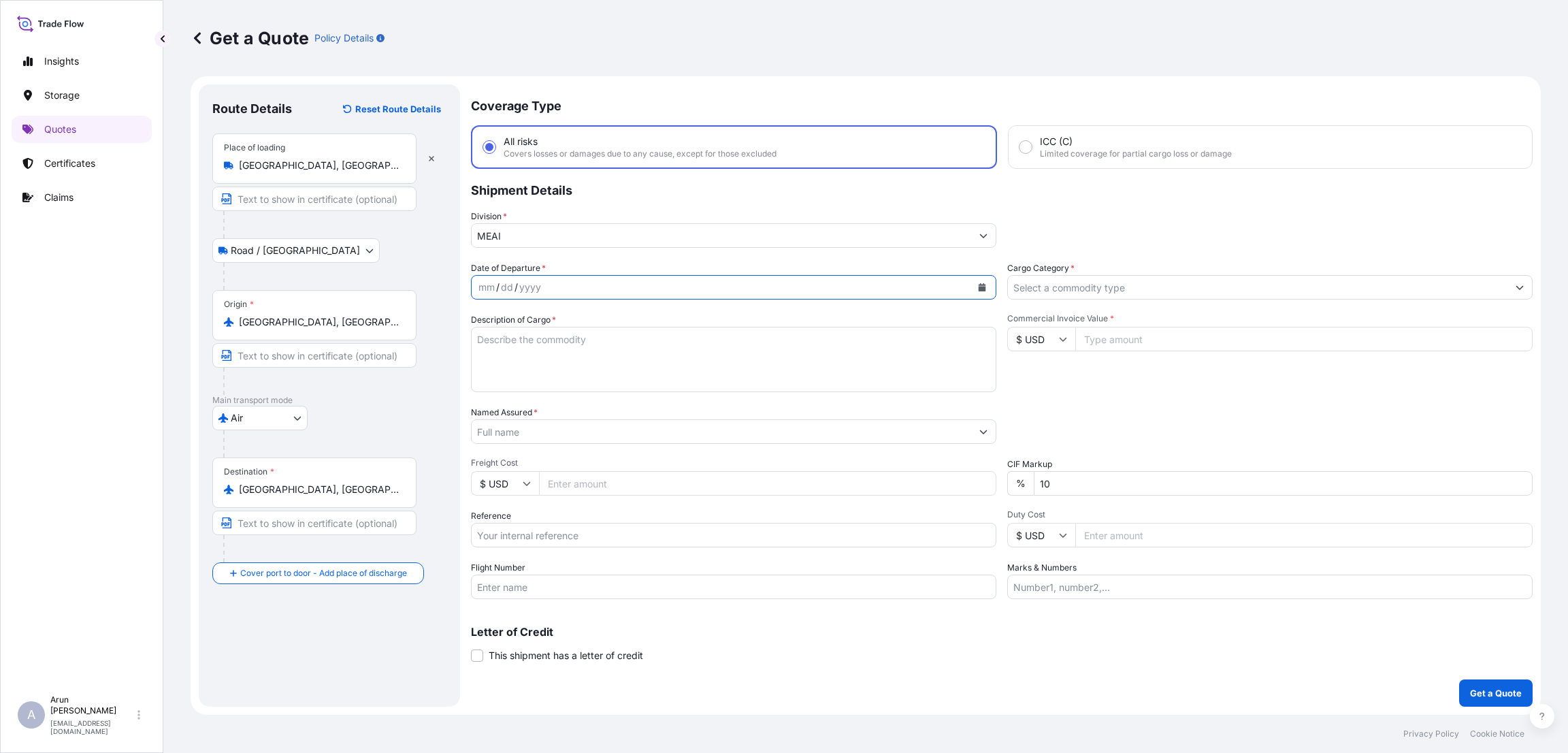
click at [981, 286] on icon "Calendar" at bounding box center [982, 288] width 7 height 8
click at [1112, 288] on input "Cargo Category *" at bounding box center [1257, 288] width 499 height 25
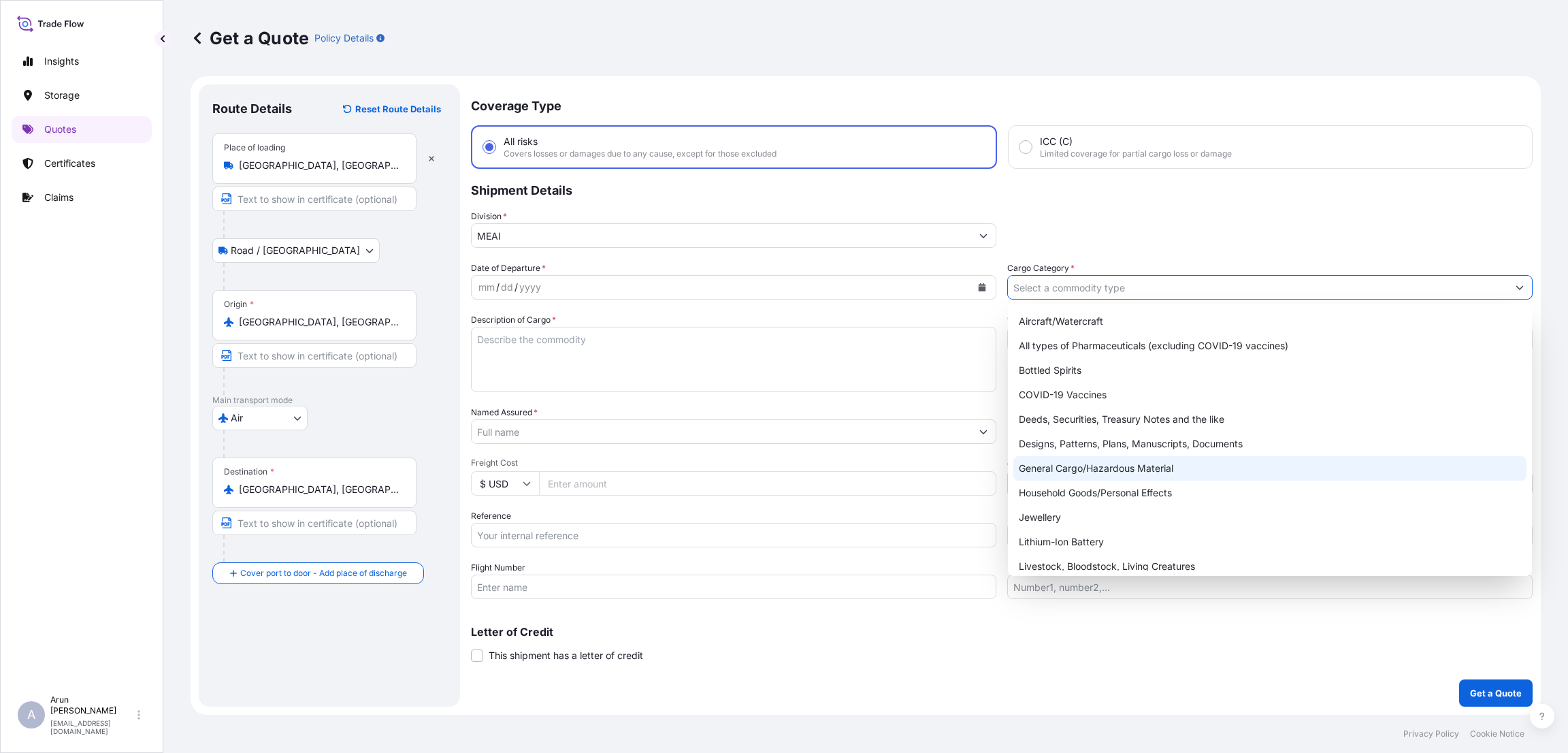
click at [1082, 461] on div "General Cargo/Hazardous Material" at bounding box center [1270, 468] width 513 height 25
type input "General Cargo/Hazardous Material"
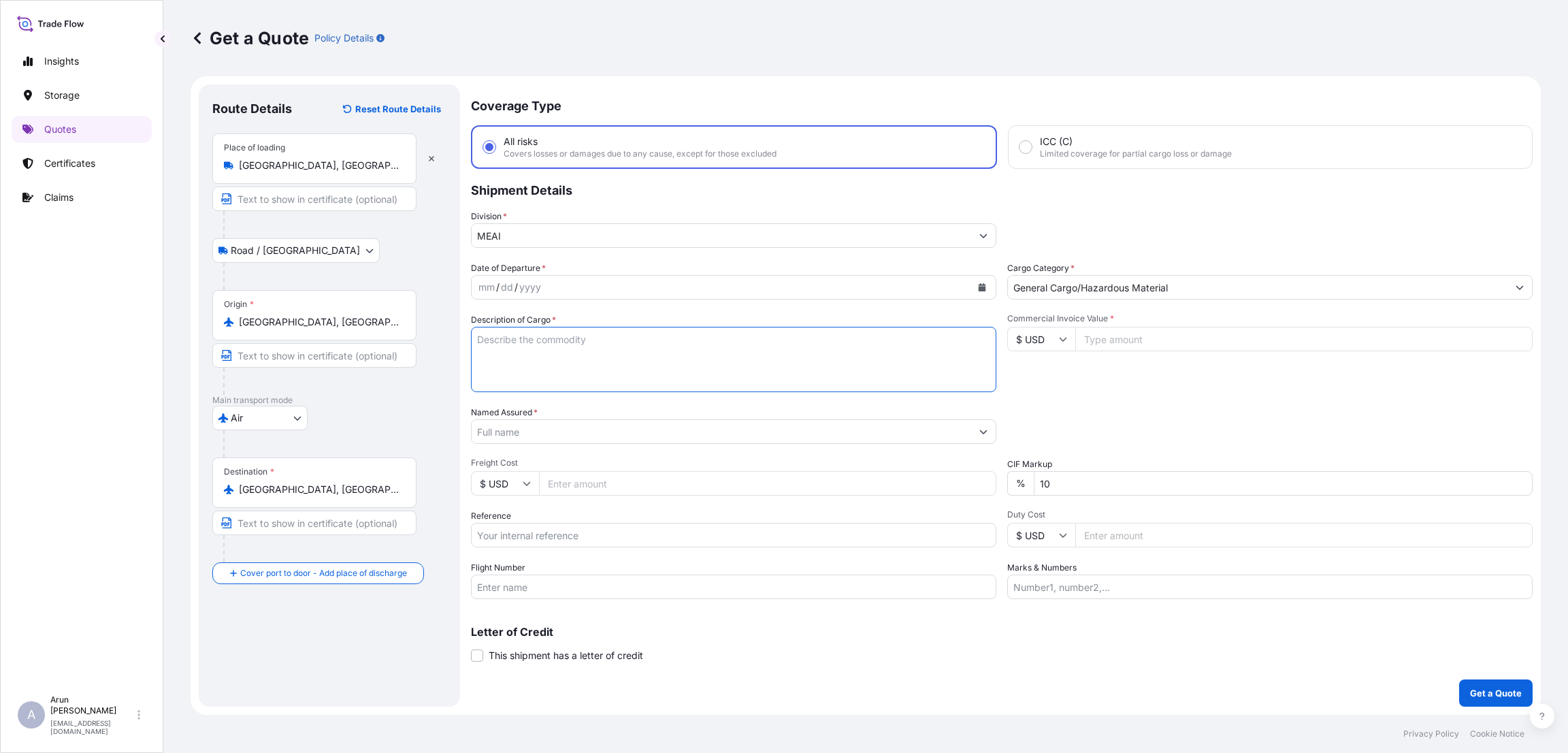
click at [535, 339] on textarea "Description of Cargo *" at bounding box center [733, 360] width 525 height 65
type textarea "e"
type textarea "ES LE PARFUM EDP"
click at [571, 294] on div "mm / dd / yyyy" at bounding box center [721, 288] width 499 height 25
click at [575, 291] on div "mm / dd / yyyy" at bounding box center [721, 288] width 499 height 25
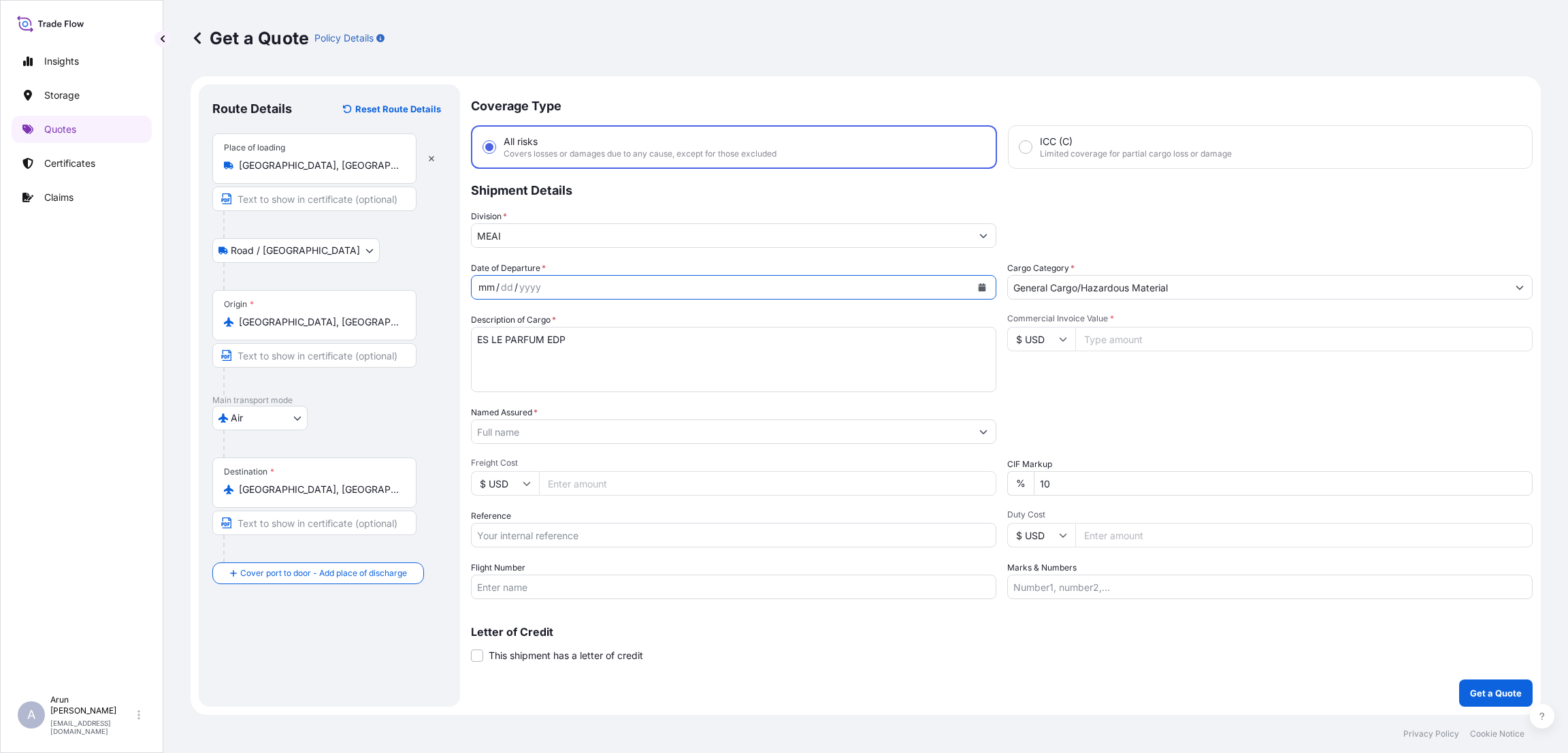
click at [979, 286] on icon "Calendar" at bounding box center [982, 288] width 7 height 8
click at [574, 401] on div "8" at bounding box center [572, 401] width 25 height 25
click at [1123, 341] on input "Commercial Invoice Value *" at bounding box center [1304, 339] width 457 height 25
type input "20741.86"
click at [1059, 341] on icon at bounding box center [1063, 339] width 8 height 8
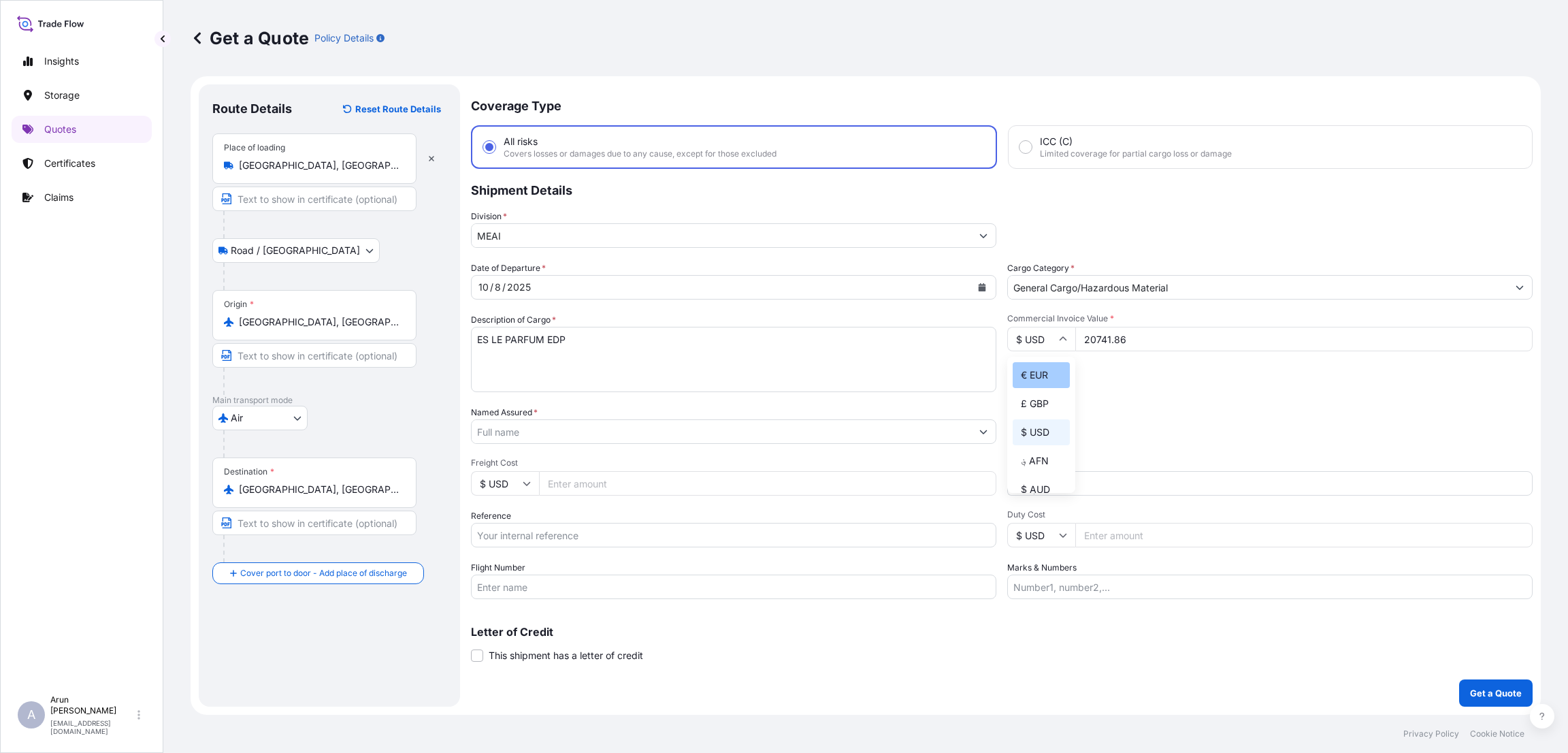
click at [1044, 388] on div "€ EUR" at bounding box center [1041, 375] width 57 height 26
type input "€ EUR"
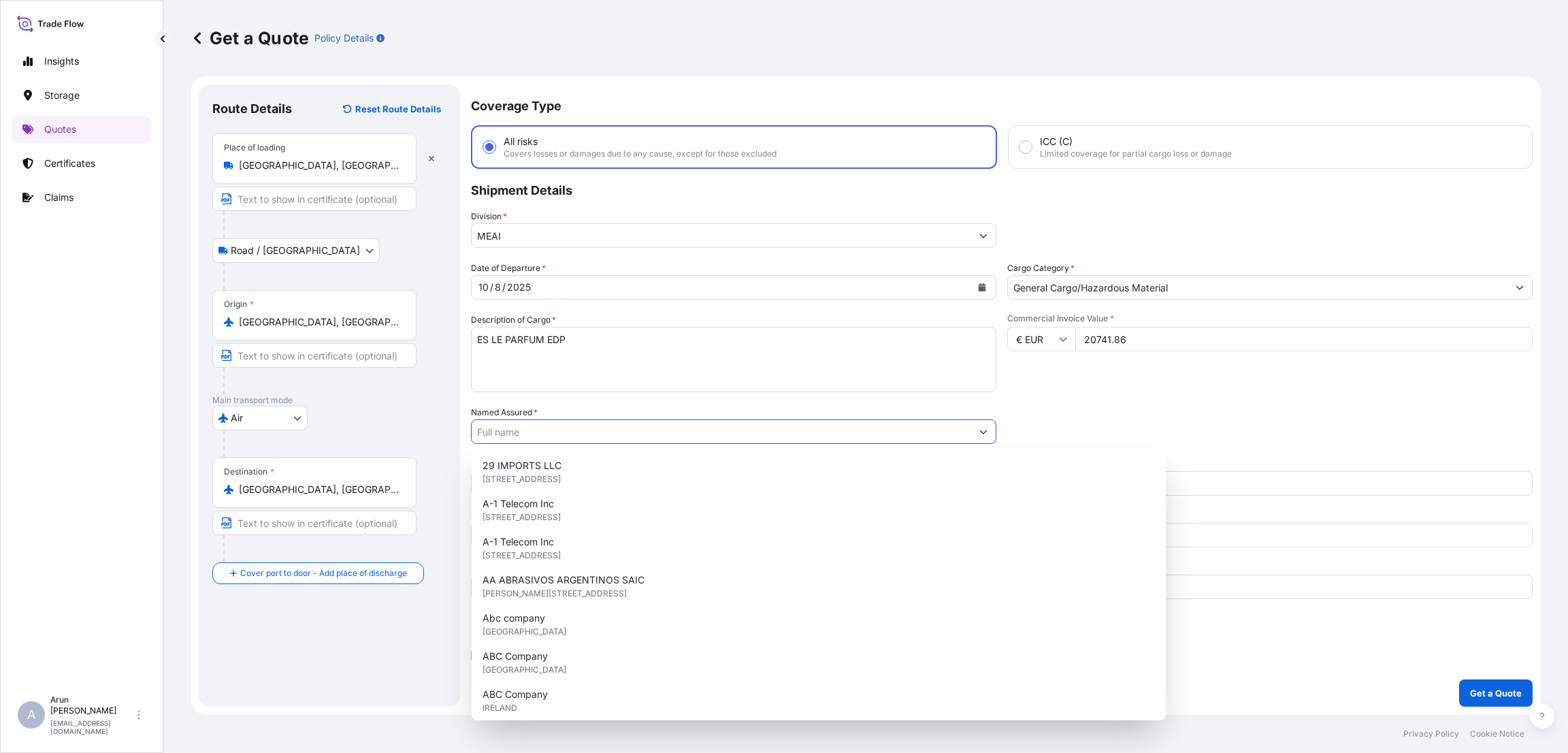
click at [544, 428] on input "Named Assured *" at bounding box center [721, 431] width 499 height 25
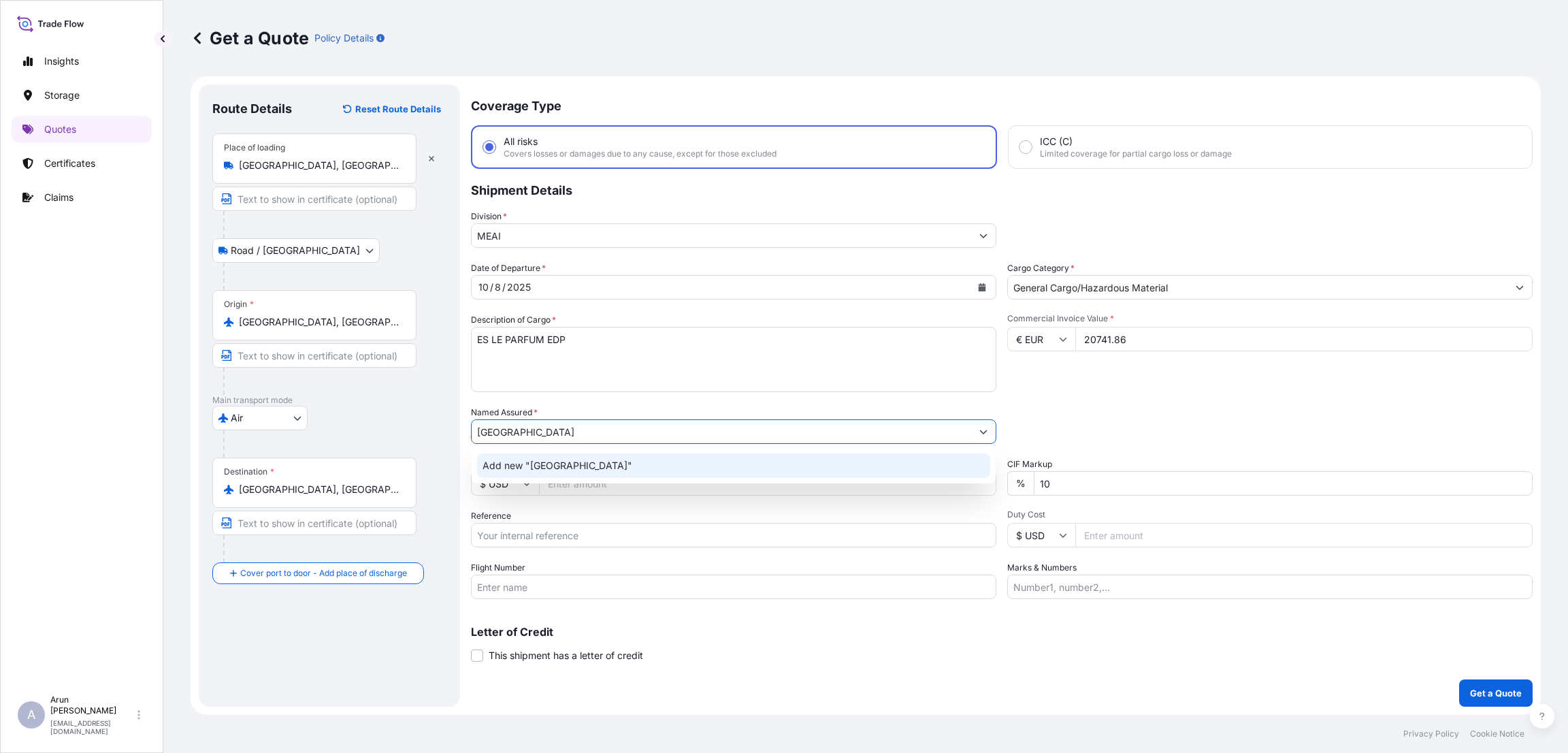
click at [586, 477] on div "Add new "[GEOGRAPHIC_DATA]"" at bounding box center [733, 465] width 513 height 25
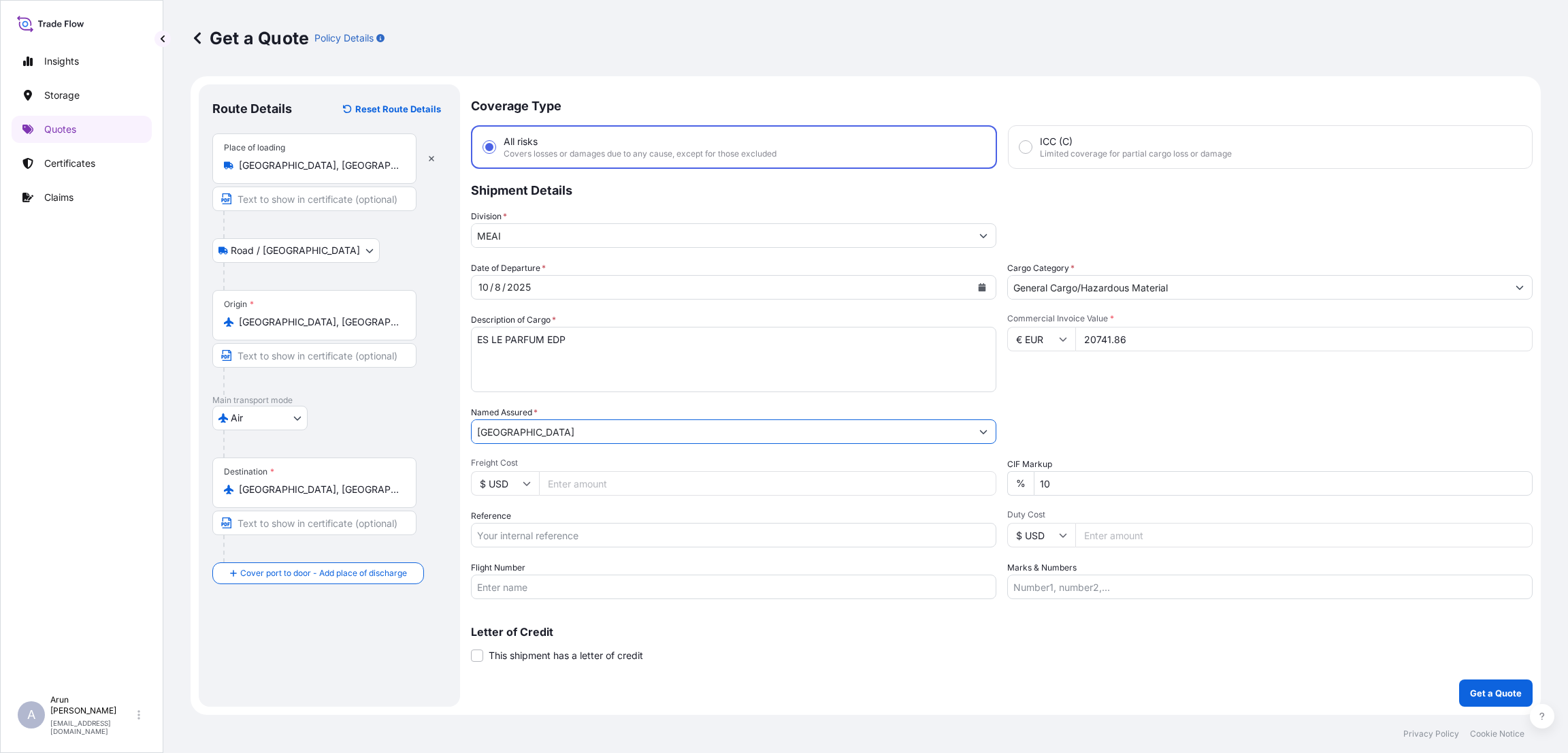
type input "[GEOGRAPHIC_DATA]"
click at [597, 477] on input "Freight Cost" at bounding box center [767, 483] width 457 height 25
click at [541, 474] on input "Freight Cost" at bounding box center [767, 483] width 457 height 25
click at [526, 480] on icon at bounding box center [527, 483] width 8 height 8
click at [491, 524] on div "€ EUR" at bounding box center [505, 519] width 57 height 26
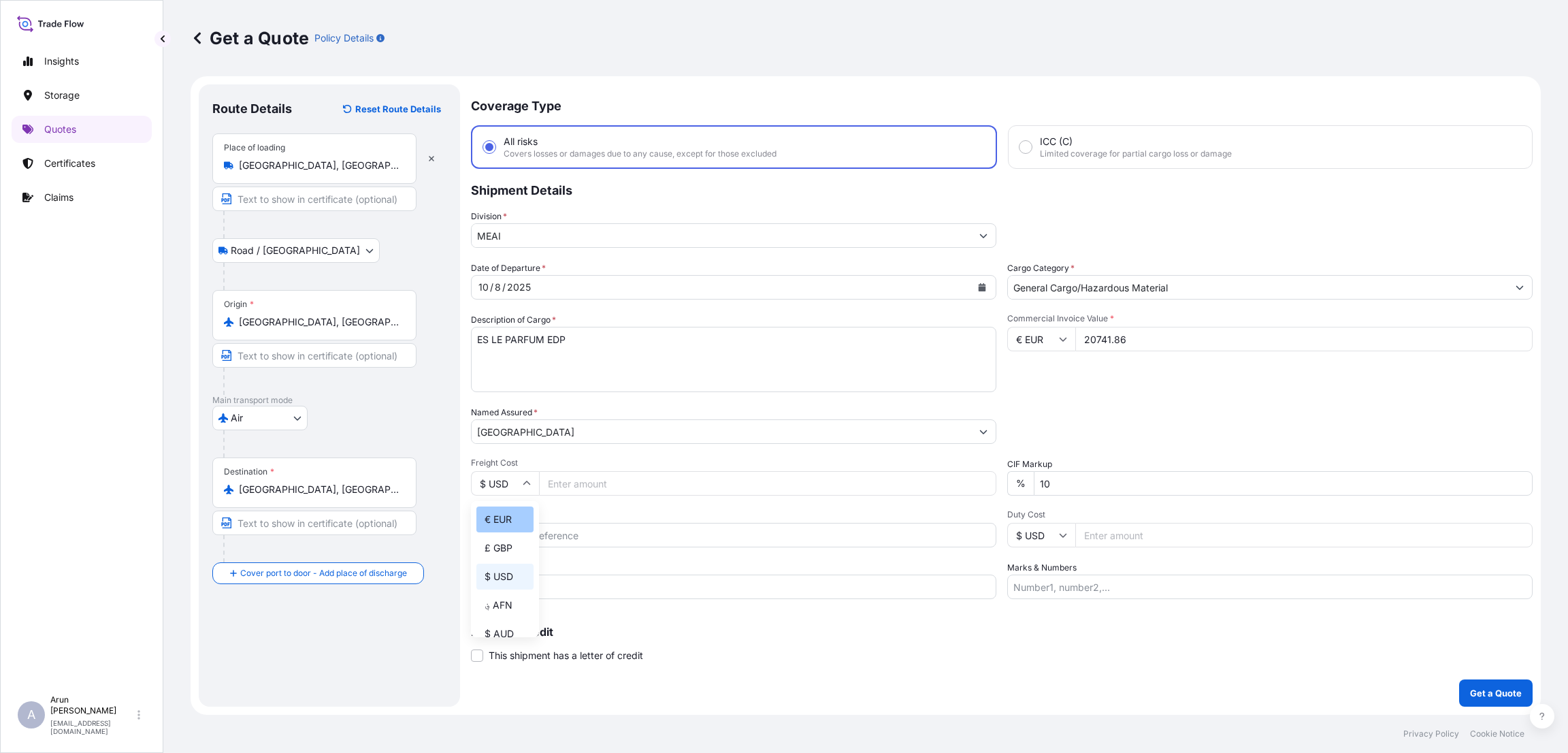
type input "€ EUR"
click at [579, 483] on input "Freight Cost" at bounding box center [767, 483] width 457 height 25
type input "4"
type input "1200"
click at [569, 542] on input "Reference" at bounding box center [733, 535] width 525 height 25
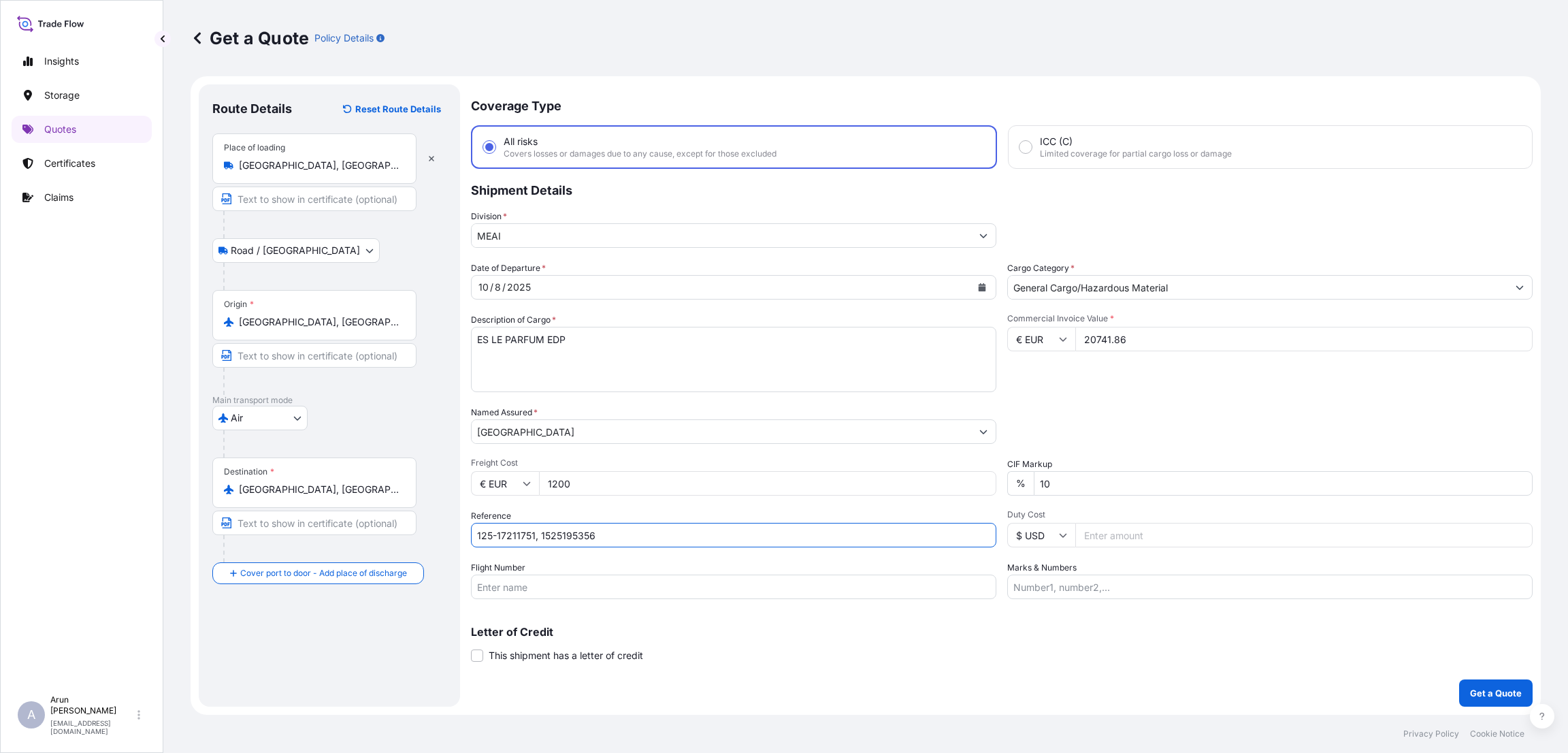
type input "125-17211751, 1525195356"
click at [1057, 589] on input "Marks & Numbers" at bounding box center [1270, 587] width 525 height 25
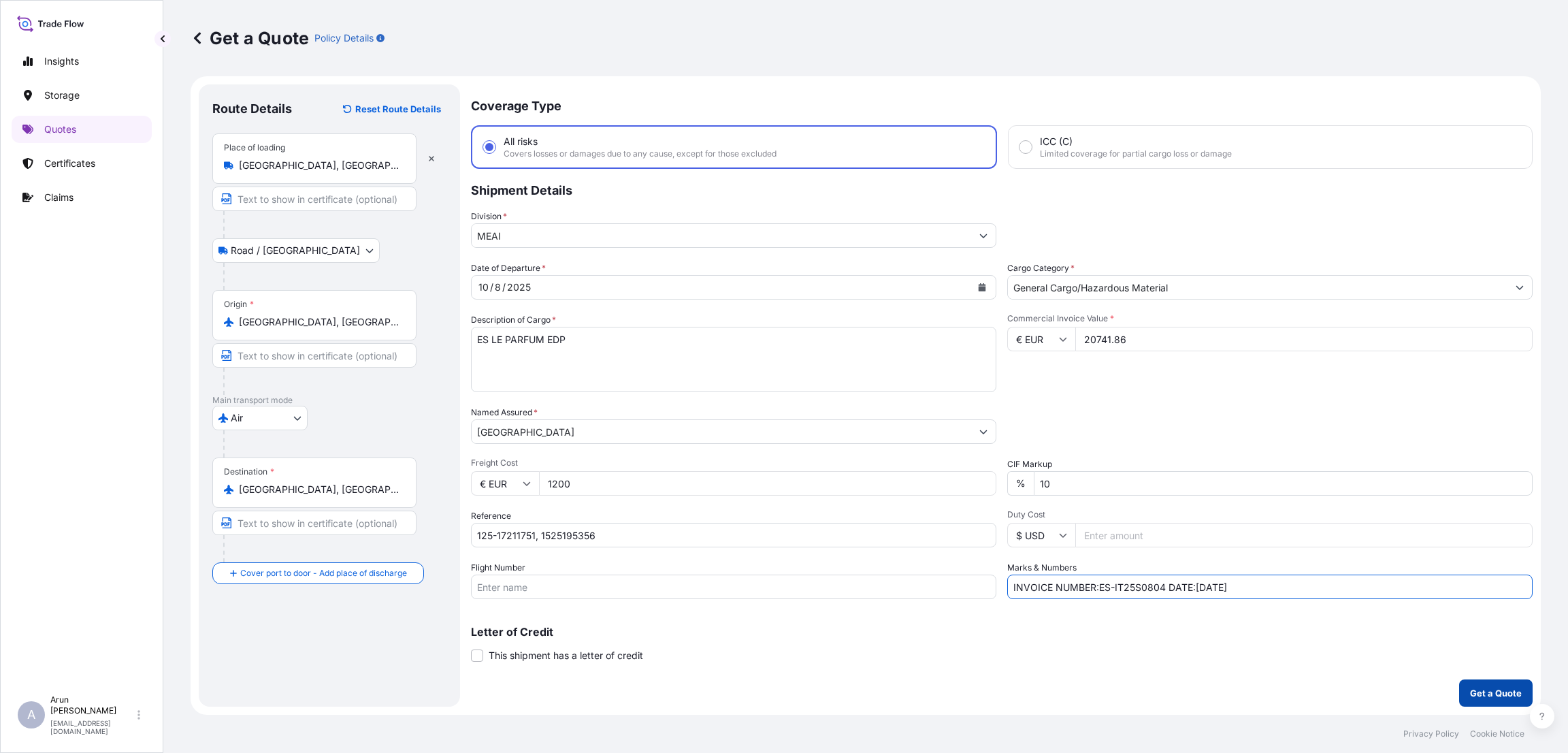
type input "INVOICE NUMBER:ES-IT25S0804 DATE:[DATE]"
click at [1502, 694] on p "Get a Quote" at bounding box center [1496, 693] width 52 height 14
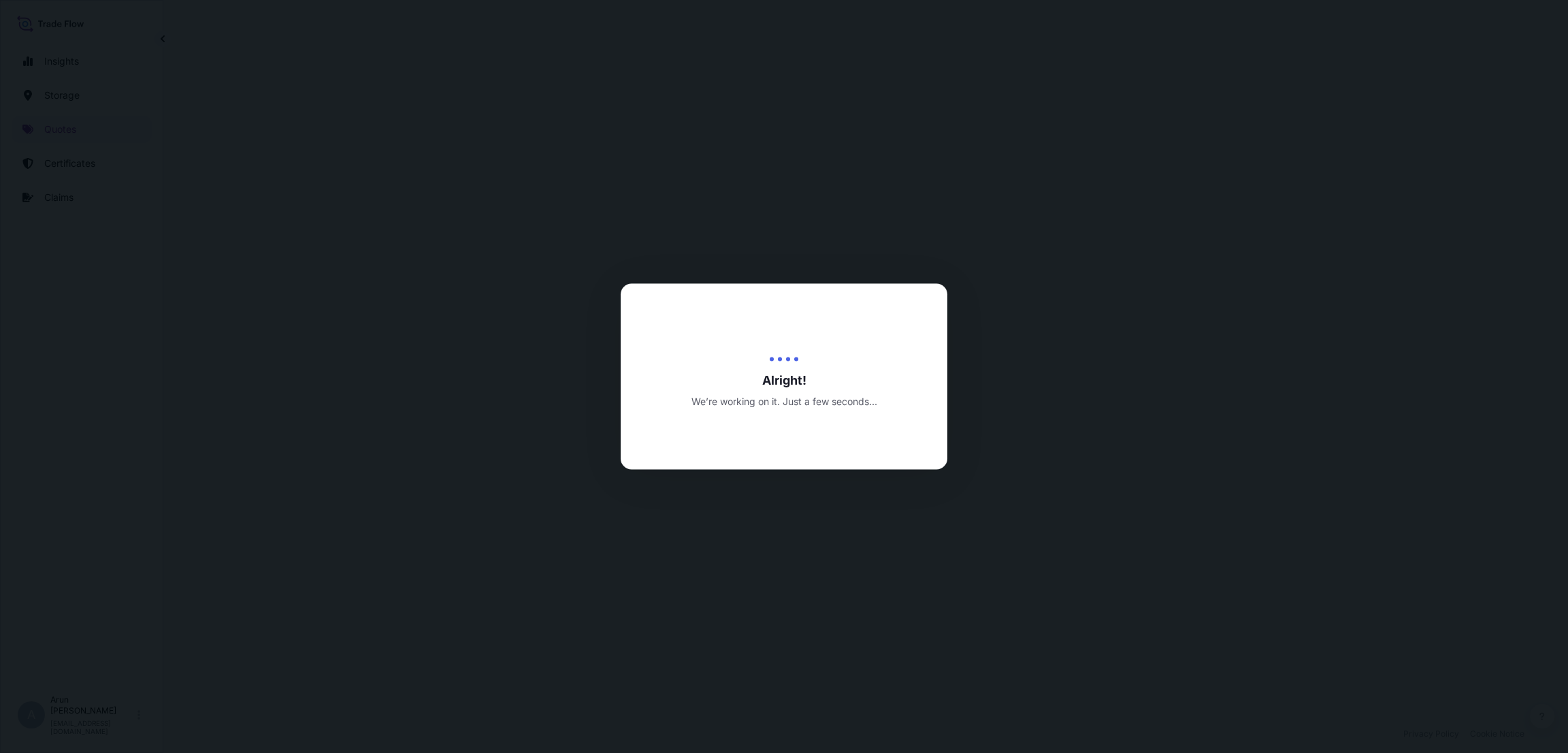
select select "Road / [GEOGRAPHIC_DATA]"
select select "Air"
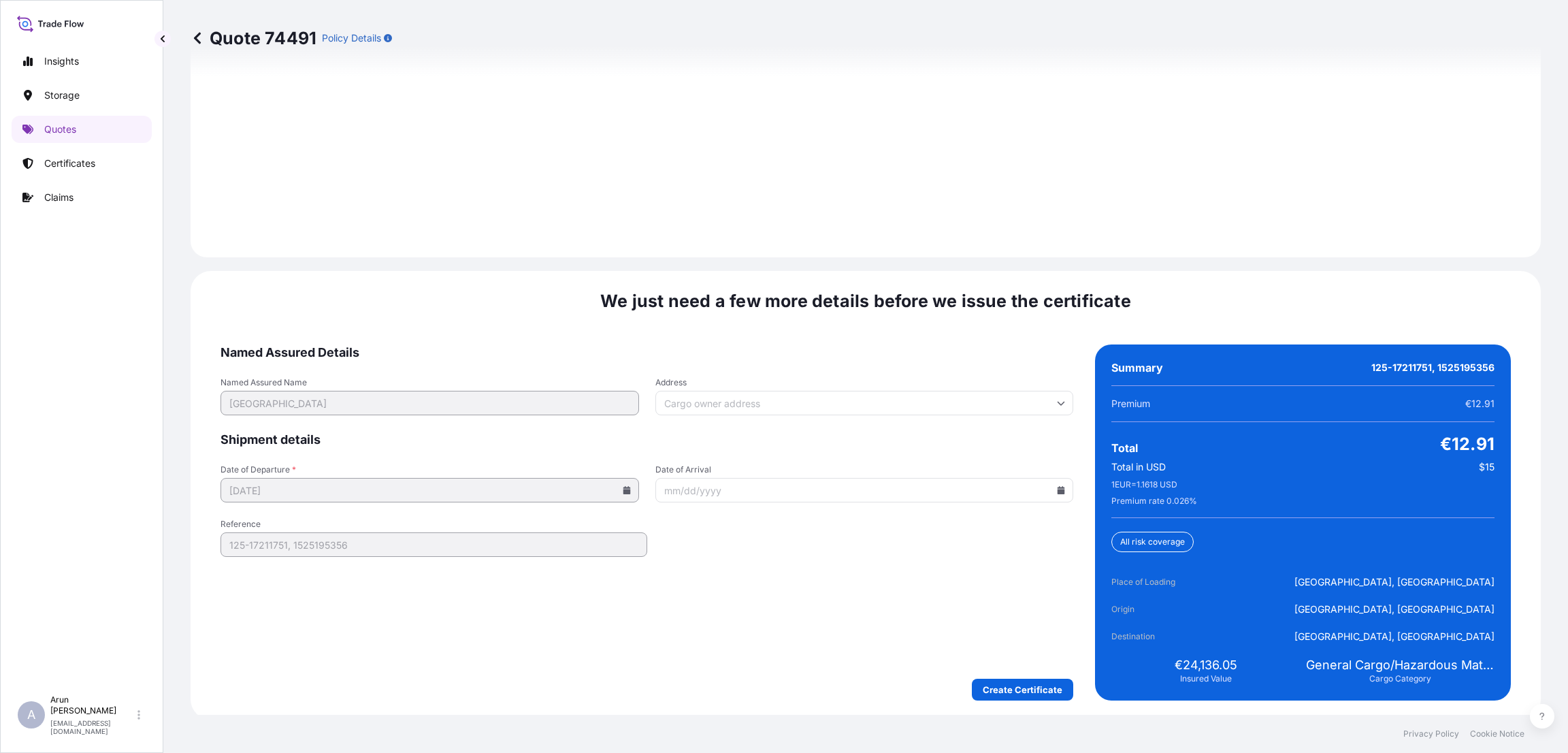
scroll to position [1952, 0]
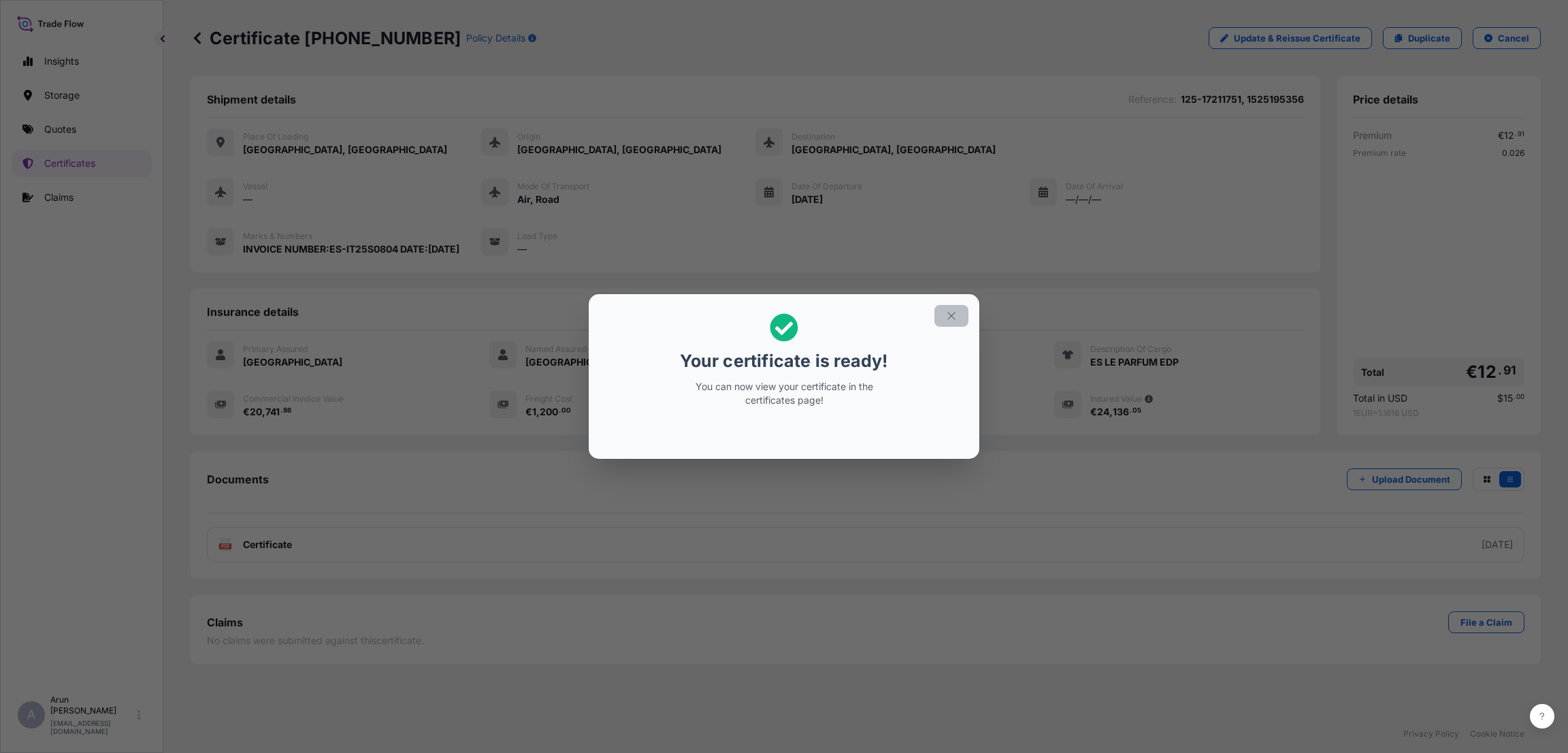
click at [958, 305] on button "button" at bounding box center [952, 316] width 34 height 22
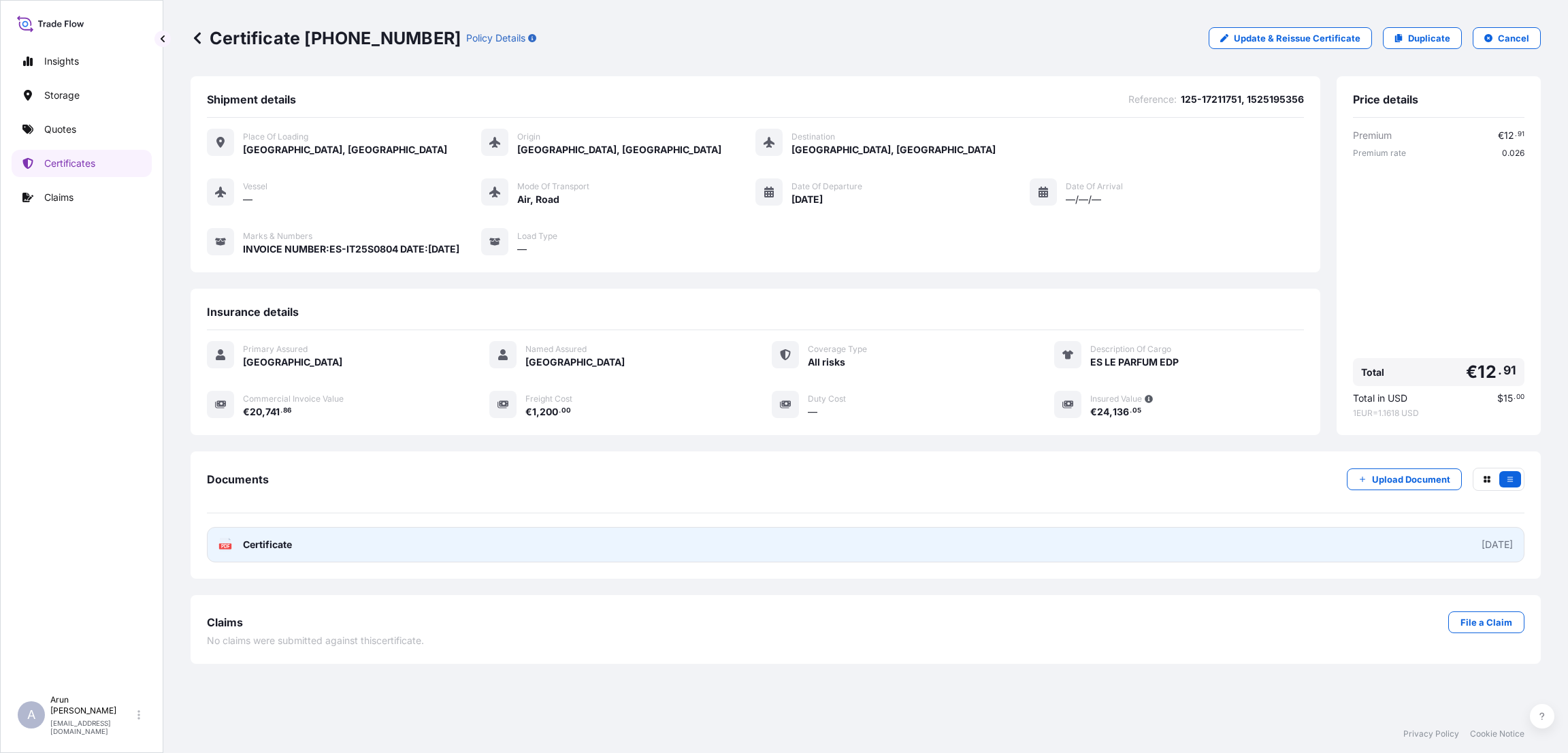
click at [591, 562] on link "PDF Certificate [DATE]" at bounding box center [866, 544] width 1317 height 35
